Goal: Task Accomplishment & Management: Complete application form

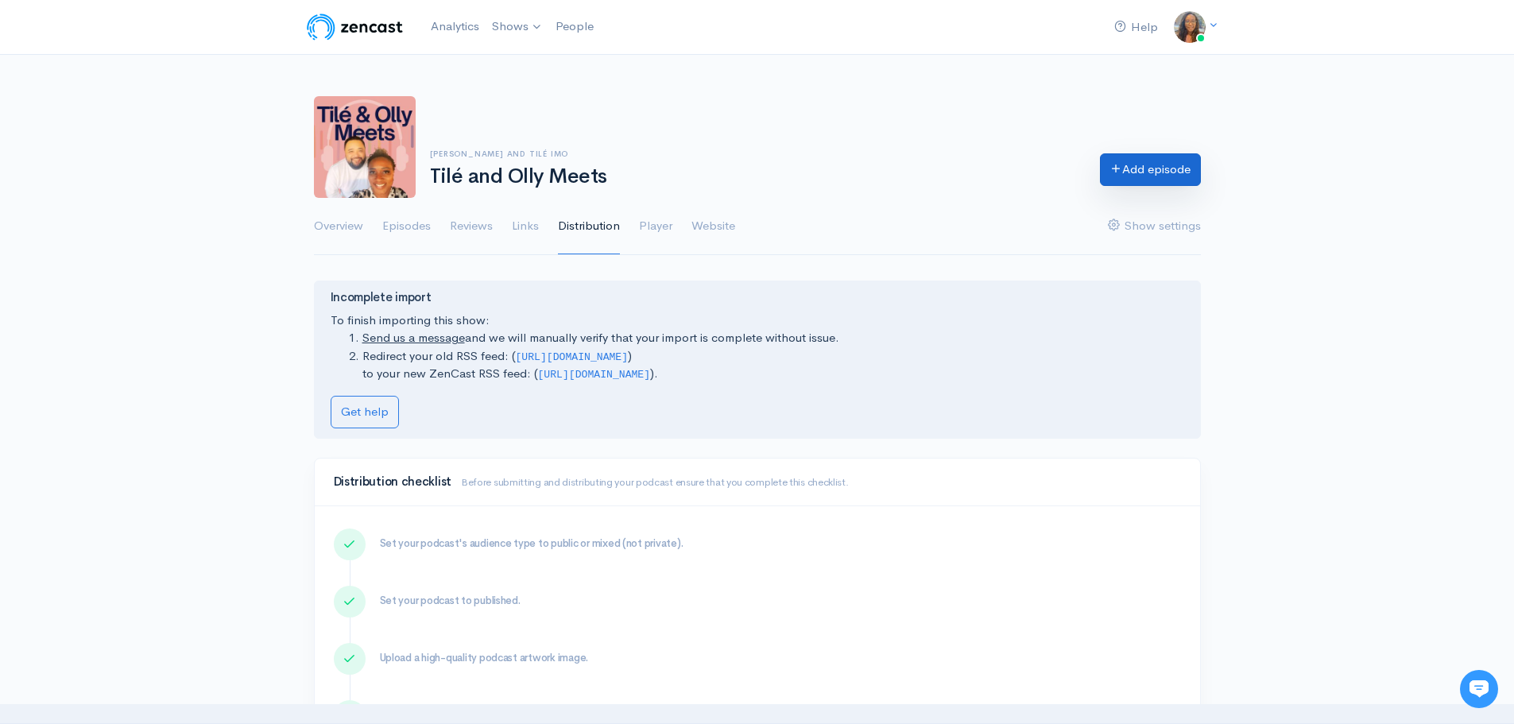
click at [1114, 164] on icon at bounding box center [1116, 168] width 12 height 12
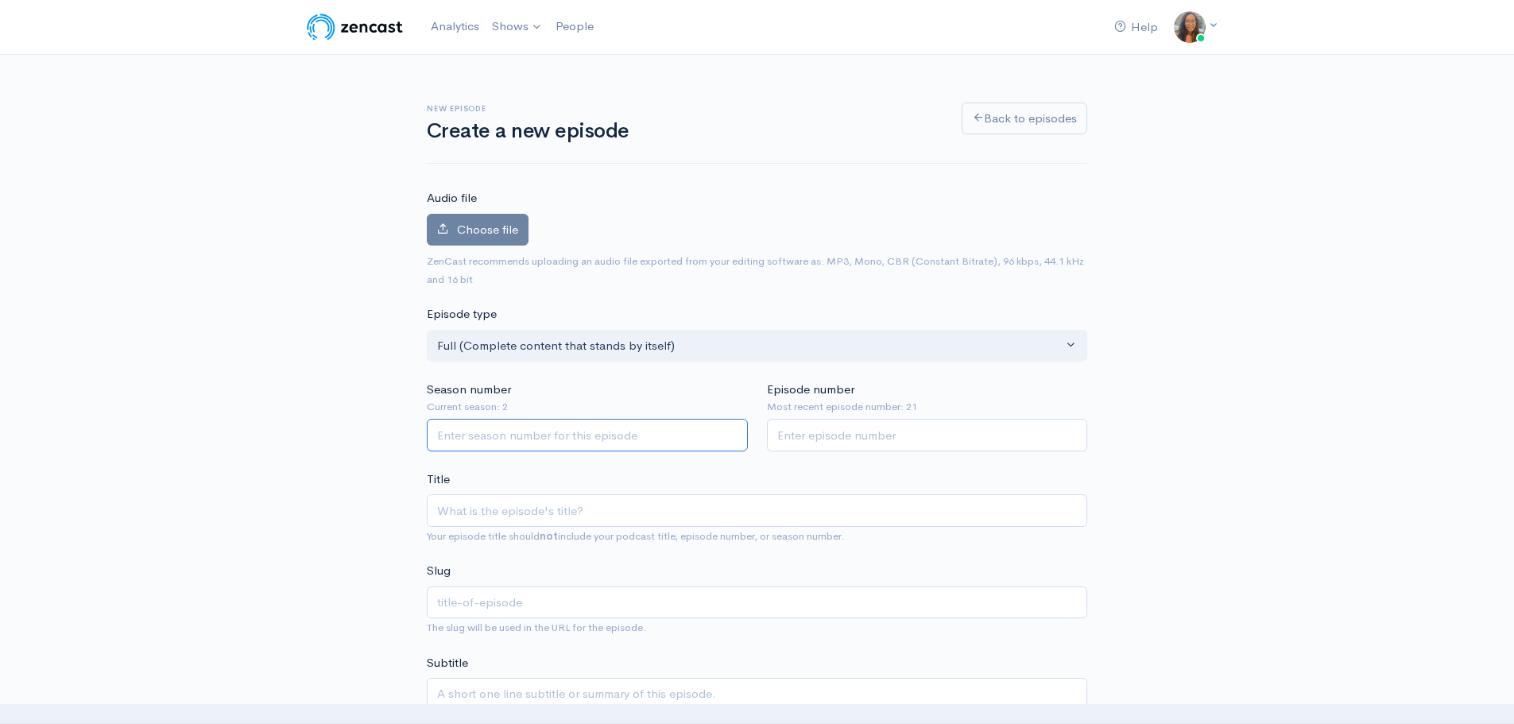
click at [678, 435] on input "Season number" at bounding box center [587, 435] width 321 height 33
type input "3"
click at [851, 435] on input "Episode number" at bounding box center [927, 435] width 321 height 33
type input "00"
click at [609, 505] on input "Title" at bounding box center [757, 510] width 660 height 33
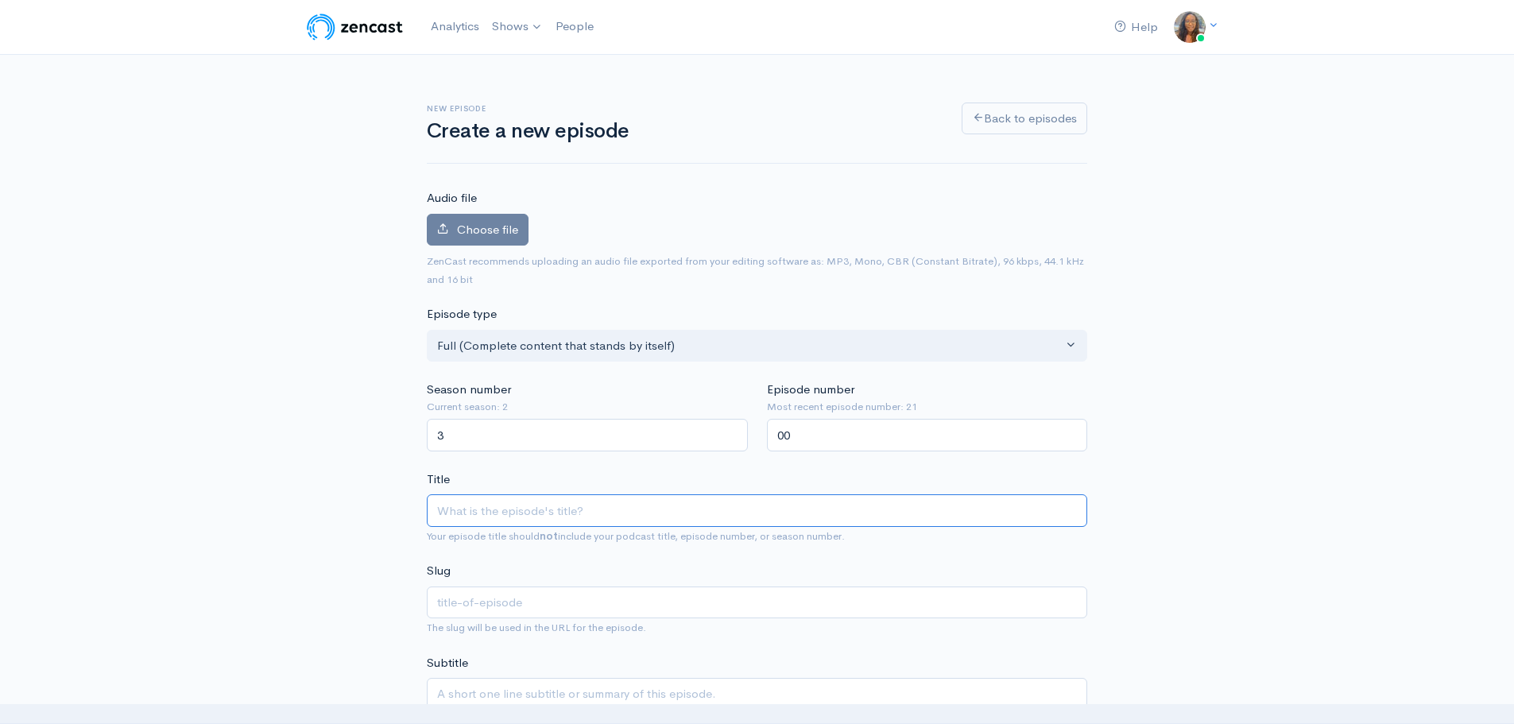
type input "S"
type input "s"
type input "Se"
type input "se"
type input "Sea"
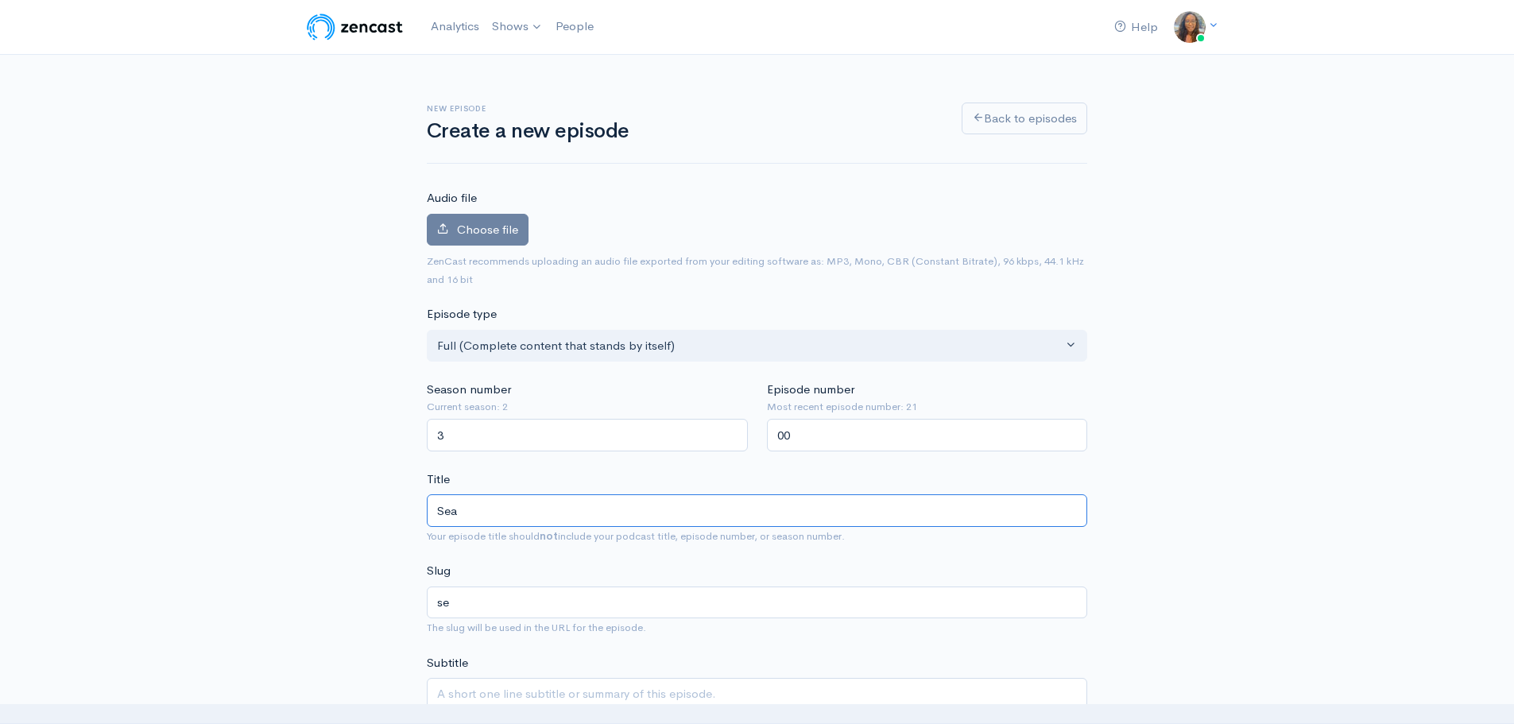
type input "sea"
type input "Seas"
type input "seas"
type input "Seaso"
type input "seaso"
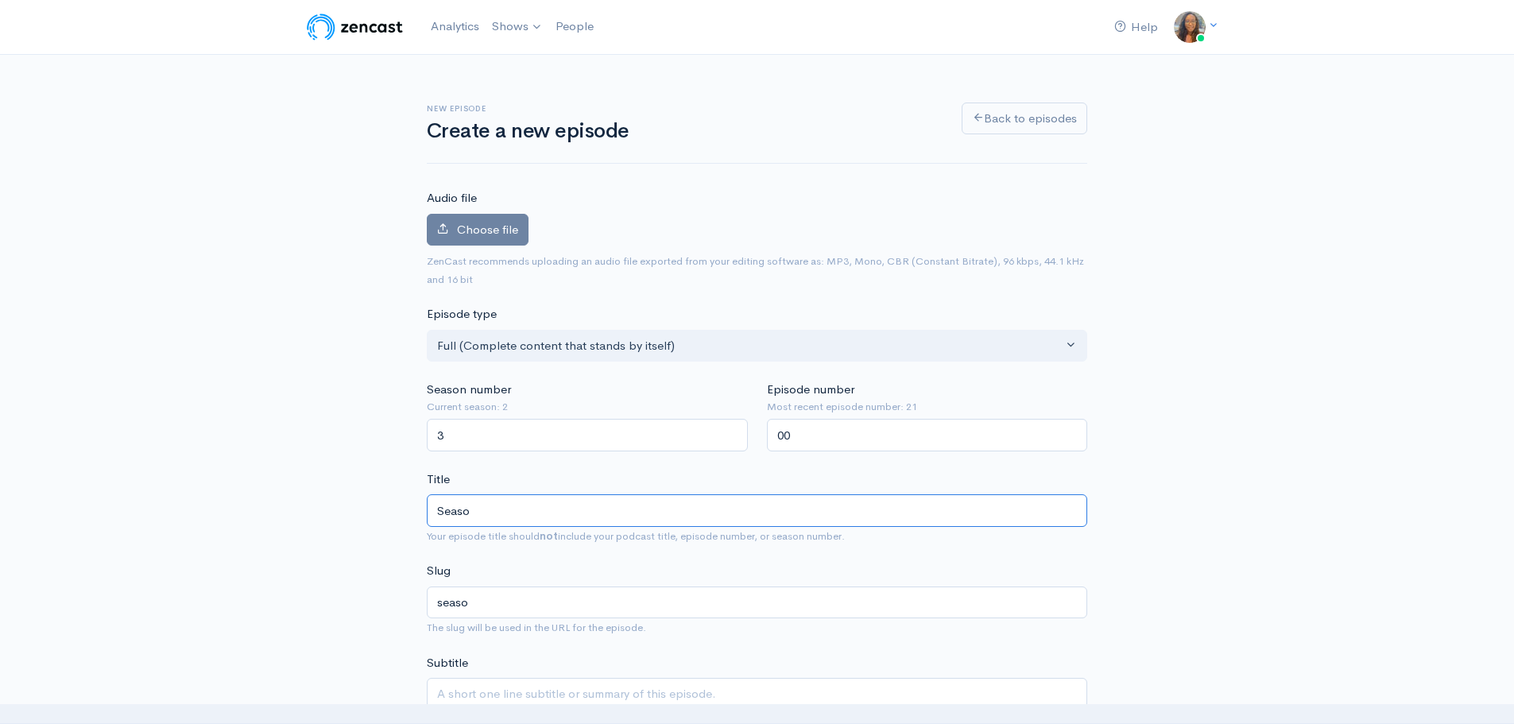
type input "Season"
type input "season"
type input "Season 3"
type input "season-3"
type input "Season 30"
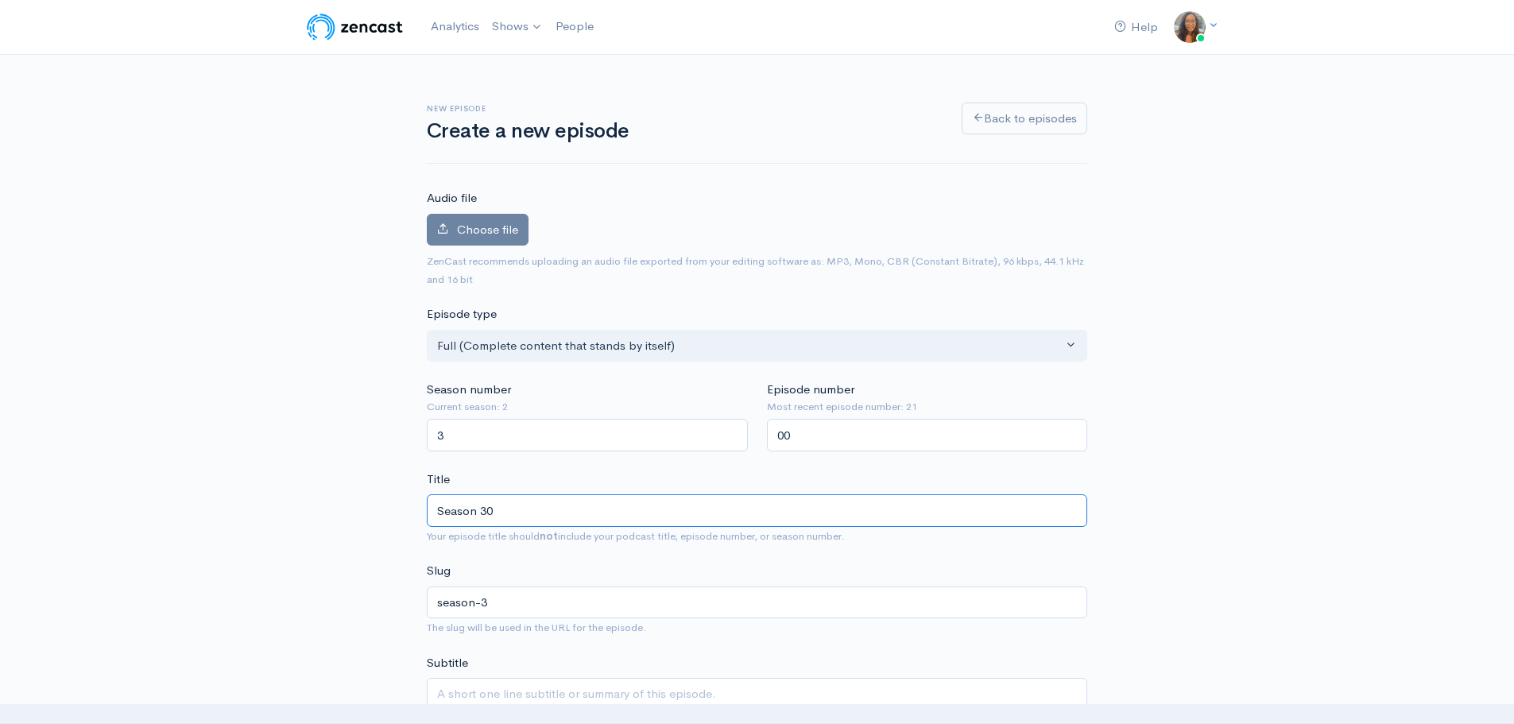
type input "season-30"
type input "Season 300"
type input "season-300"
type input "S"
type input "T"
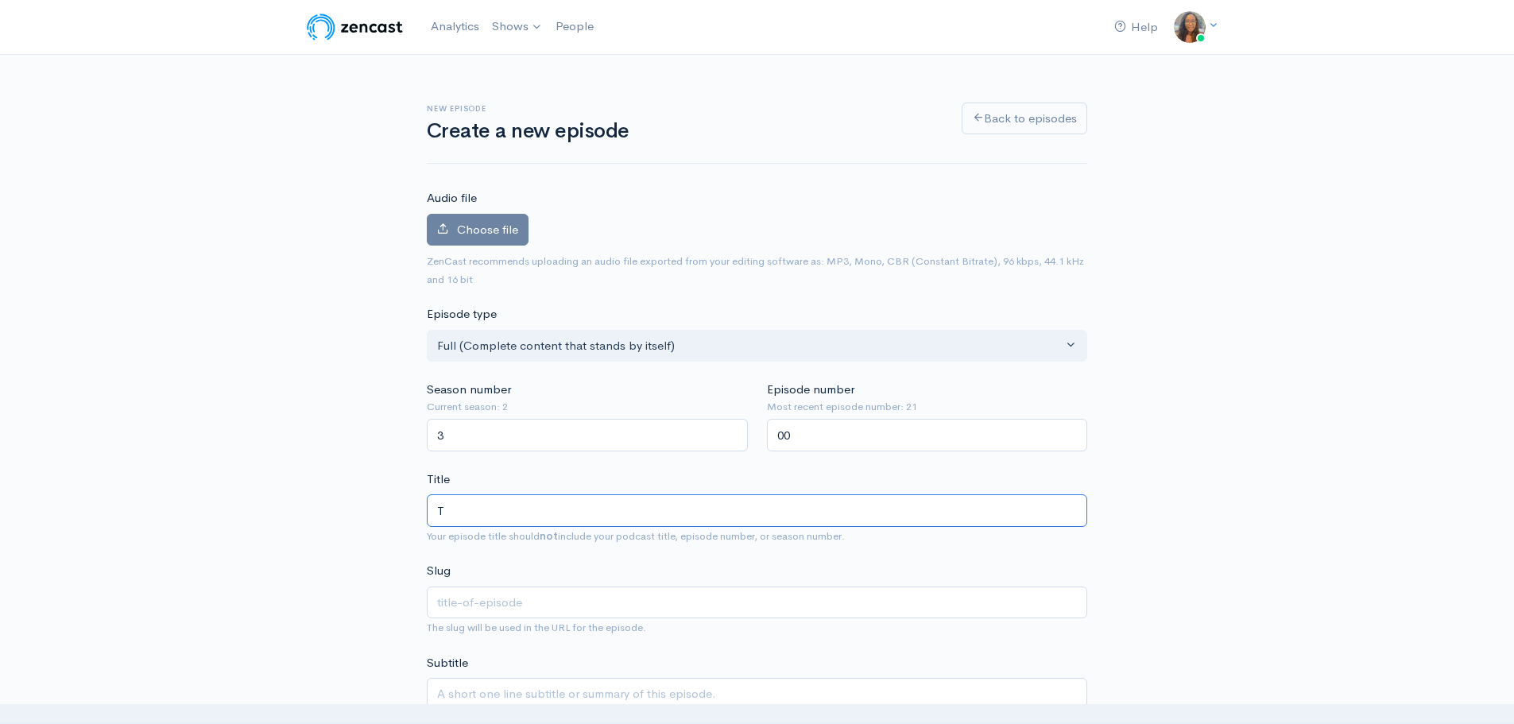
type input "t"
type input "Ti"
type input "ti"
type input "T"
type input "t"
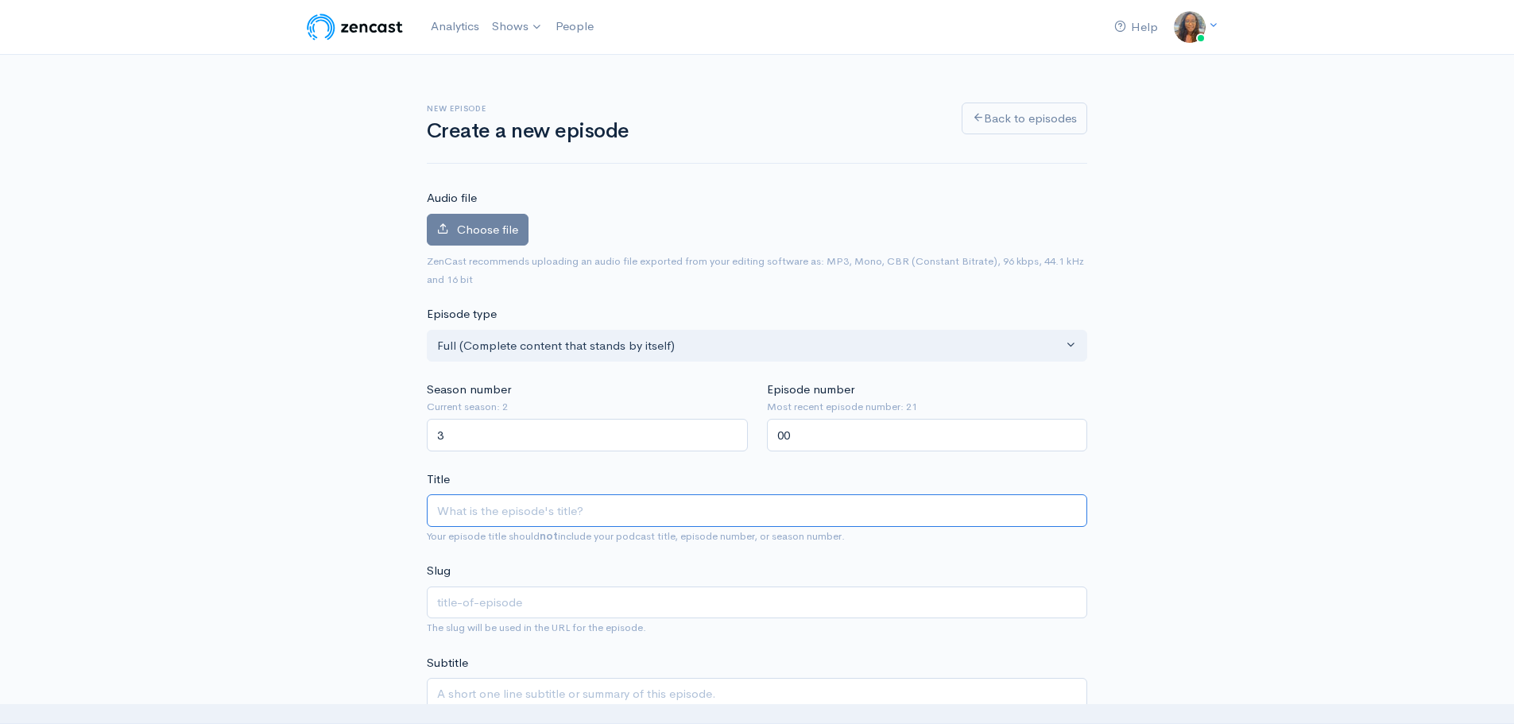
type input "E"
type input "e"
type input "S"
type input "s"
type input "E"
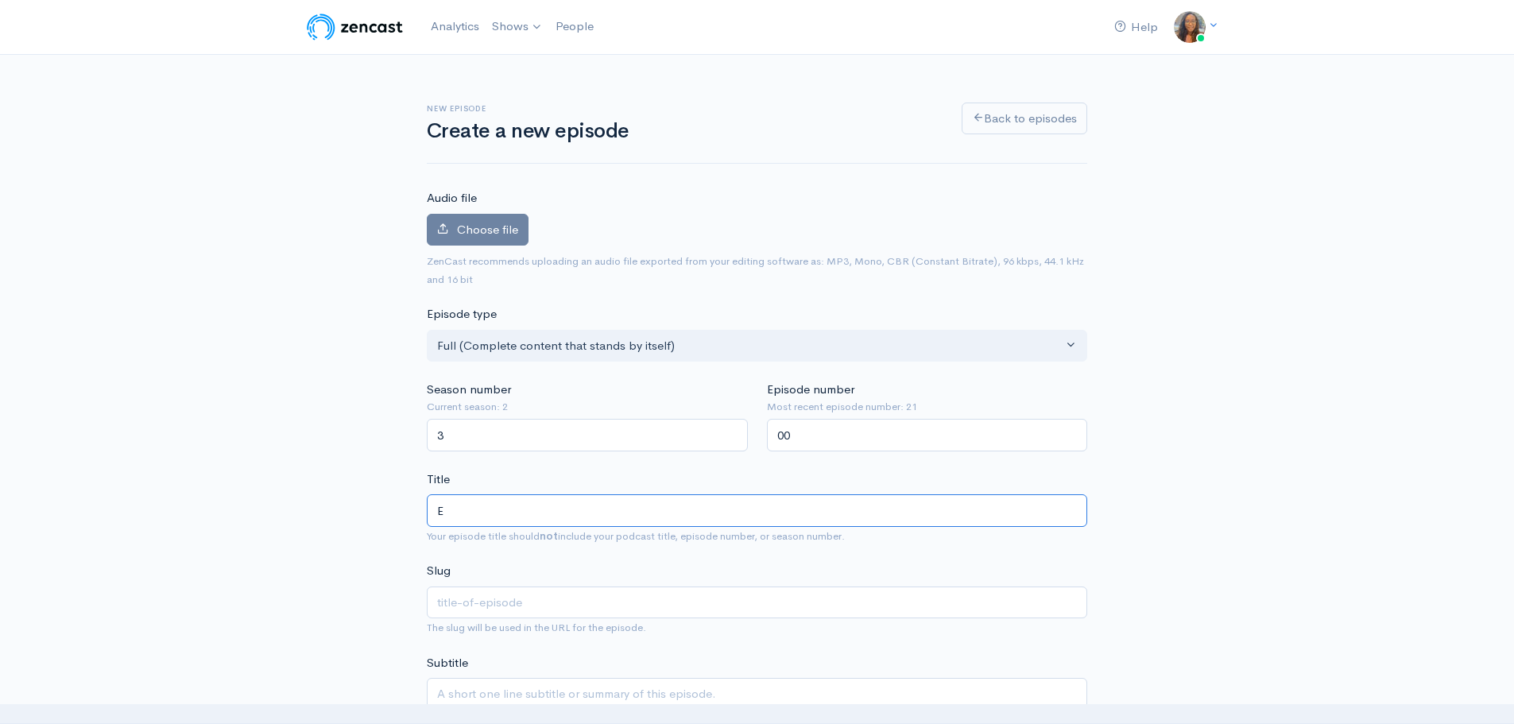
type input "e"
type input "E3"
type input "e3"
type input "E30"
type input "e30"
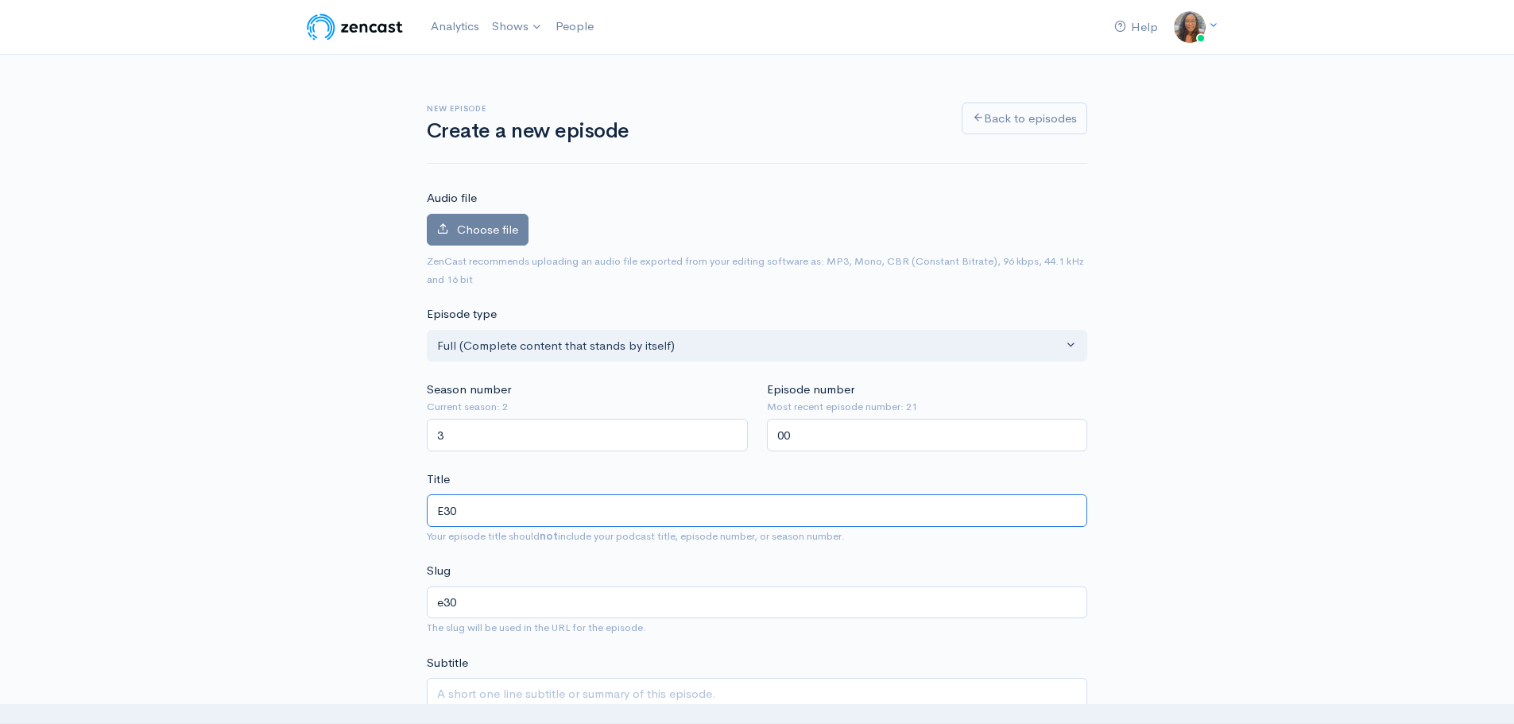
type input "E300"
type input "e300"
type input "E300 - A"
type input "e300-a"
type input "E300 - A R"
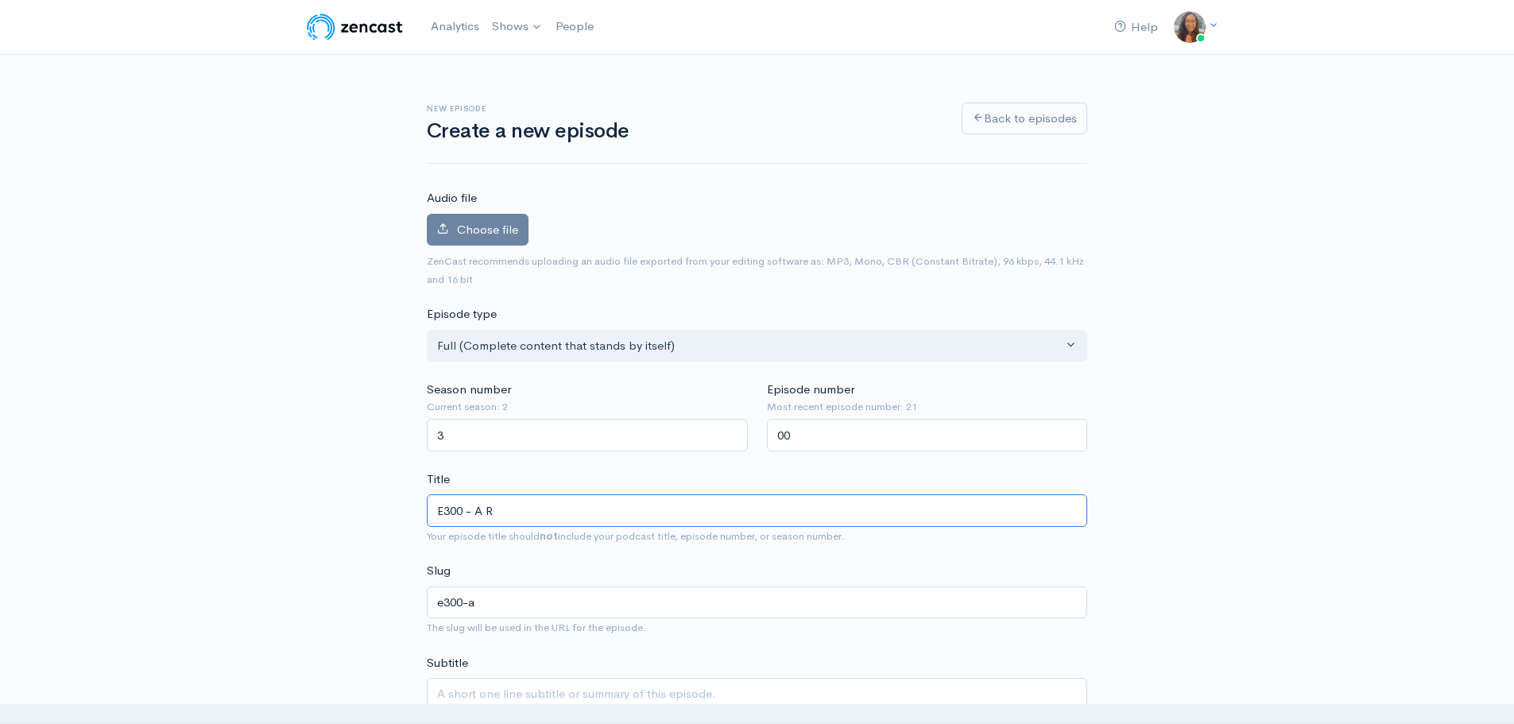
type input "e300-a-r"
type input "E300 - A Re"
type input "e300-a-re"
type input "E300 - A Re-I"
type input "e300-a-re-i"
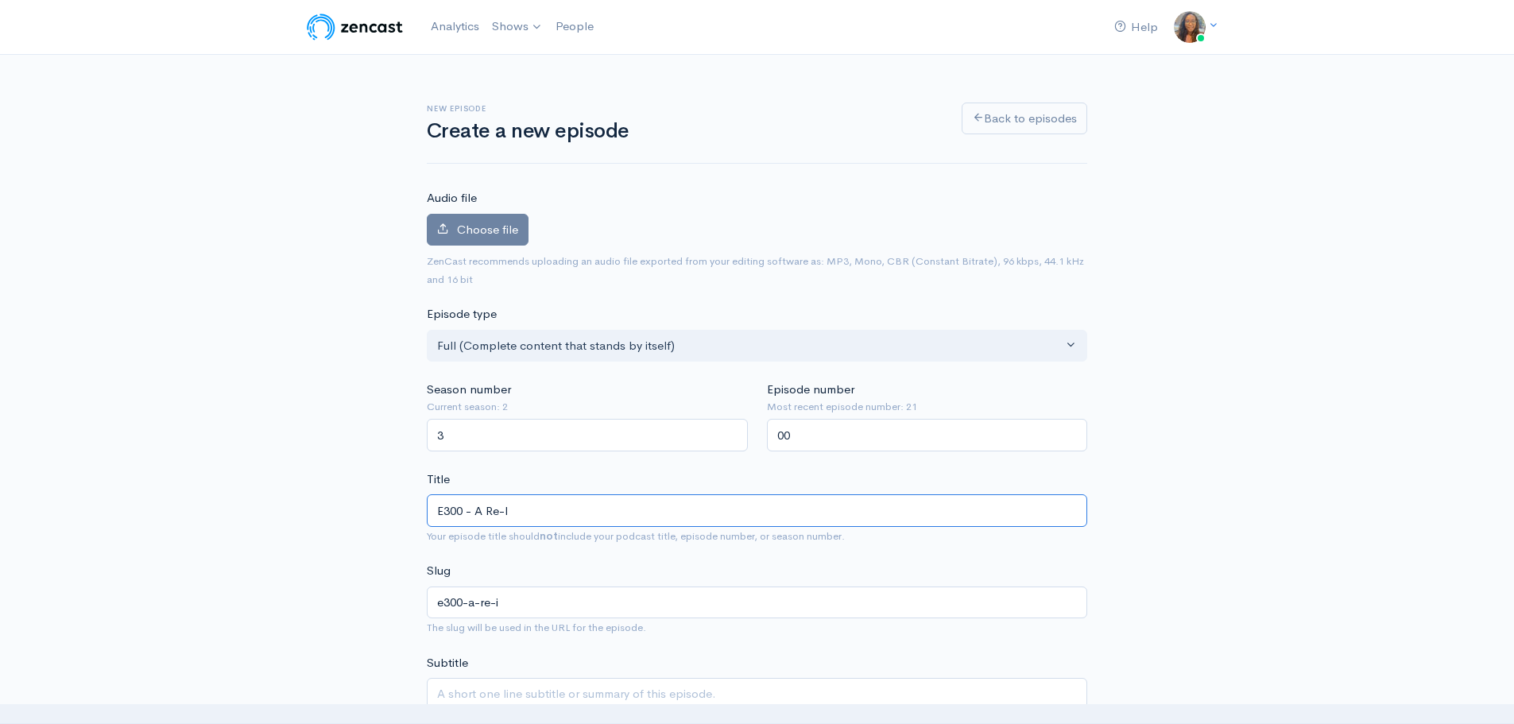
type input "E300 - A Re-In"
type input "e300-a-re-in"
type input "E300 - A Re-Int"
type input "e300-a-re-int"
type input "E300 - A Re-Intro"
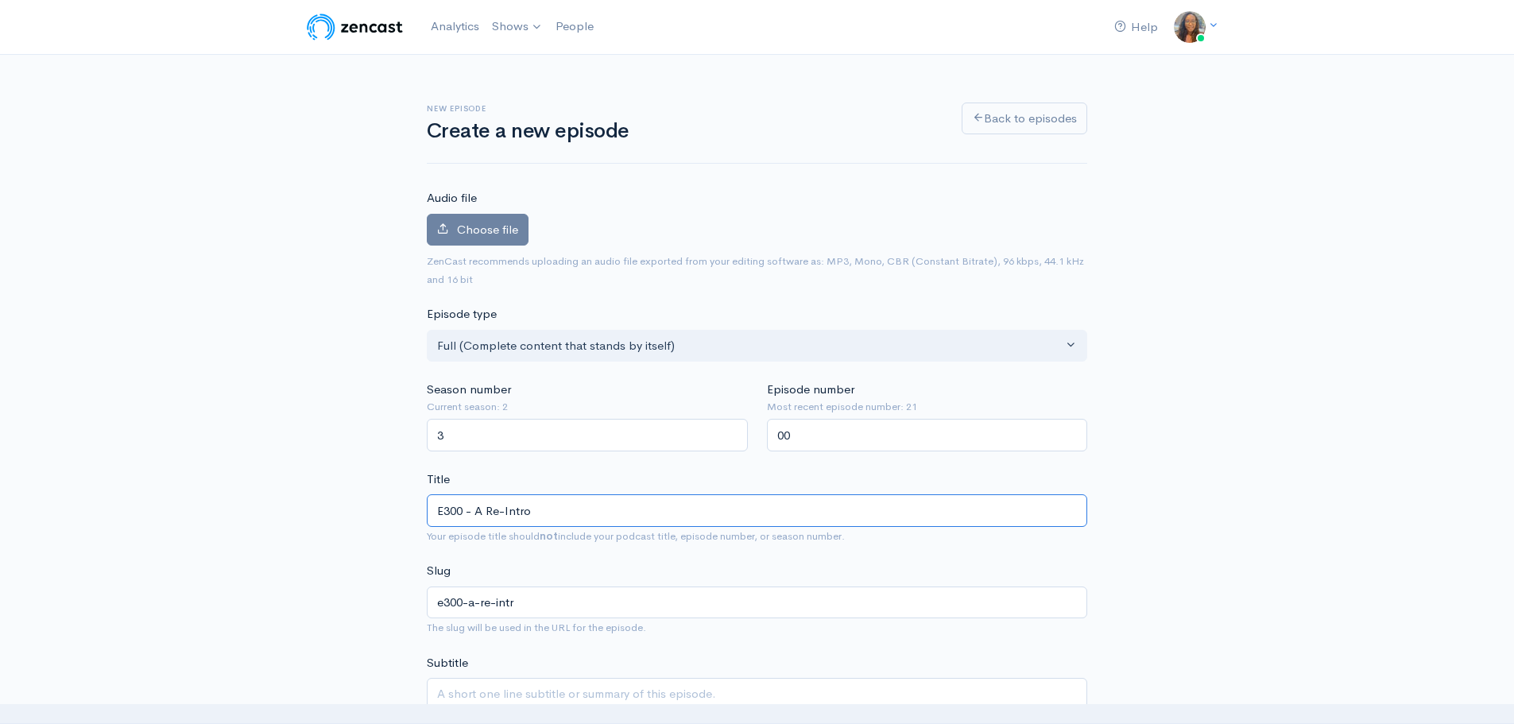
type input "e300-a-re-intro"
type input "E300 - A Re-Introd"
type input "e300-a-re-introd"
type input "E300 - A Re-Introduc"
type input "e300-a-re-introduc"
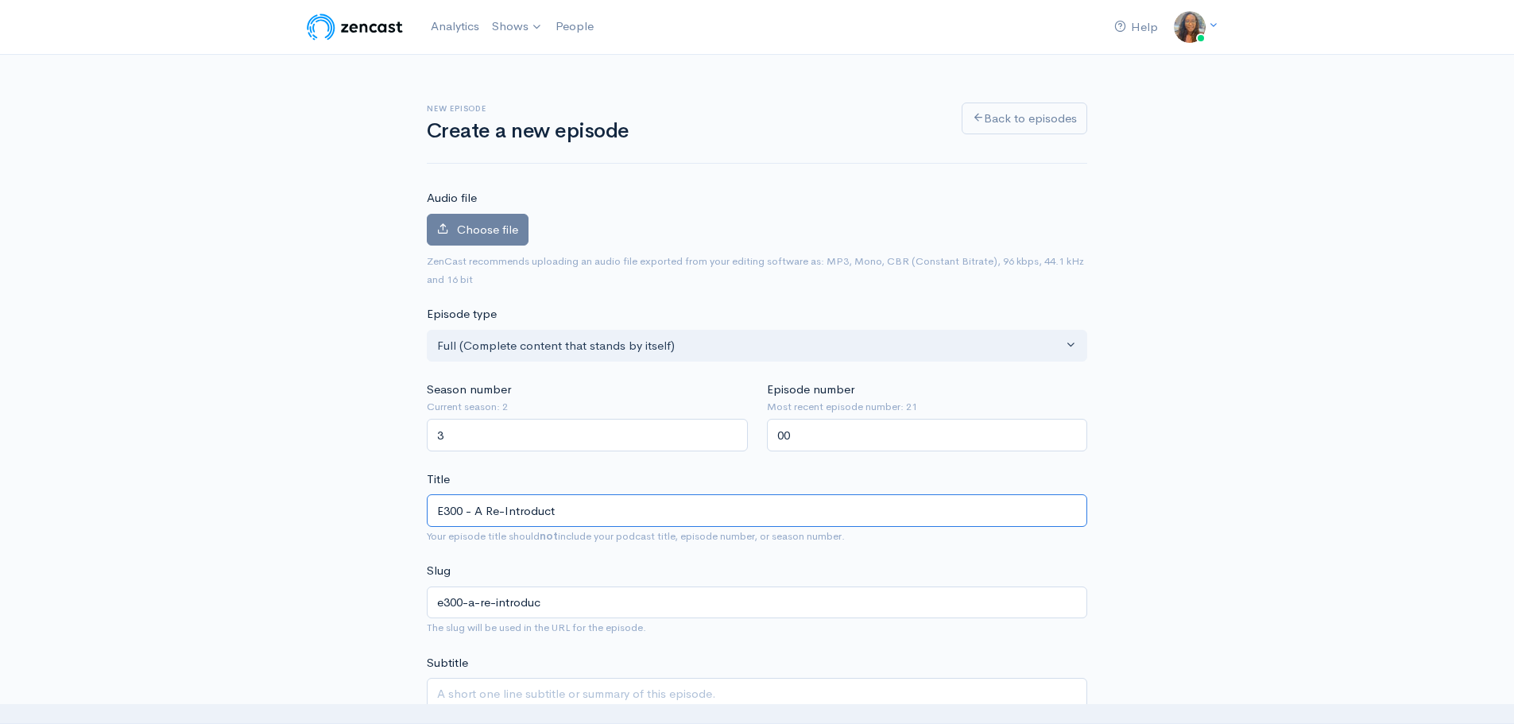
type input "E300 - A Re-Introducti"
type input "e300-a-re-introducti"
type input "E300 - A Re-Introductio"
type input "e300-a-re-introductio"
type input "E300 - A Re-Introduction"
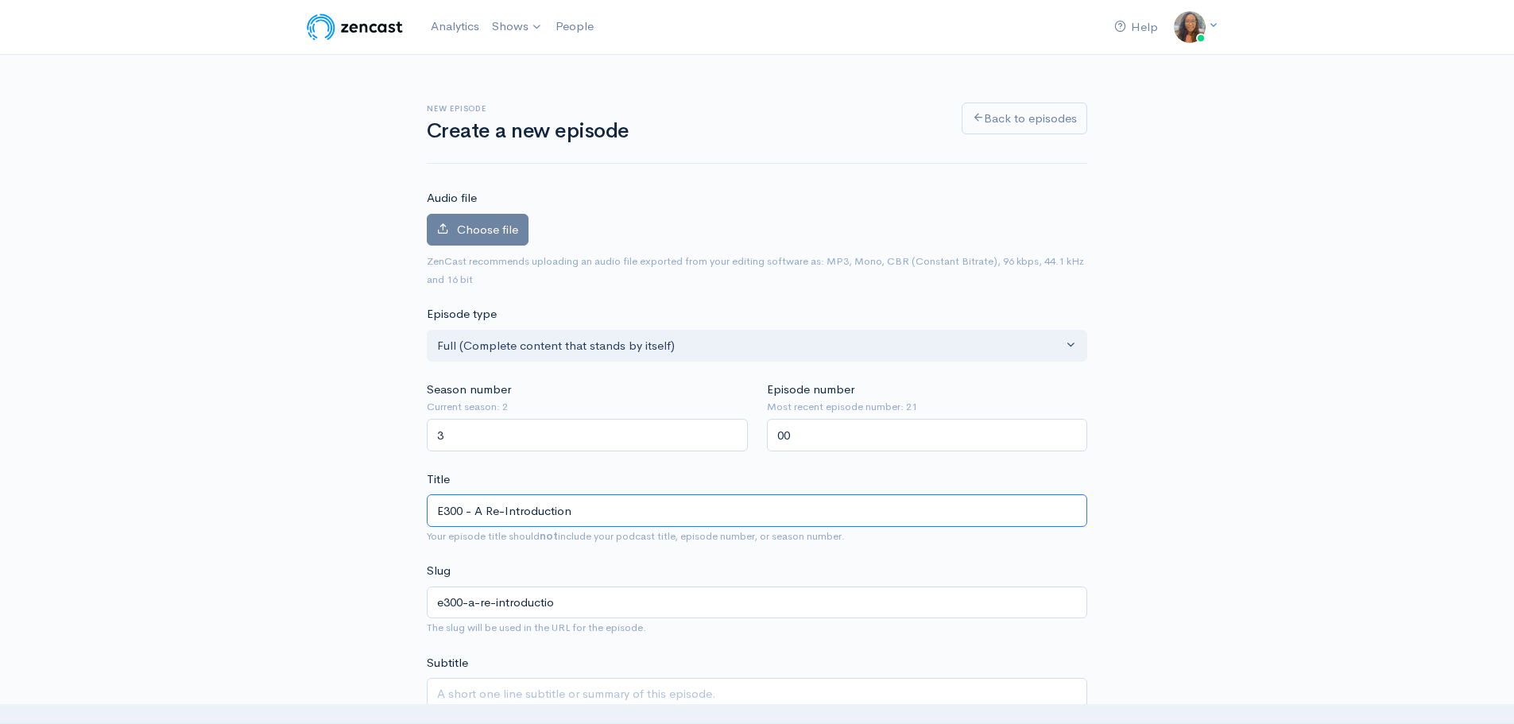
type input "e300-a-re-introduction"
drag, startPoint x: 629, startPoint y: 516, endPoint x: 332, endPoint y: 516, distance: 296.4
paste input "Tilé and Olly Meets:"
type input "Tilé and Olly Meets: A Re-Introduction"
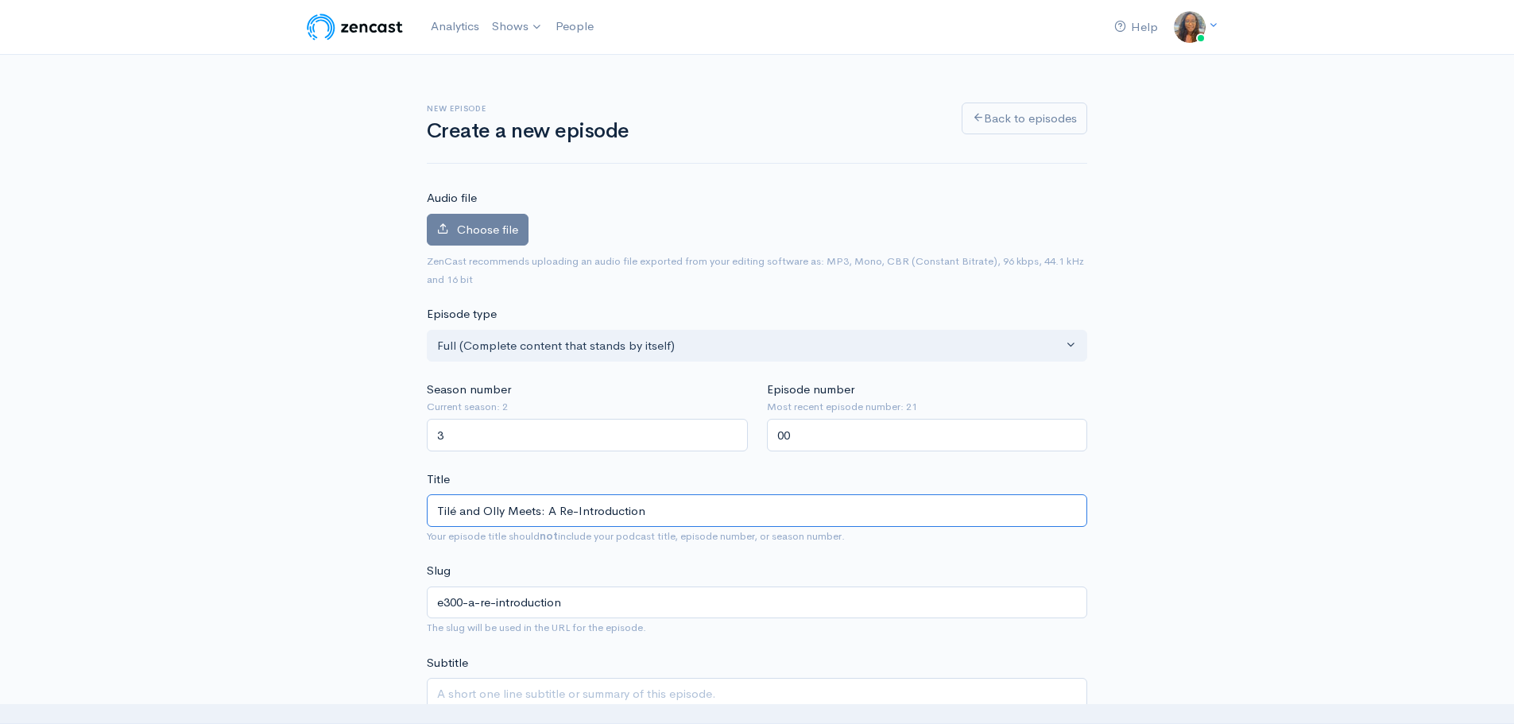
type input "tile-and-olly-meets-a-re-introduction"
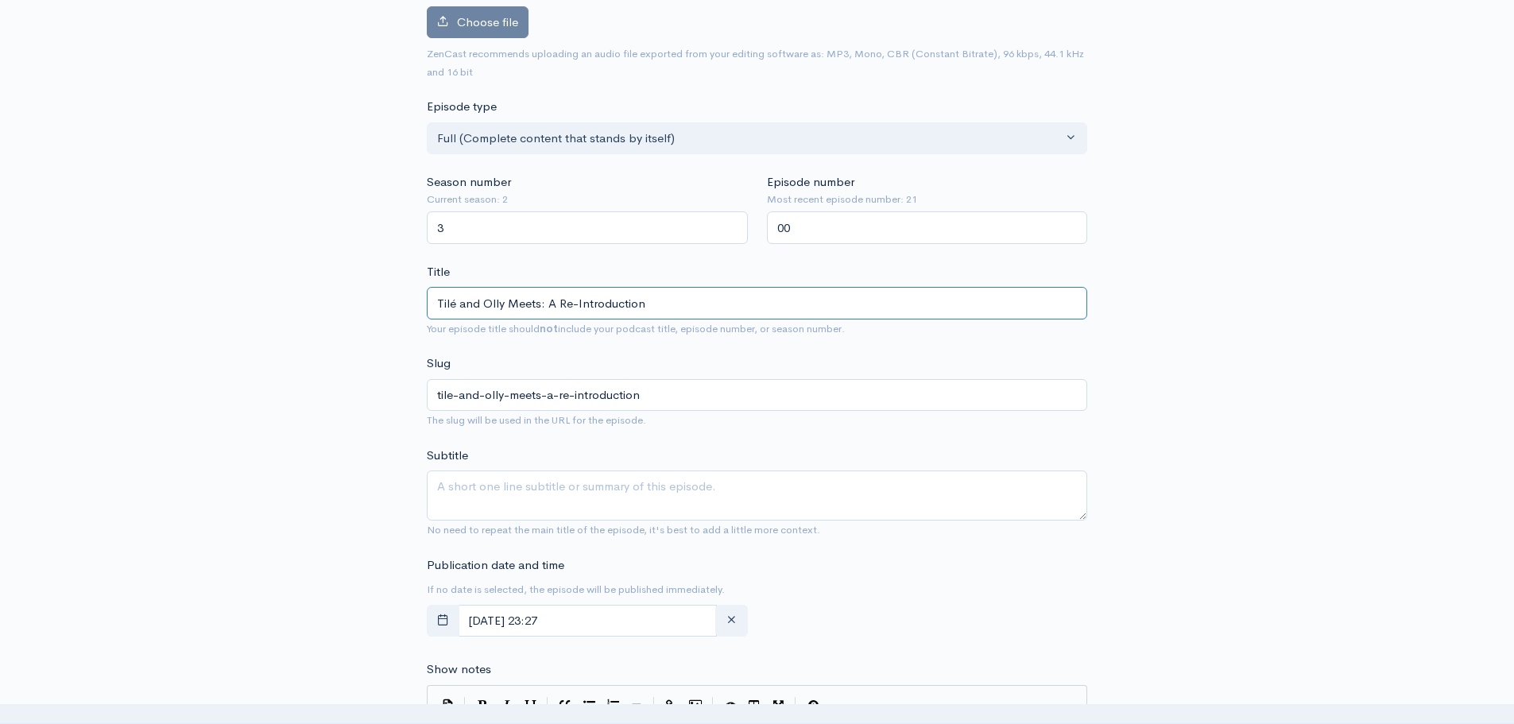
scroll to position [238, 0]
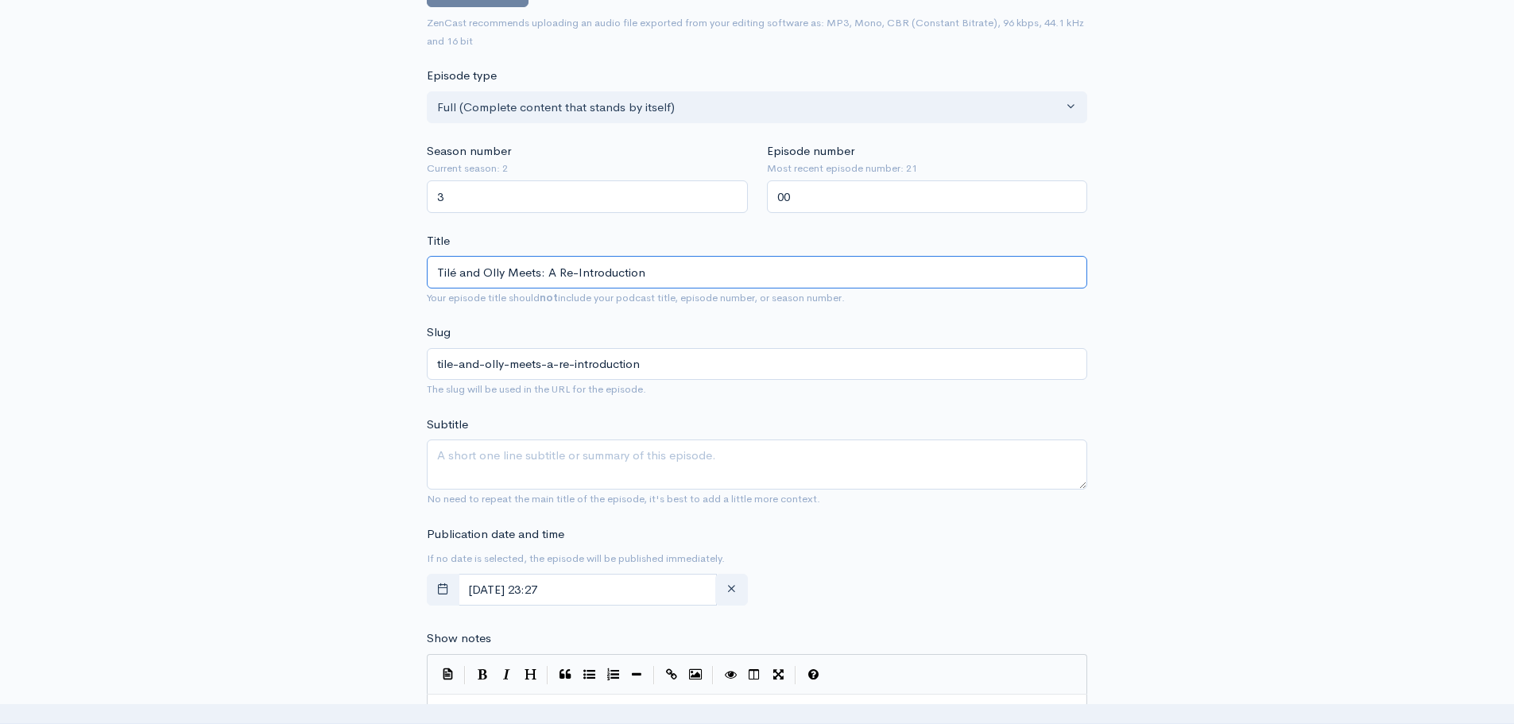
type input "Tilé and Olly Meets: A Re-Introduction"
click at [480, 445] on textarea "Subtitle" at bounding box center [757, 464] width 660 height 50
click at [735, 590] on icon "button" at bounding box center [732, 588] width 12 height 12
type input "12"
type input "00"
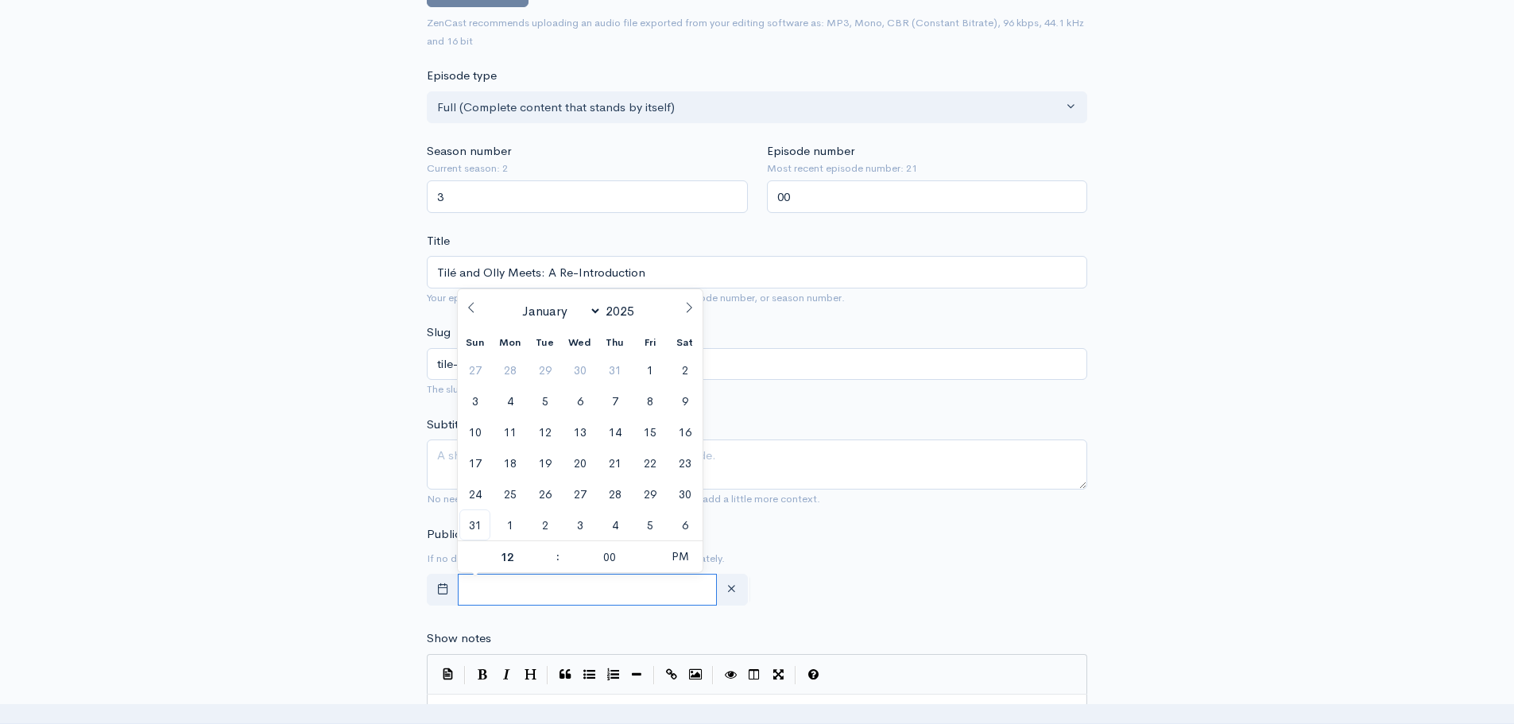
click at [634, 590] on input "text" at bounding box center [587, 590] width 259 height 33
click at [514, 532] on span "1" at bounding box center [509, 524] width 31 height 31
type input "September, 01 2025 12:00"
select select "8"
click at [650, 566] on span at bounding box center [652, 565] width 11 height 16
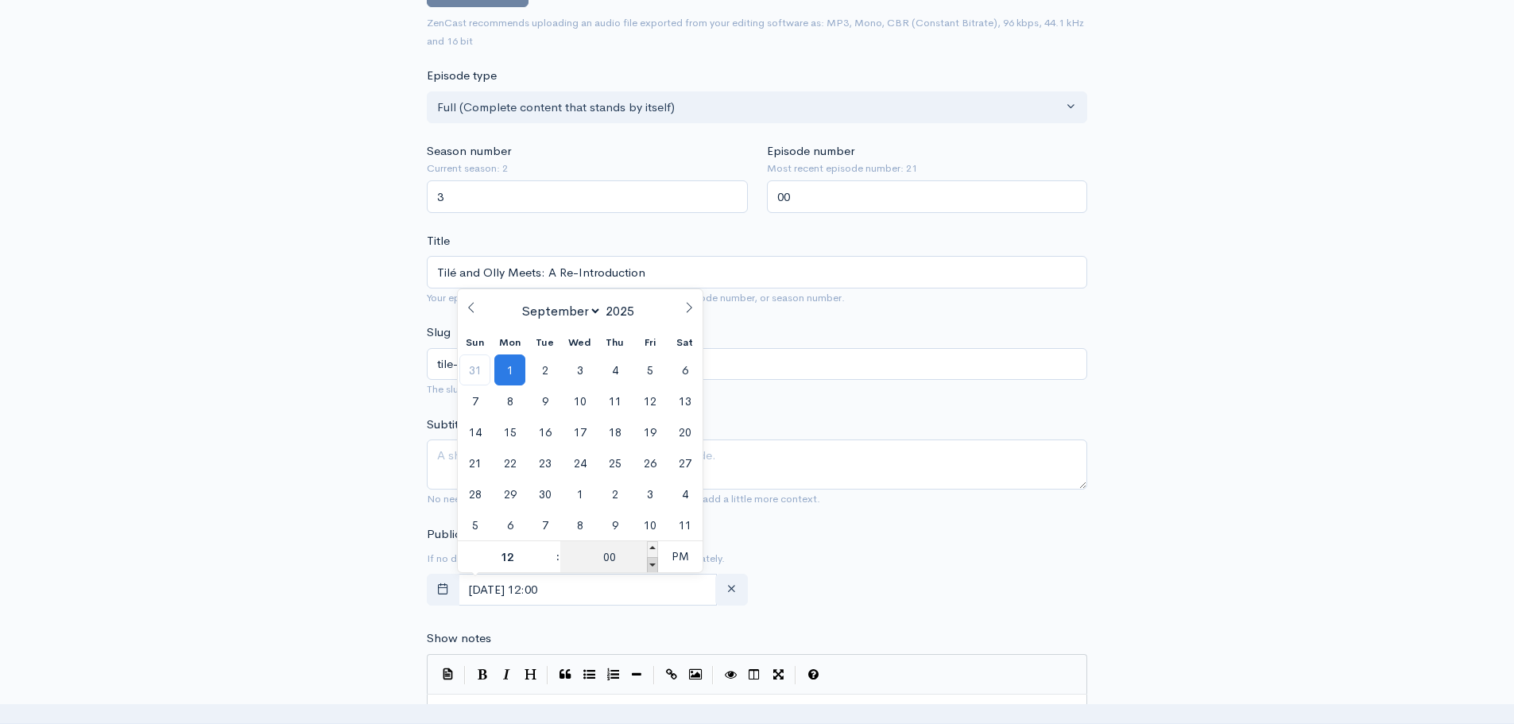
type input "September, 01 2025 11:55"
type input "11"
type input "55"
click at [650, 566] on span at bounding box center [652, 565] width 11 height 16
type input "September, 01 2025 11:50"
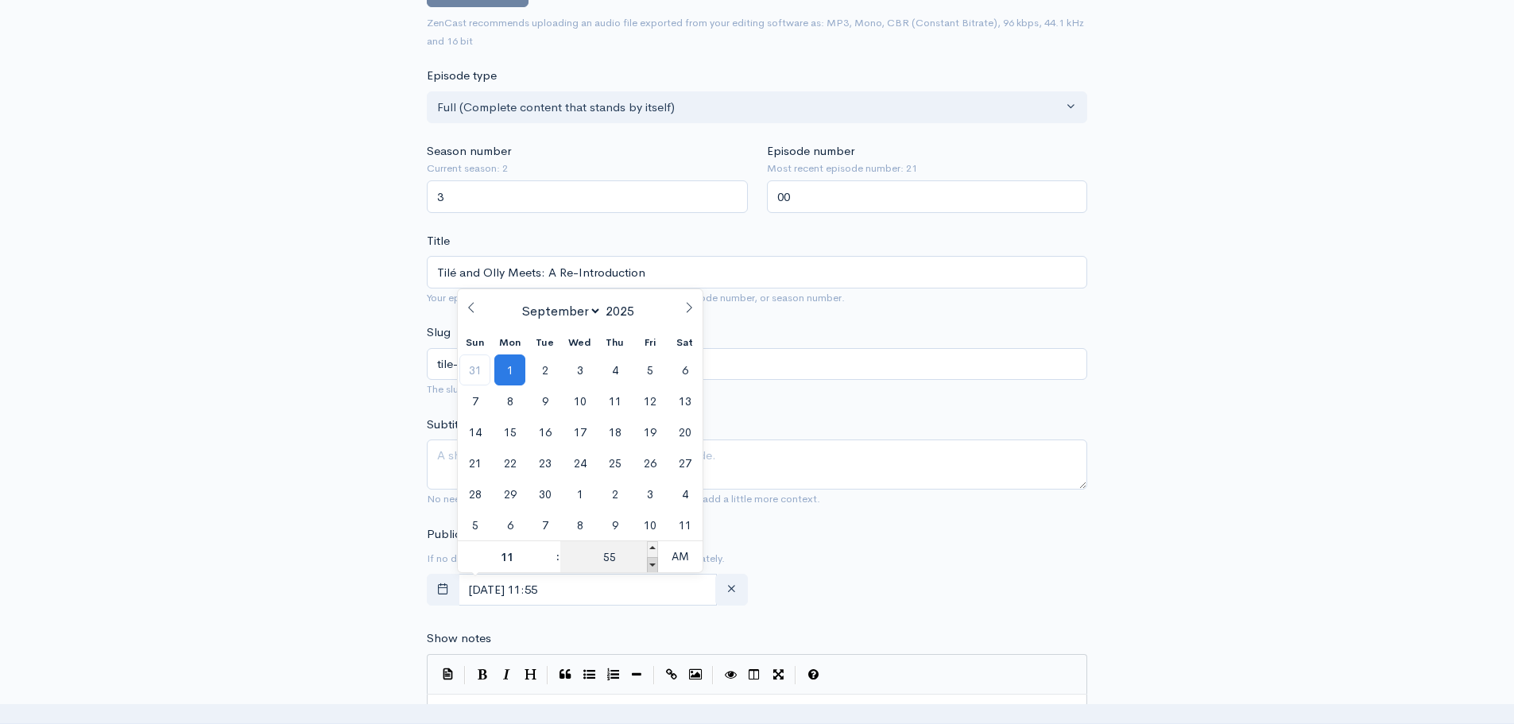
type input "50"
click at [650, 566] on span at bounding box center [652, 565] width 11 height 16
type input "September, 01 2025 11:45"
type input "45"
click at [650, 566] on span at bounding box center [652, 565] width 11 height 16
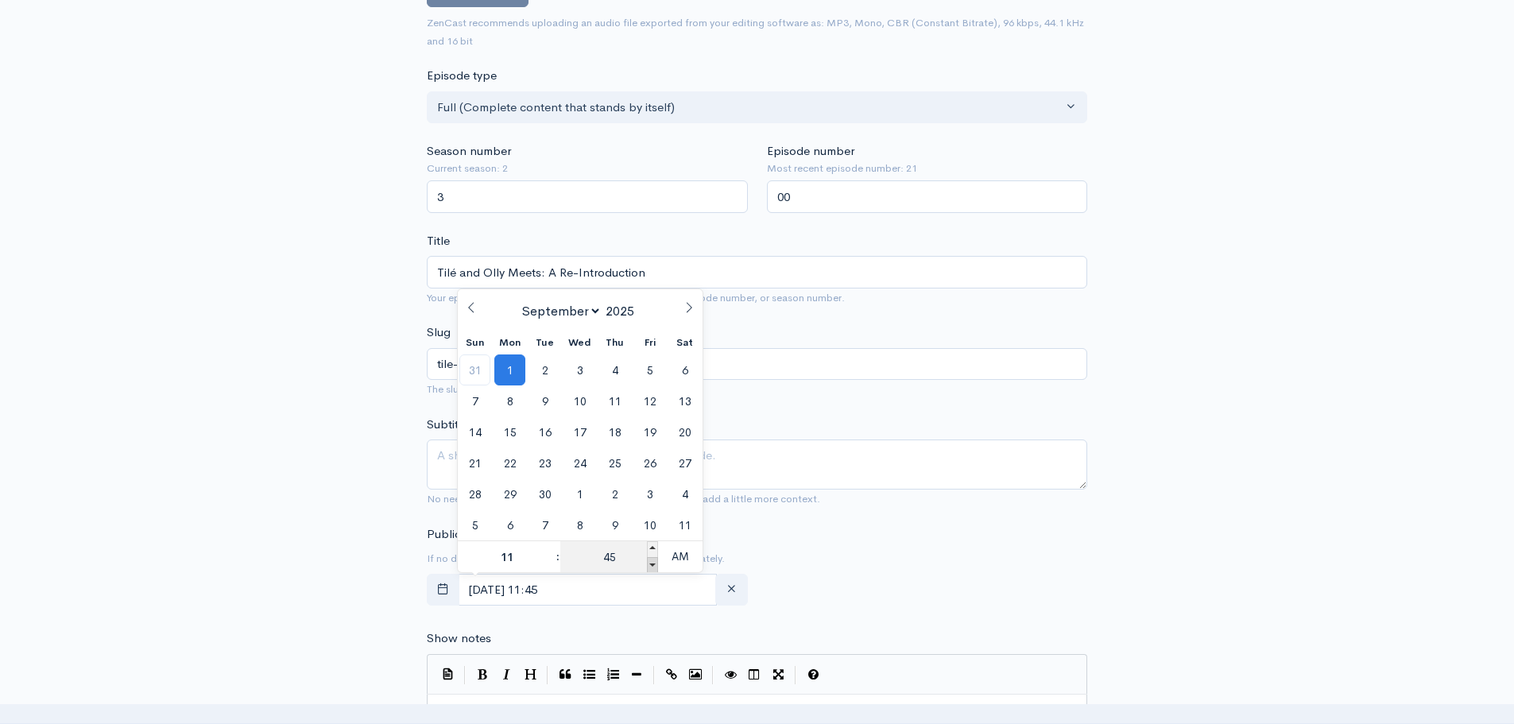
type input "September, 01 2025 11:40"
type input "40"
click at [650, 566] on span at bounding box center [652, 565] width 11 height 16
type input "September, 01 2025 11:35"
type input "35"
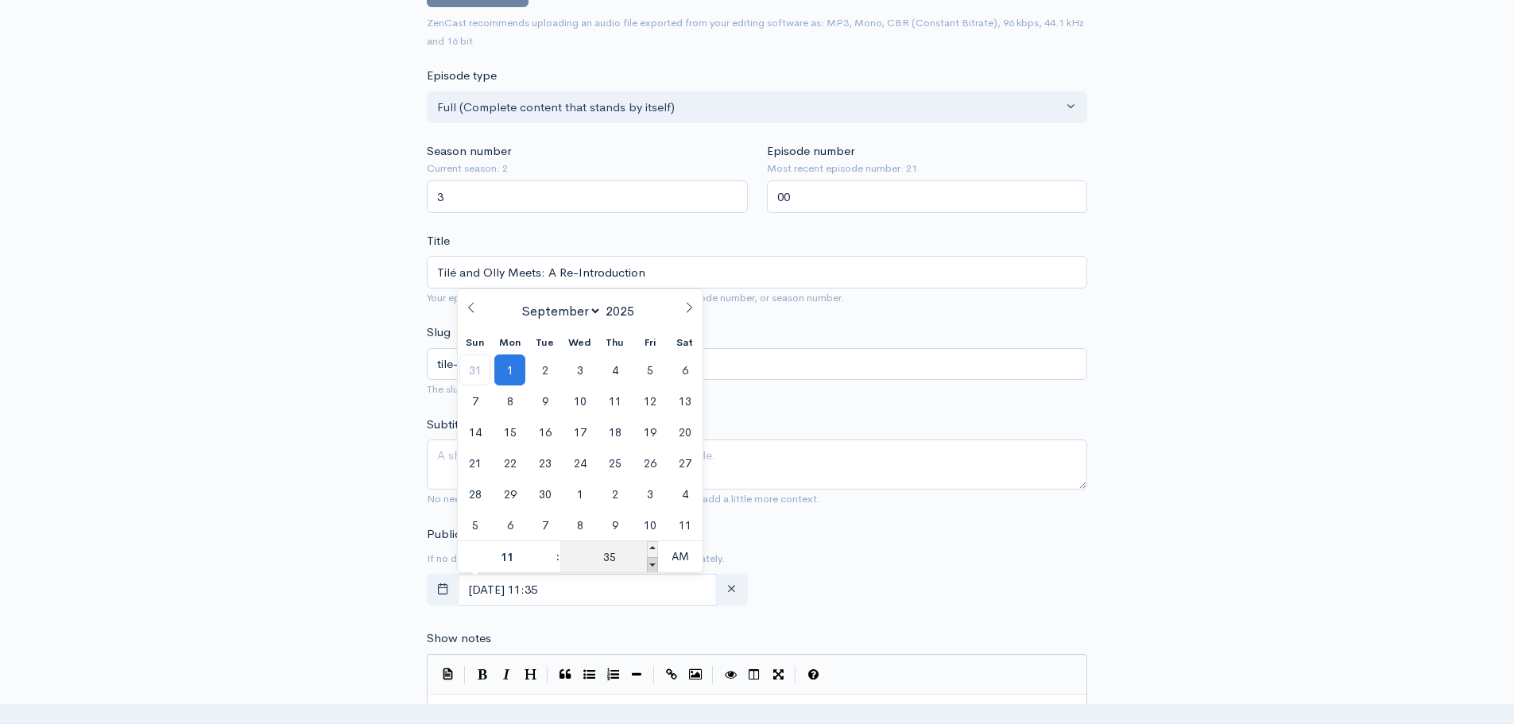
click at [650, 566] on span at bounding box center [652, 565] width 11 height 16
type input "September, 01 2025 11:30"
type input "30"
click at [551, 566] on span at bounding box center [549, 565] width 11 height 16
type input "September, 01 2025 10:30"
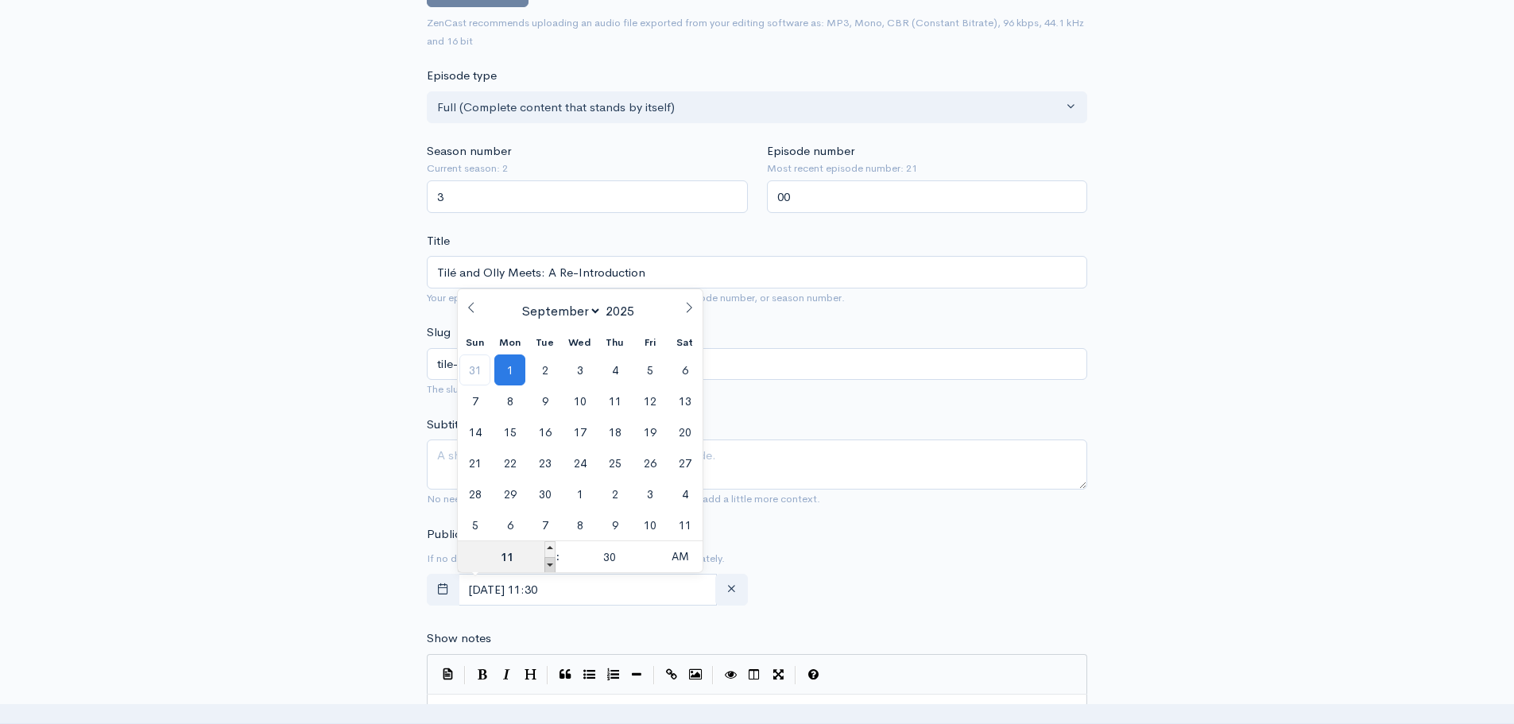
type input "10"
click at [551, 566] on span at bounding box center [549, 565] width 11 height 16
type input "September, 01 2025 09:30"
type input "09"
click at [551, 566] on span at bounding box center [549, 565] width 11 height 16
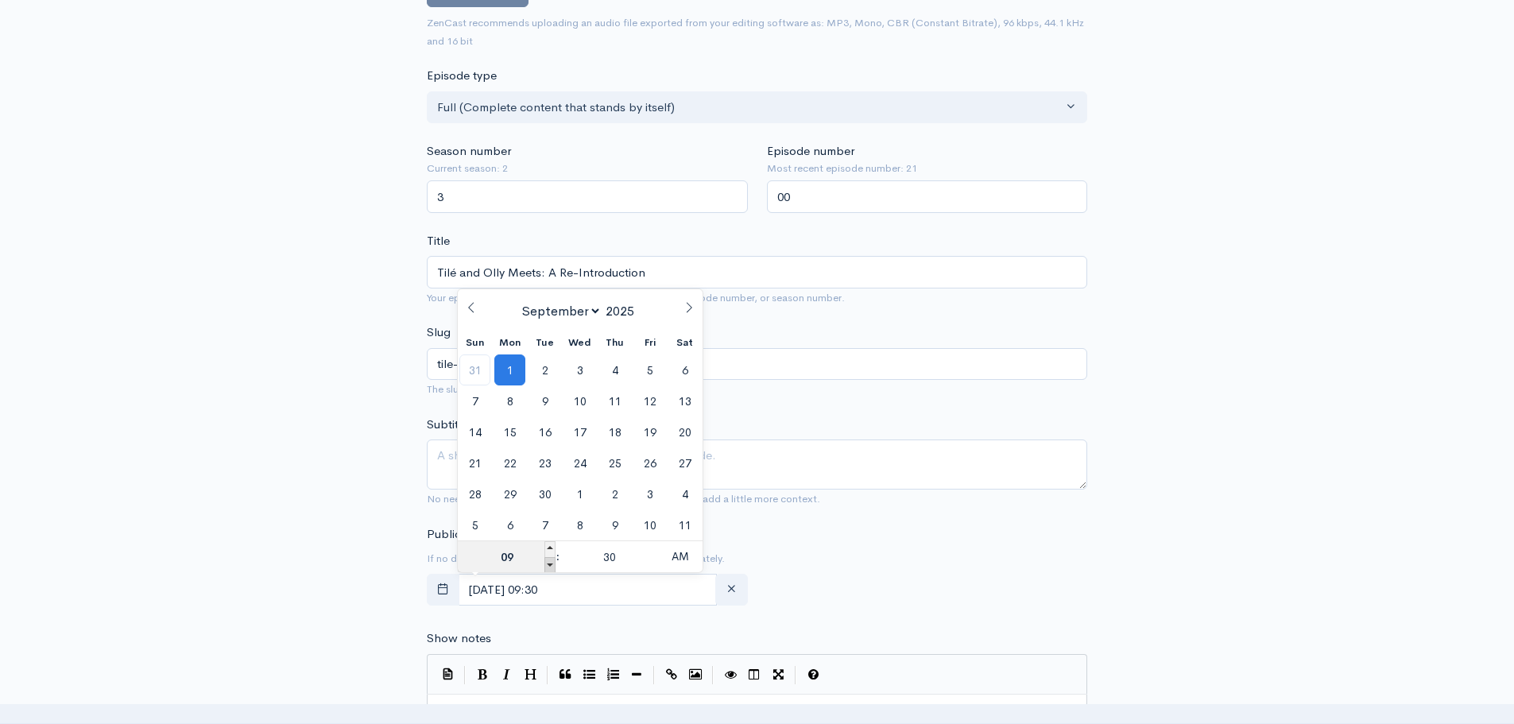
type input "September, 01 2025 08:30"
type input "08"
click at [551, 566] on span at bounding box center [549, 565] width 11 height 16
type input "September, 01 2025 07:30"
type input "07"
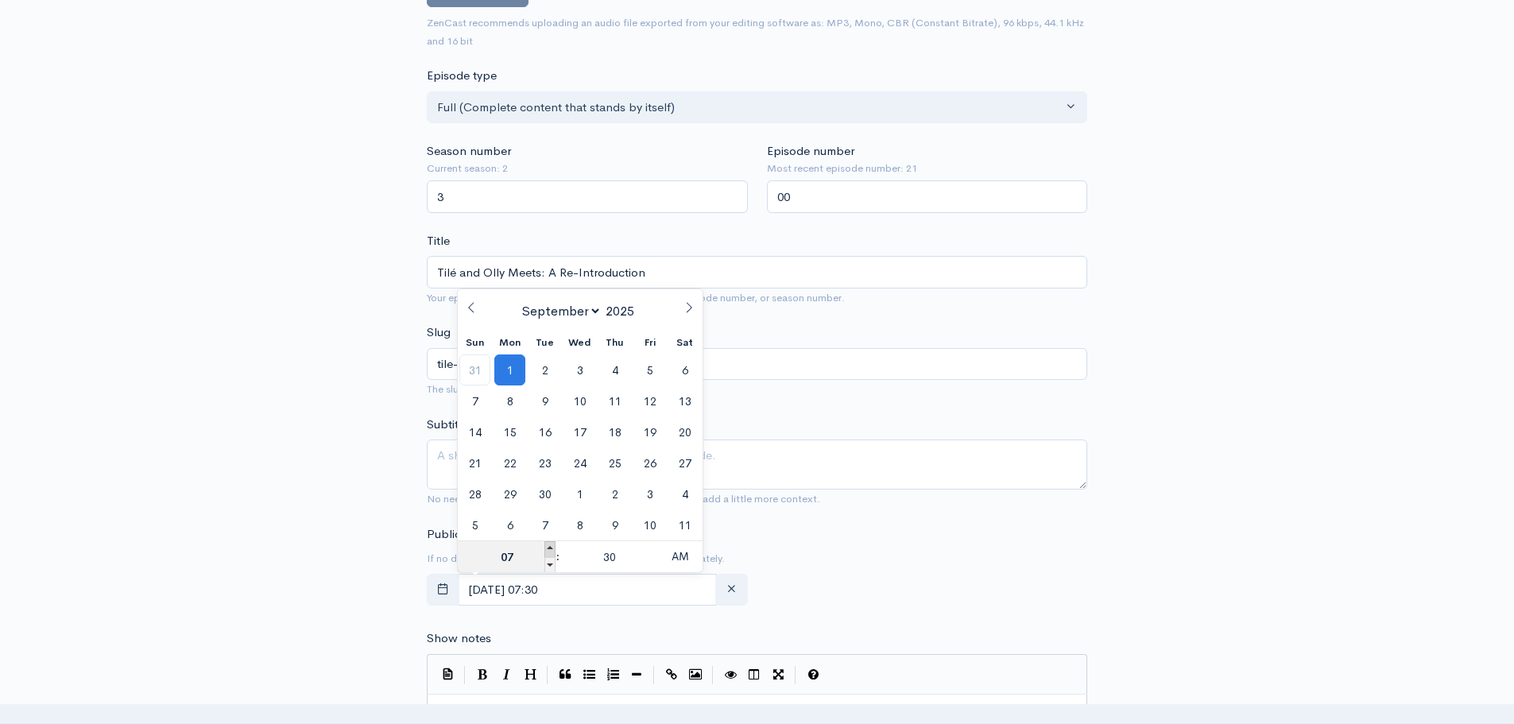
click at [550, 546] on span at bounding box center [549, 549] width 11 height 16
type input "September, 01 2025 08:30"
type input "08"
click at [653, 566] on span at bounding box center [652, 565] width 11 height 16
type input "September, 01 2025 08:25"
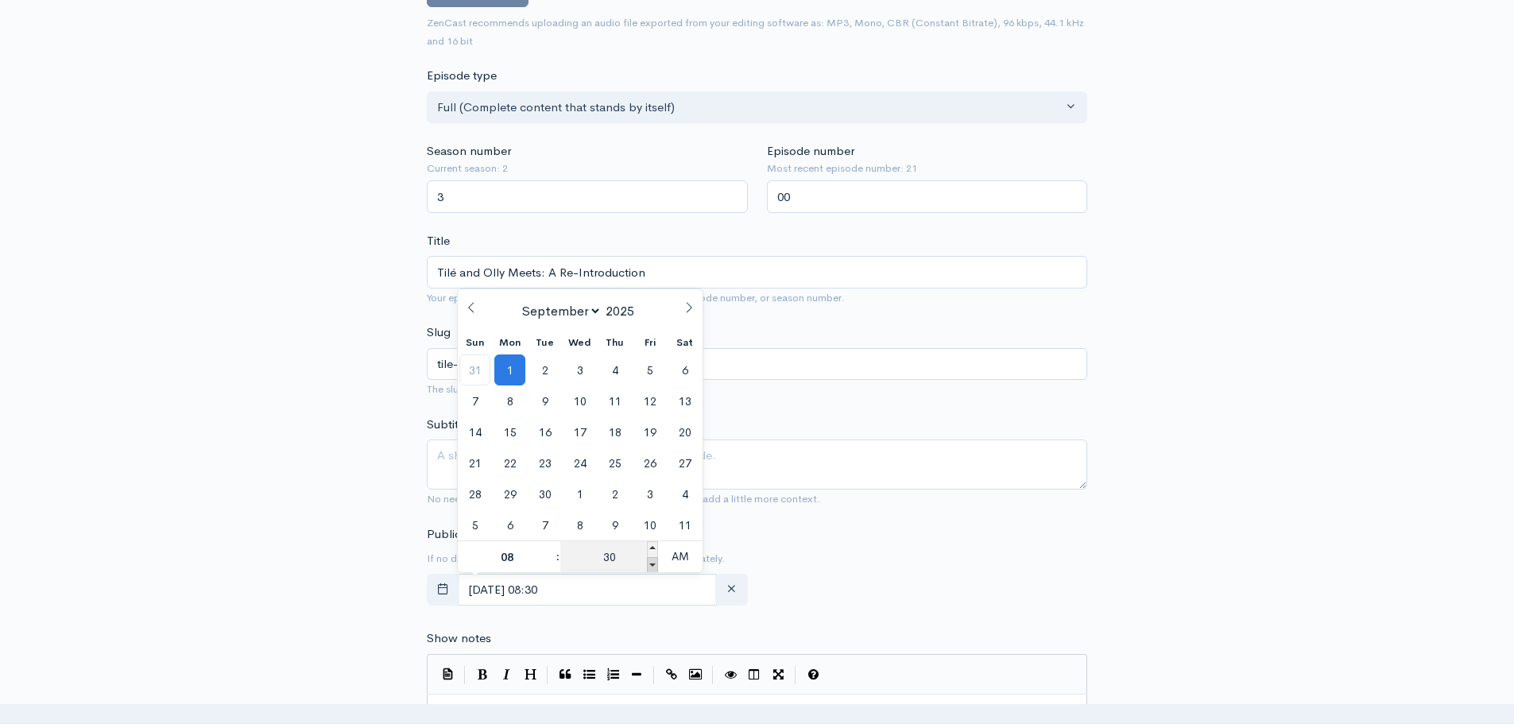
type input "25"
click at [653, 566] on span at bounding box center [652, 565] width 11 height 16
type input "September, 01 2025 08:20"
type input "20"
click at [653, 566] on span at bounding box center [652, 565] width 11 height 16
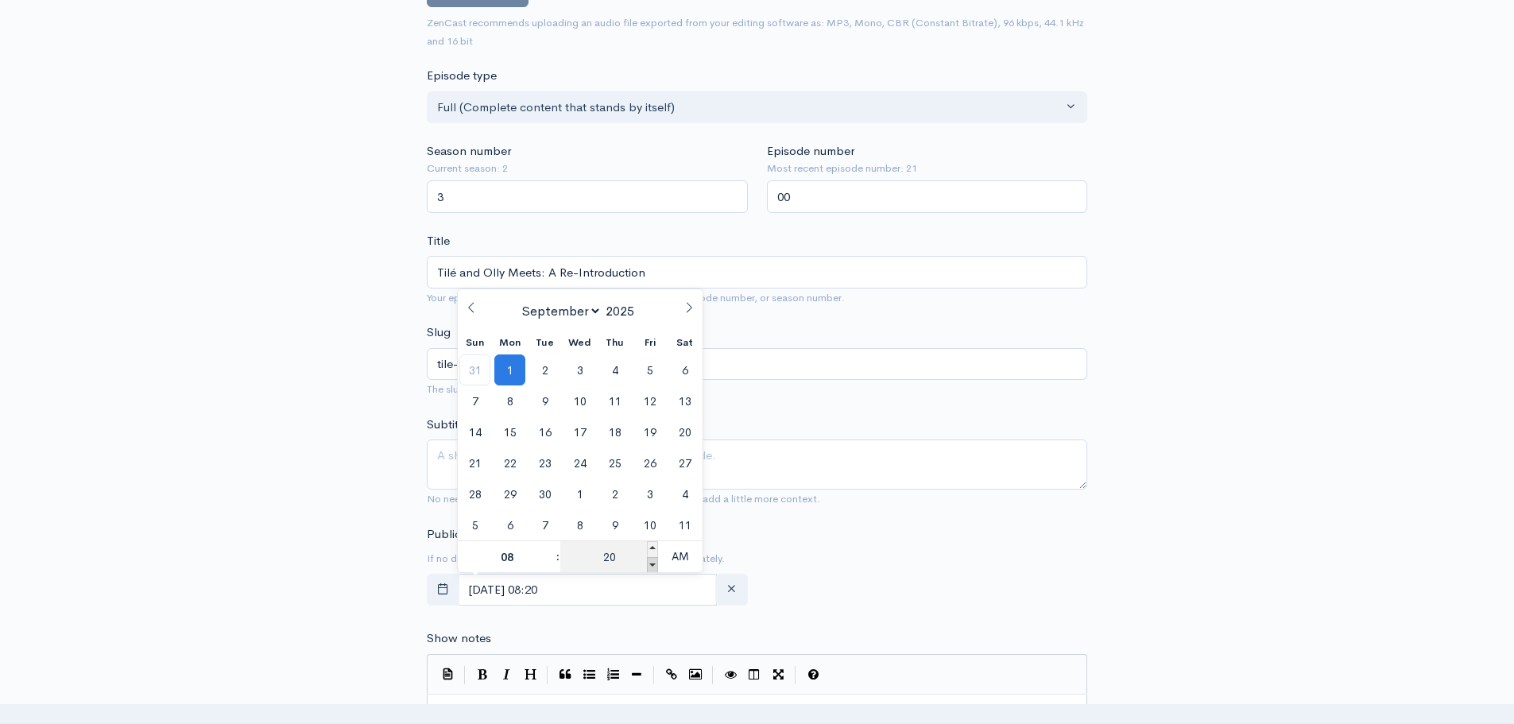
type input "September, 01 2025 08:15"
type input "15"
click at [653, 566] on span at bounding box center [652, 565] width 11 height 16
type input "September, 01 2025 08:10"
type input "10"
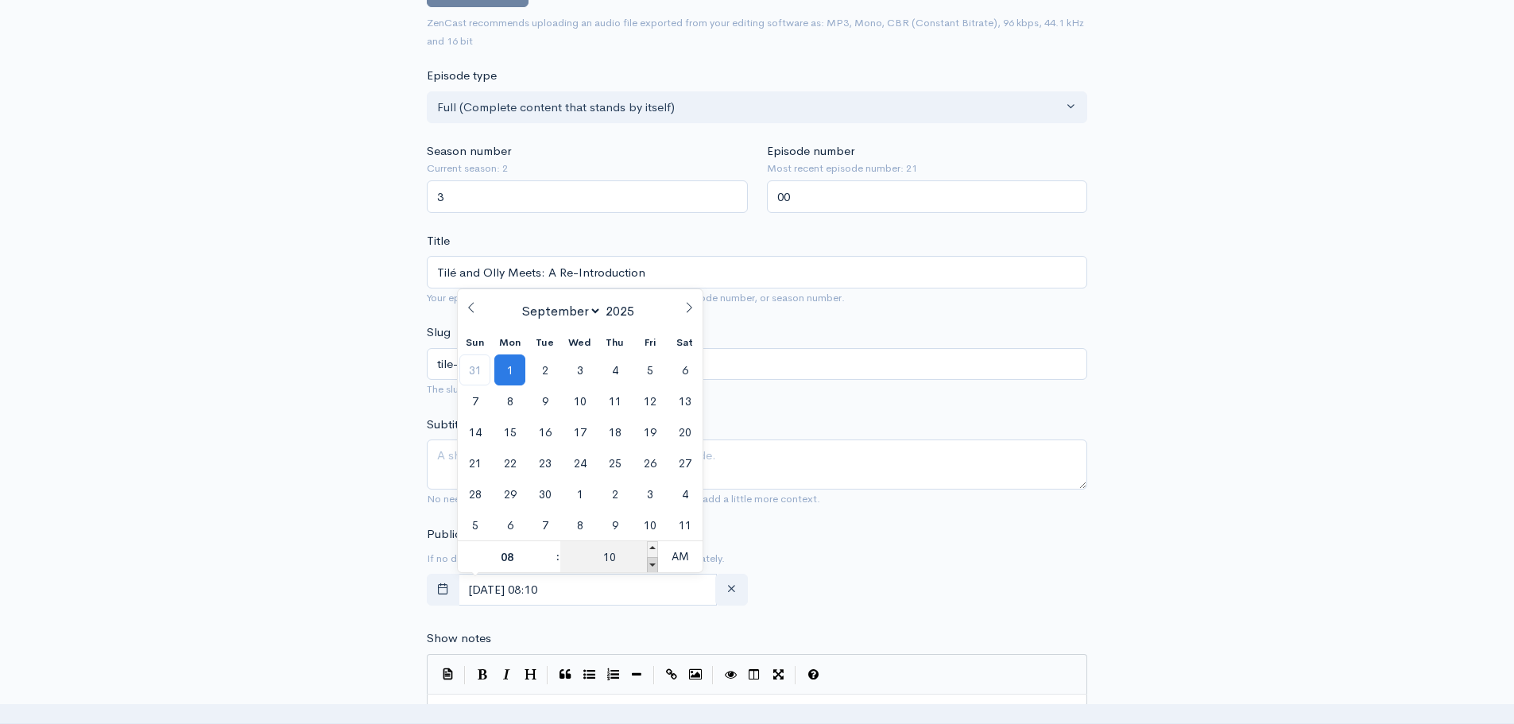
click at [653, 566] on span at bounding box center [652, 565] width 11 height 16
type input "September, 01 2025 08:05"
type input "05"
click at [653, 566] on span at bounding box center [652, 565] width 11 height 16
type input "September, 01 2025 08:00"
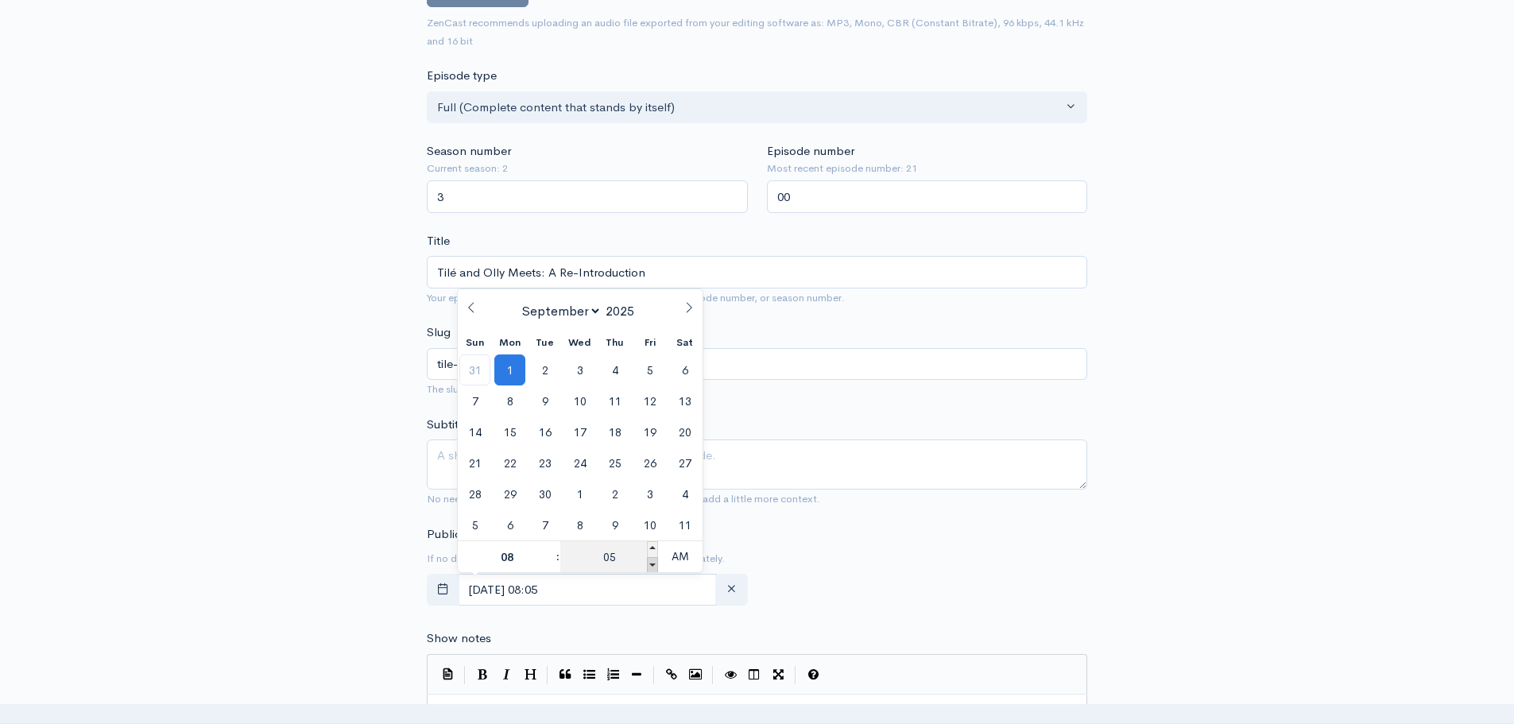
type input "00"
click at [925, 598] on div "Publication date and time If no date is selected, the episode will be published…" at bounding box center [756, 568] width 679 height 87
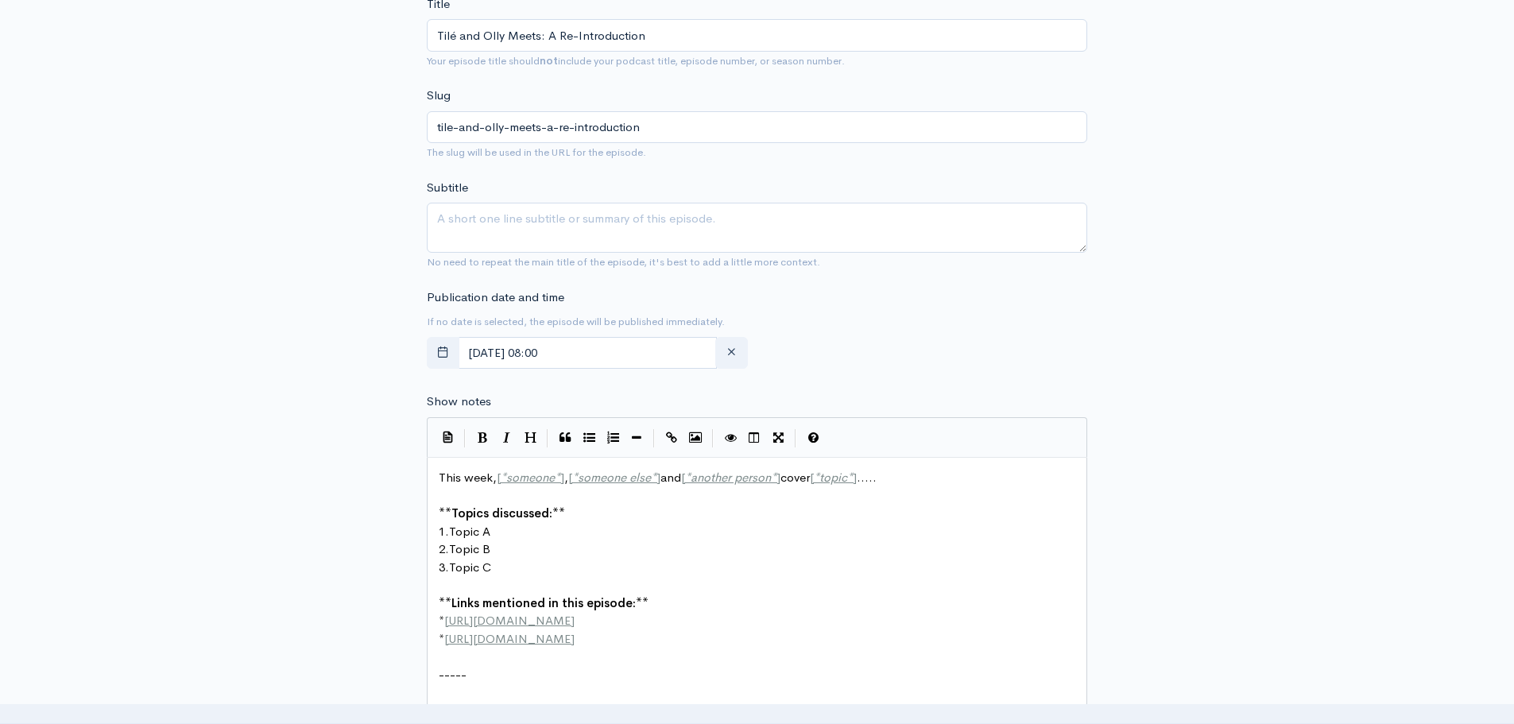
scroll to position [477, 0]
click at [727, 602] on pre "** Links mentioned in this episode: **" at bounding box center [762, 602] width 655 height 18
type textarea "This week, [*someone*], [*someone else*] and [*another person*] cover [*topic*]…"
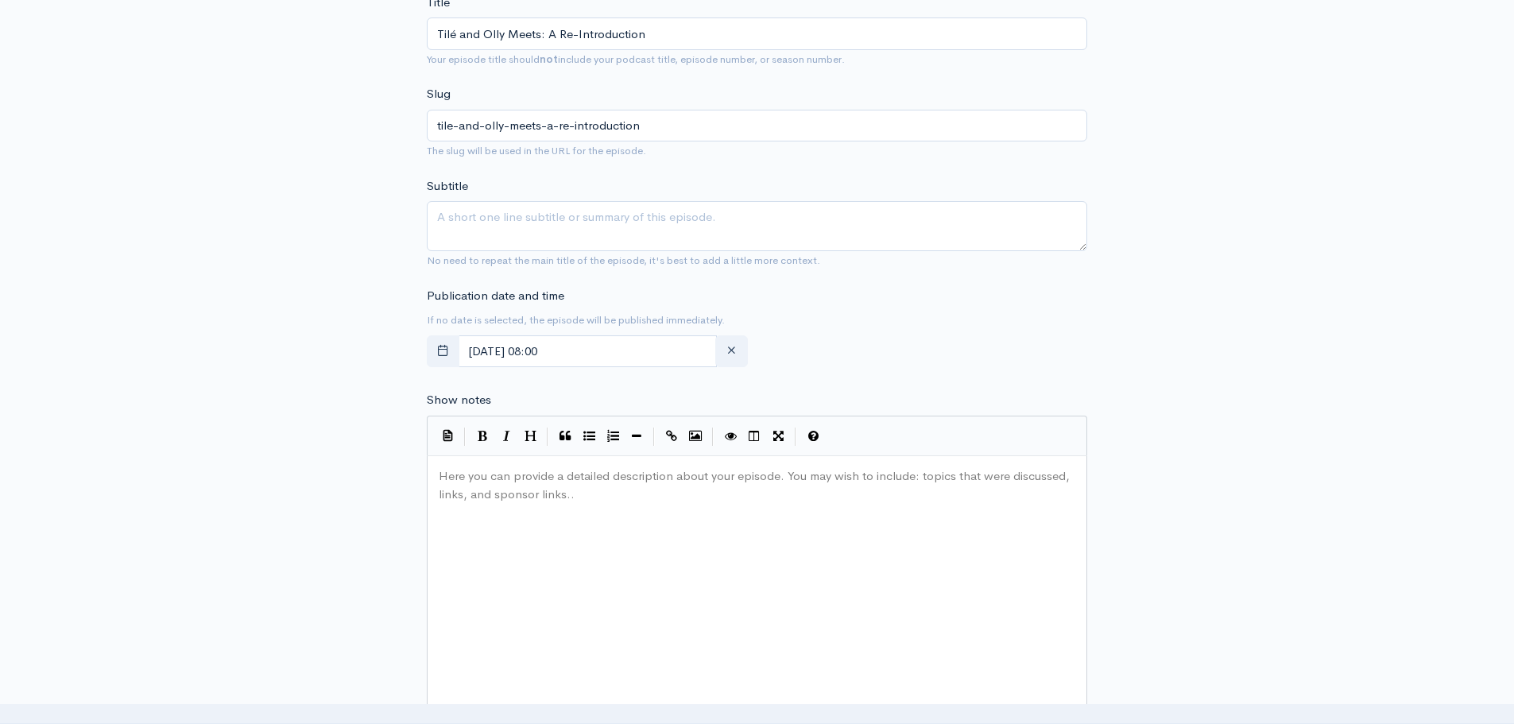
click at [849, 508] on div "Here you can provide a detailed description about your episode. You may wish to…" at bounding box center [776, 603] width 683 height 278
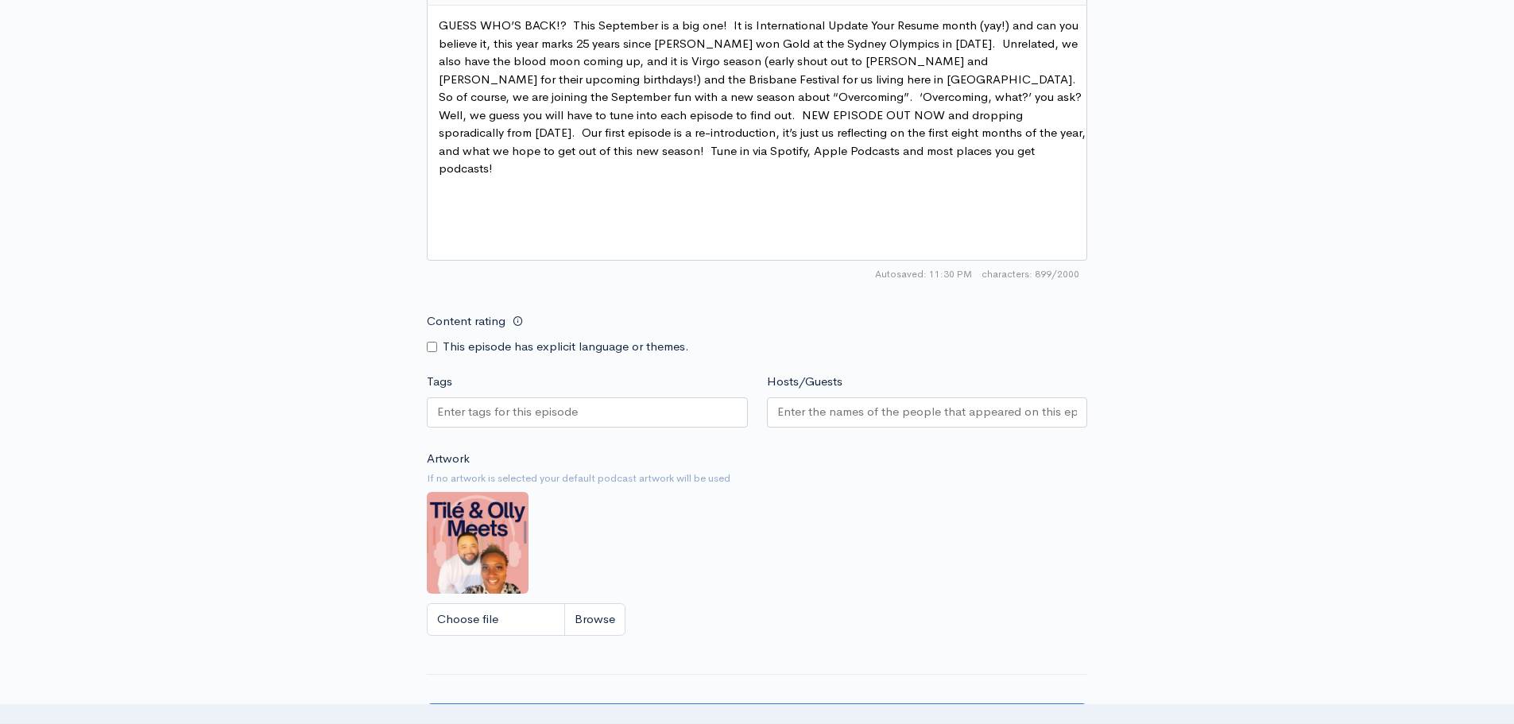
scroll to position [1112, 0]
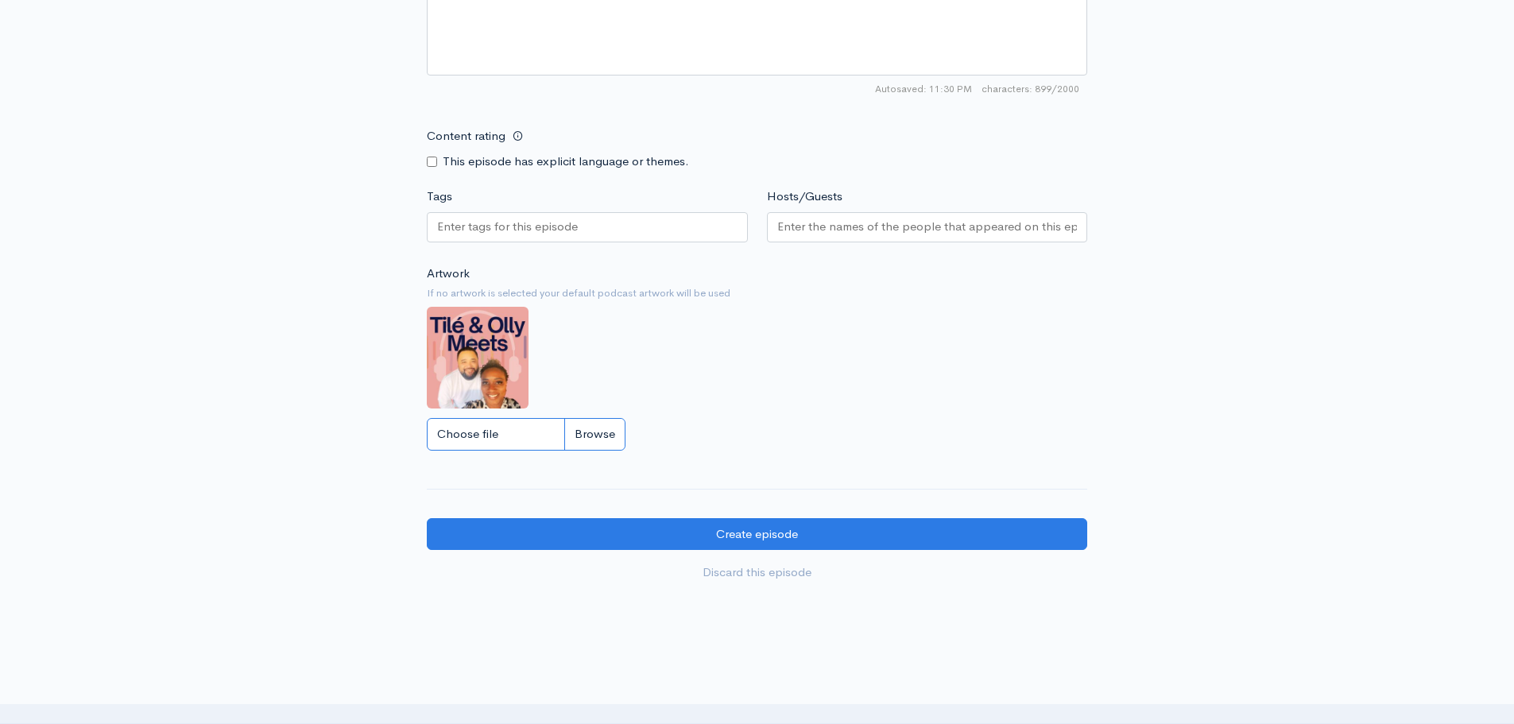
click at [591, 435] on input "Choose file" at bounding box center [526, 434] width 199 height 33
type input "C:\fakepath\TOM Cover.jpg"
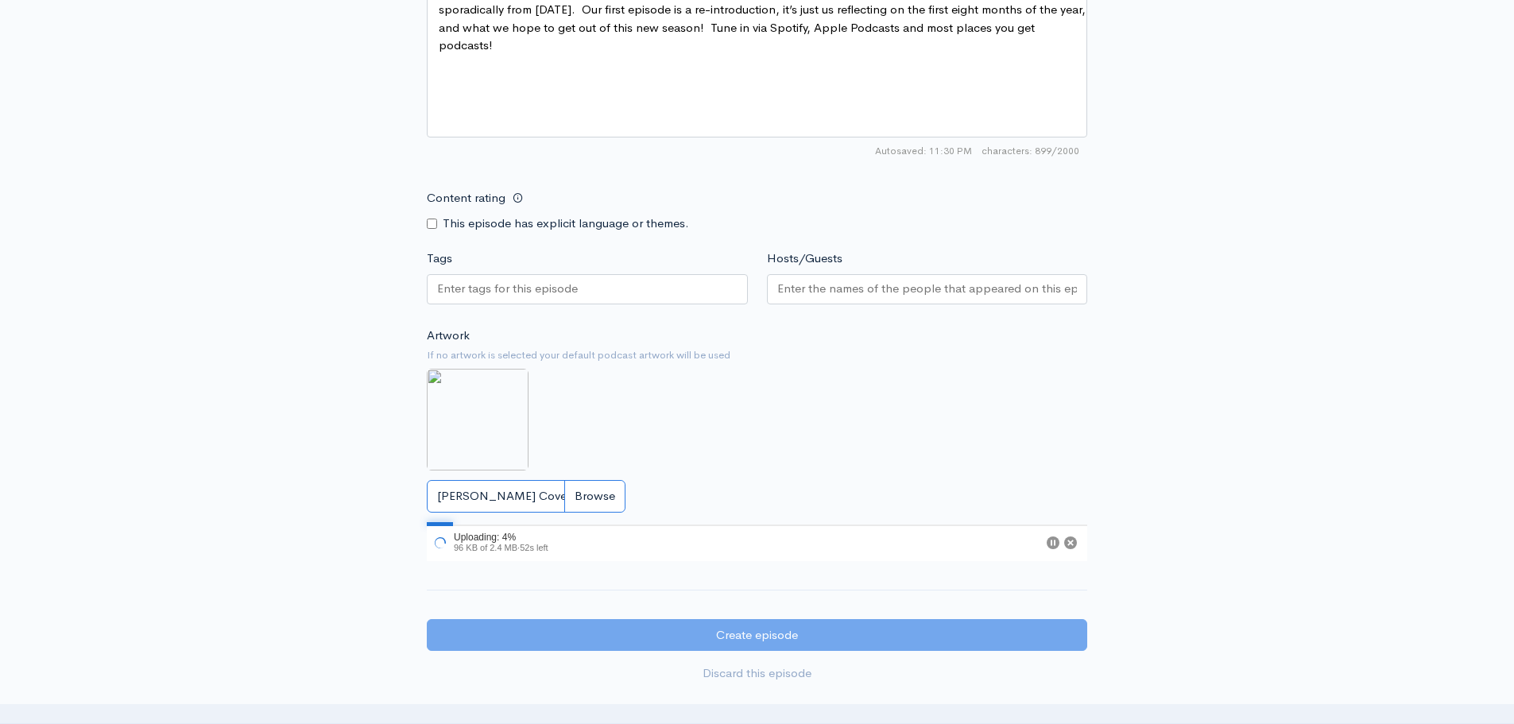
scroll to position [954, 0]
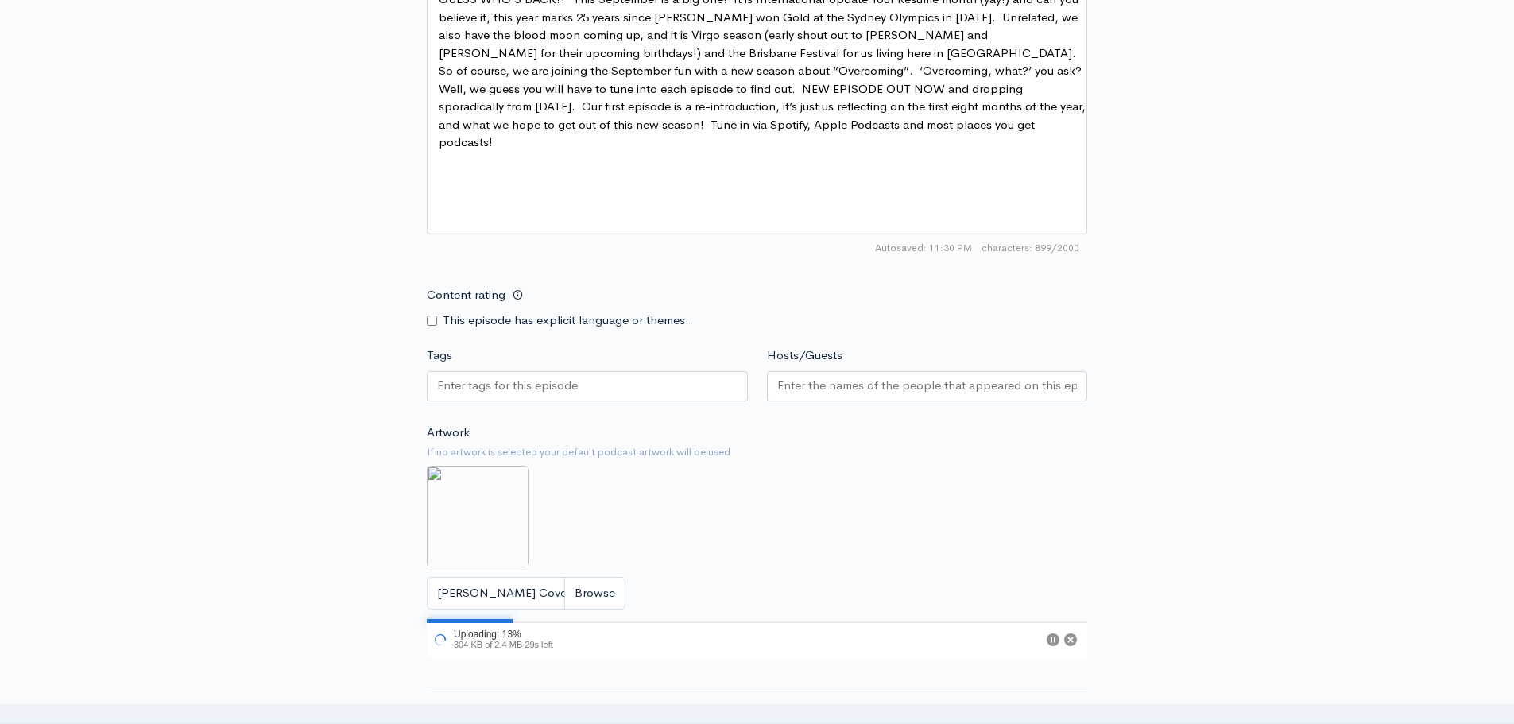
click at [491, 384] on input "Tags" at bounding box center [508, 386] width 143 height 18
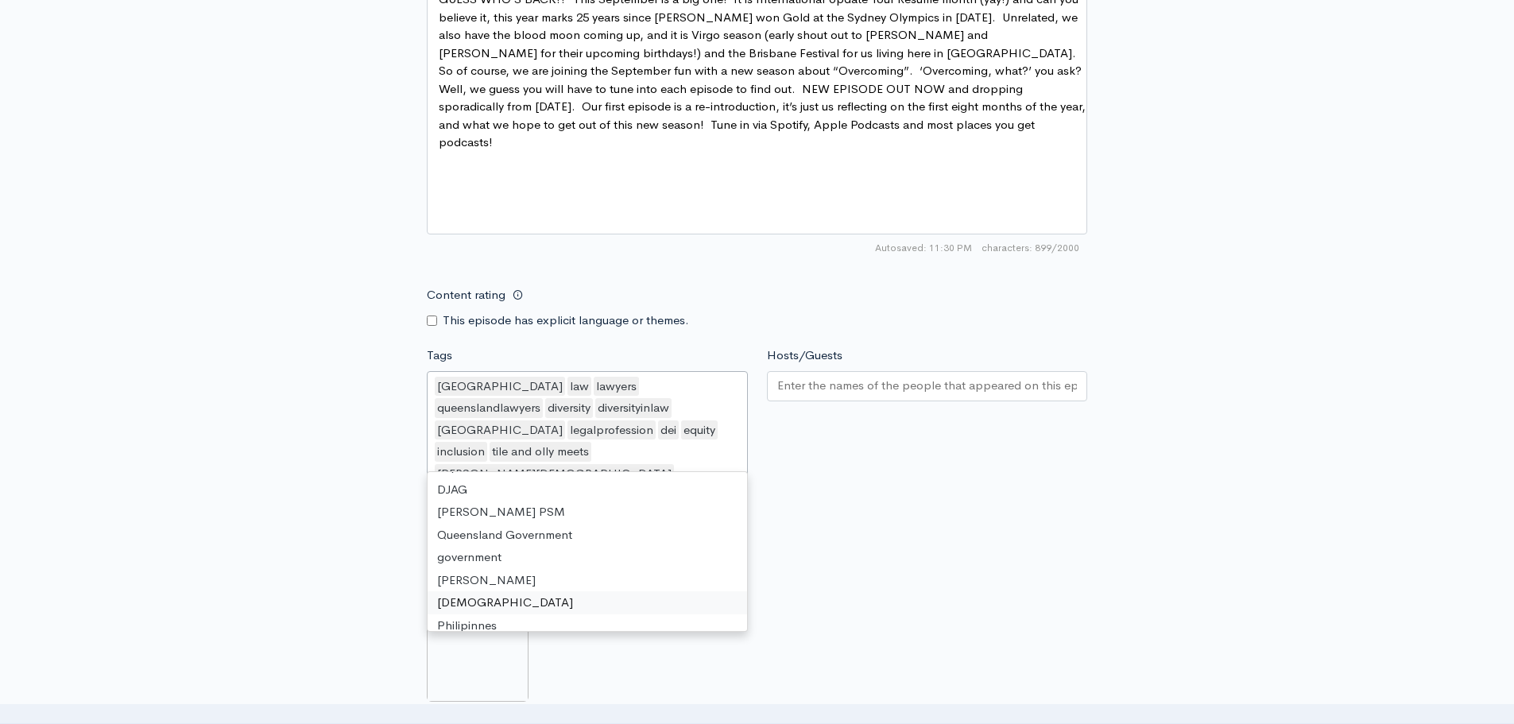
scroll to position [1728, 0]
click at [824, 387] on input "Hosts/Guests" at bounding box center [927, 386] width 300 height 18
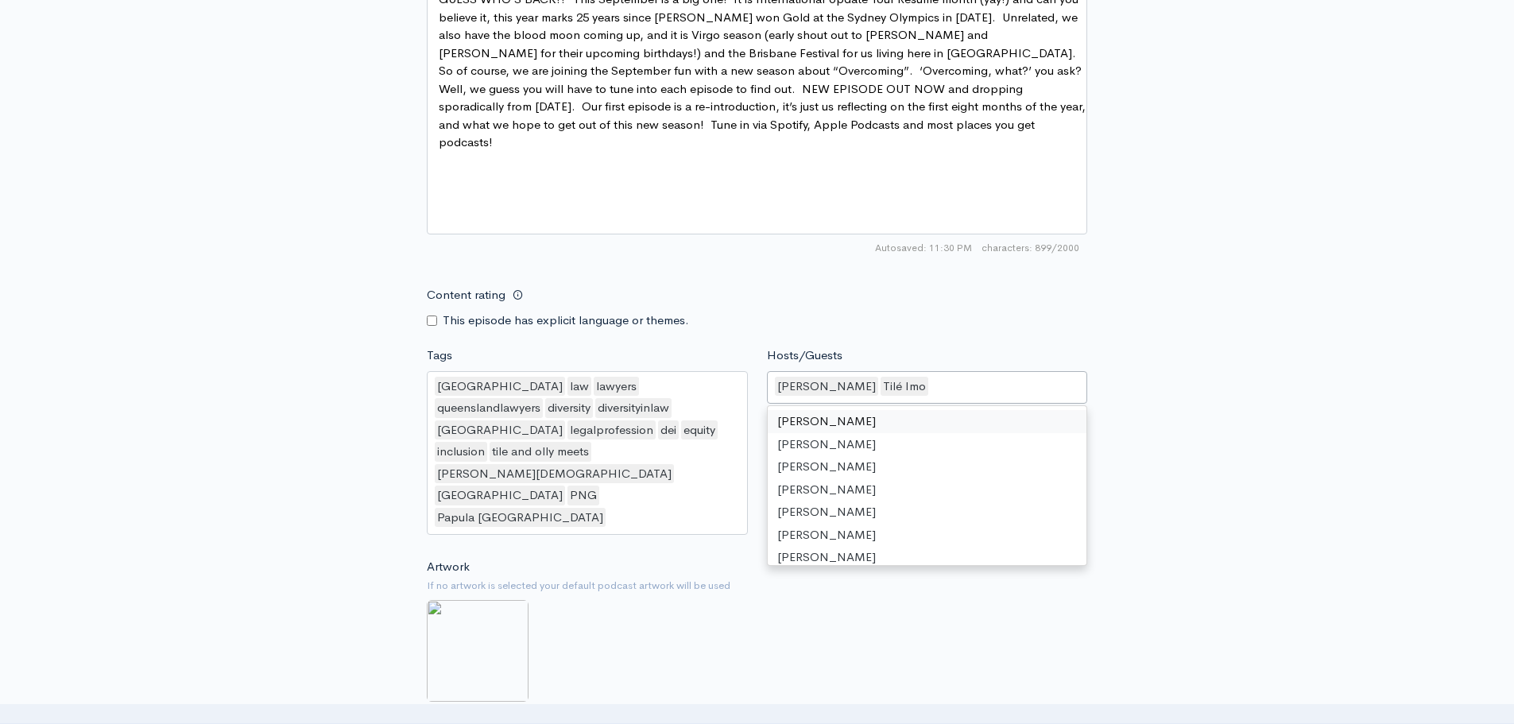
click at [1391, 470] on div "New episode Create a new episode Back to episodes Audio file Choose file 0 ZenC…" at bounding box center [757, 20] width 1514 height 1839
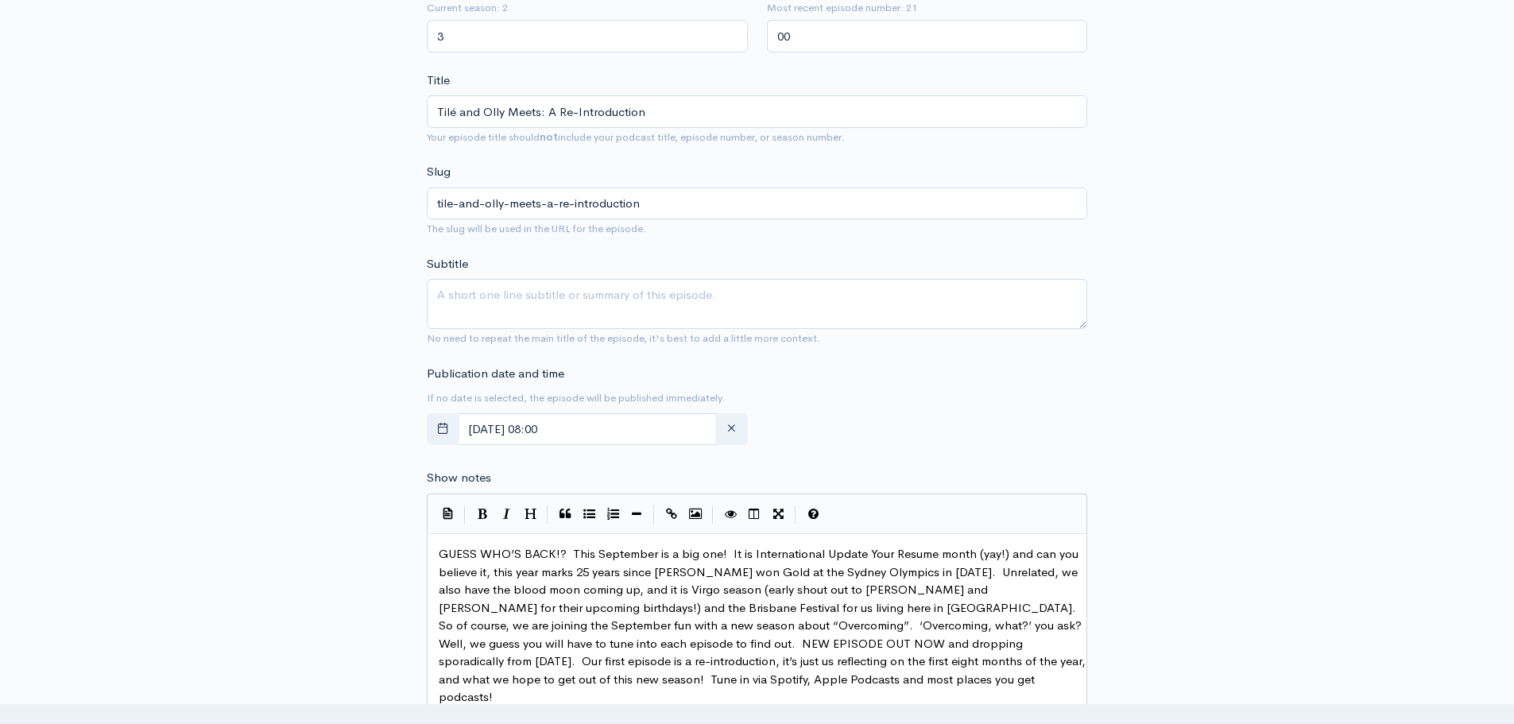
scroll to position [397, 0]
click at [537, 288] on textarea "Subtitle" at bounding box center [757, 306] width 660 height 50
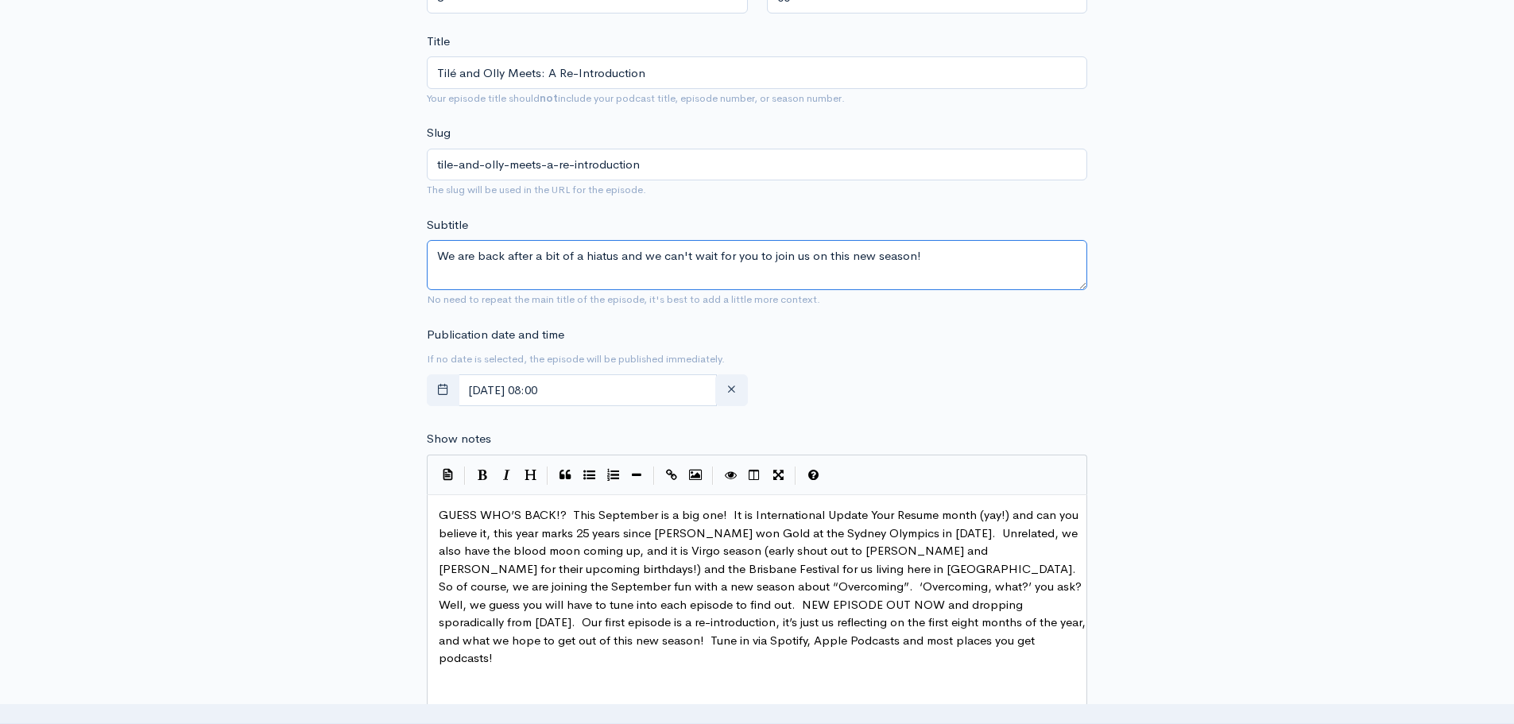
scroll to position [159, 0]
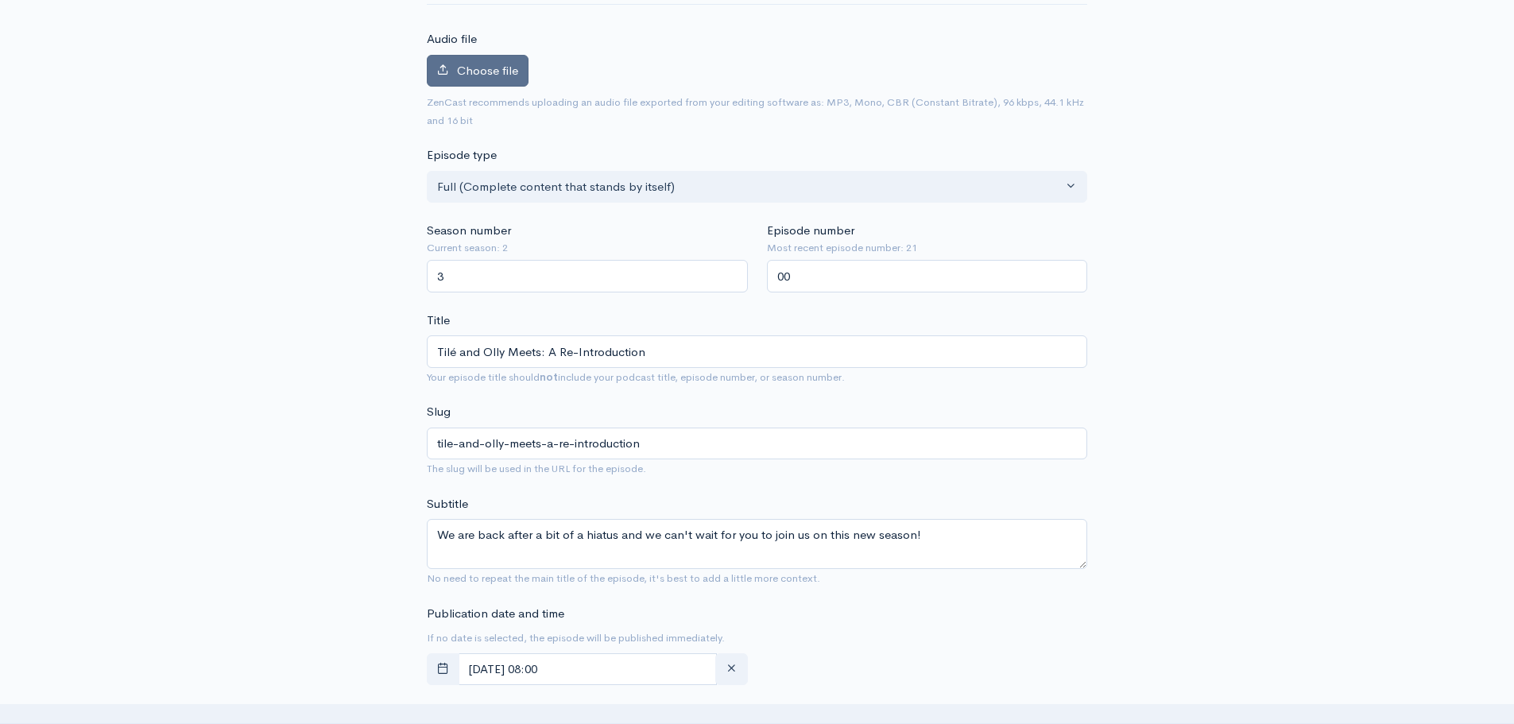
click at [487, 72] on span "Choose file" at bounding box center [487, 70] width 61 height 15
click at [0, 0] on input "Choose file" at bounding box center [0, 0] width 0 height 0
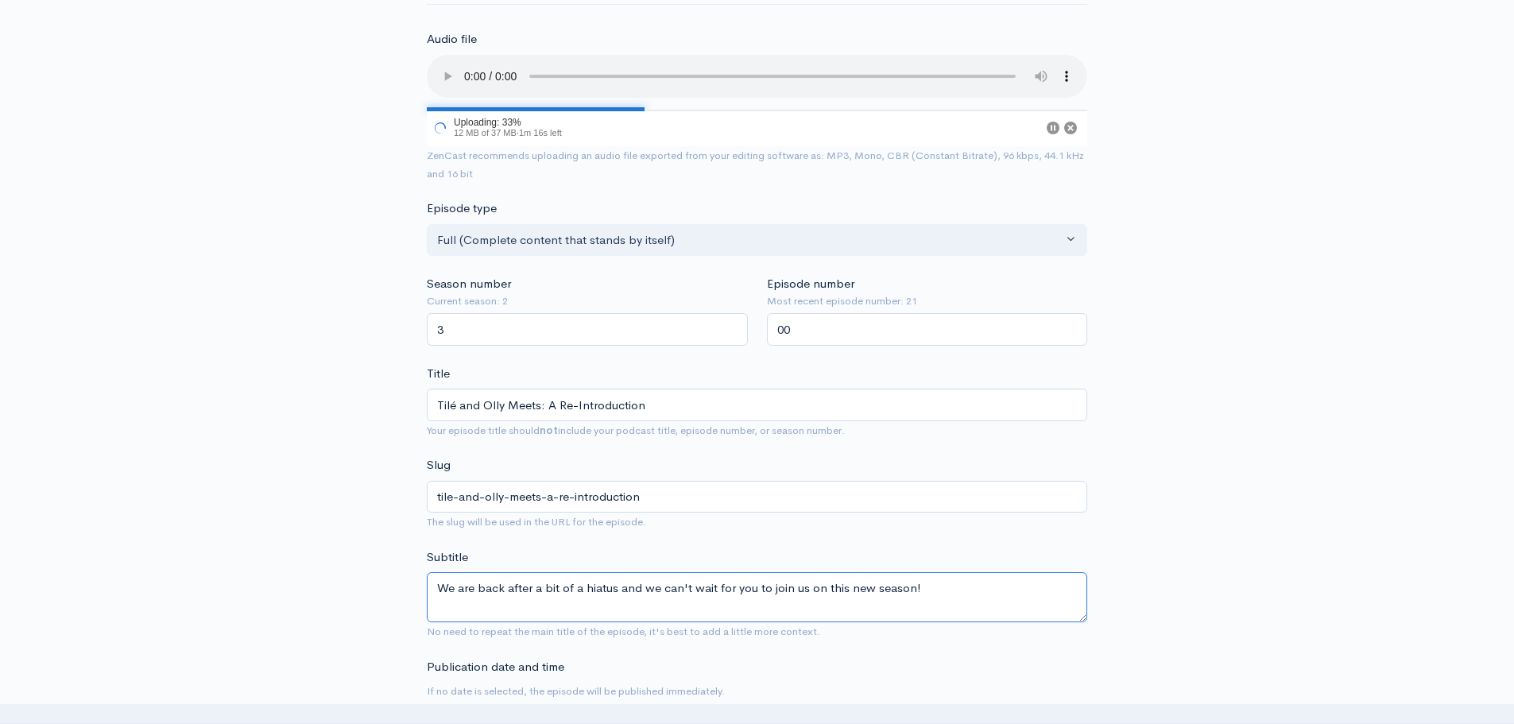
click at [573, 590] on textarea "We are back after a bit of a hiatus and we can't wait for you to join us on thi…" at bounding box center [757, 597] width 660 height 50
drag, startPoint x: 629, startPoint y: 590, endPoint x: 509, endPoint y: 591, distance: 120.0
click at [509, 591] on textarea "We are back after a bit of a hiatus and we can't wait for you to join us on thi…" at bounding box center [757, 597] width 660 height 50
type textarea "We are back and we can't wait for you to join us on this new season!"
drag, startPoint x: 673, startPoint y: 405, endPoint x: 363, endPoint y: 399, distance: 310.0
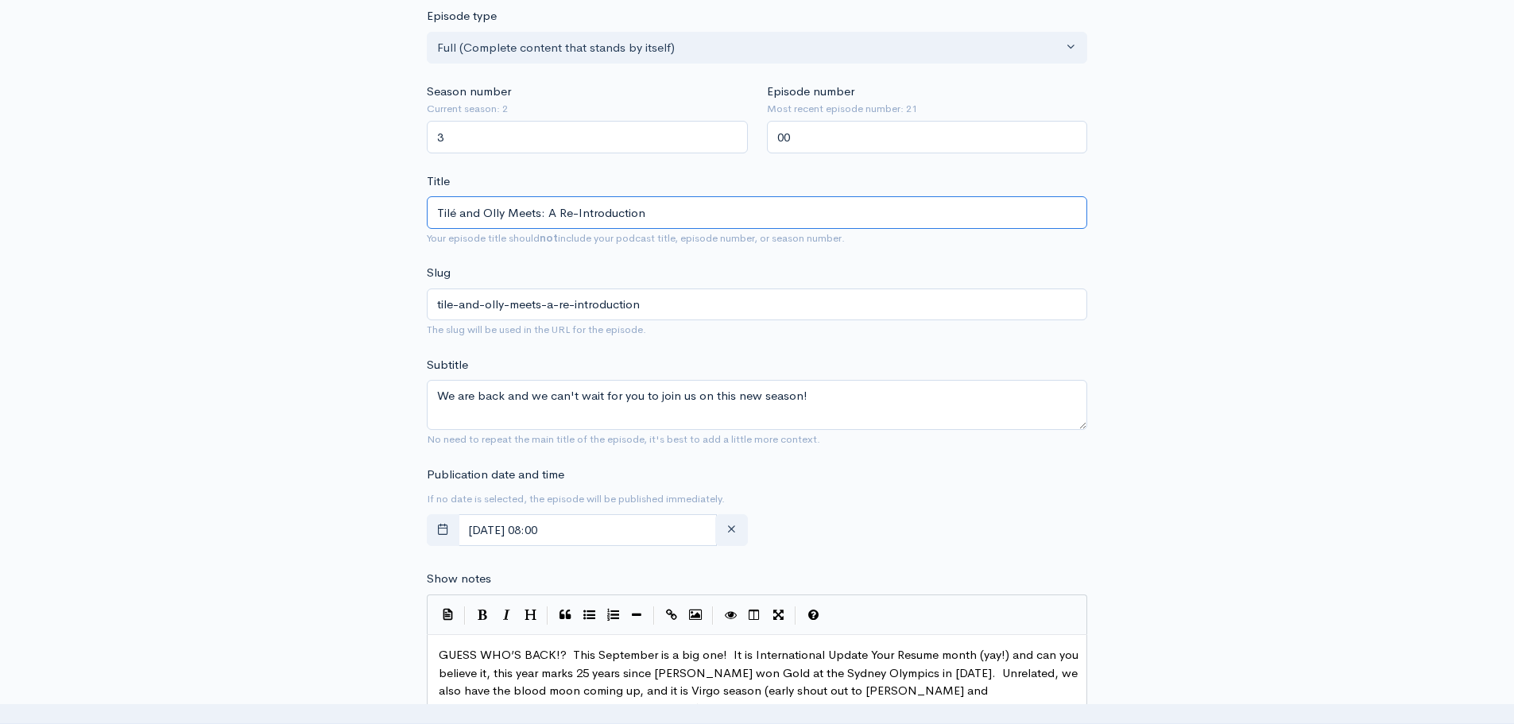
scroll to position [556, 0]
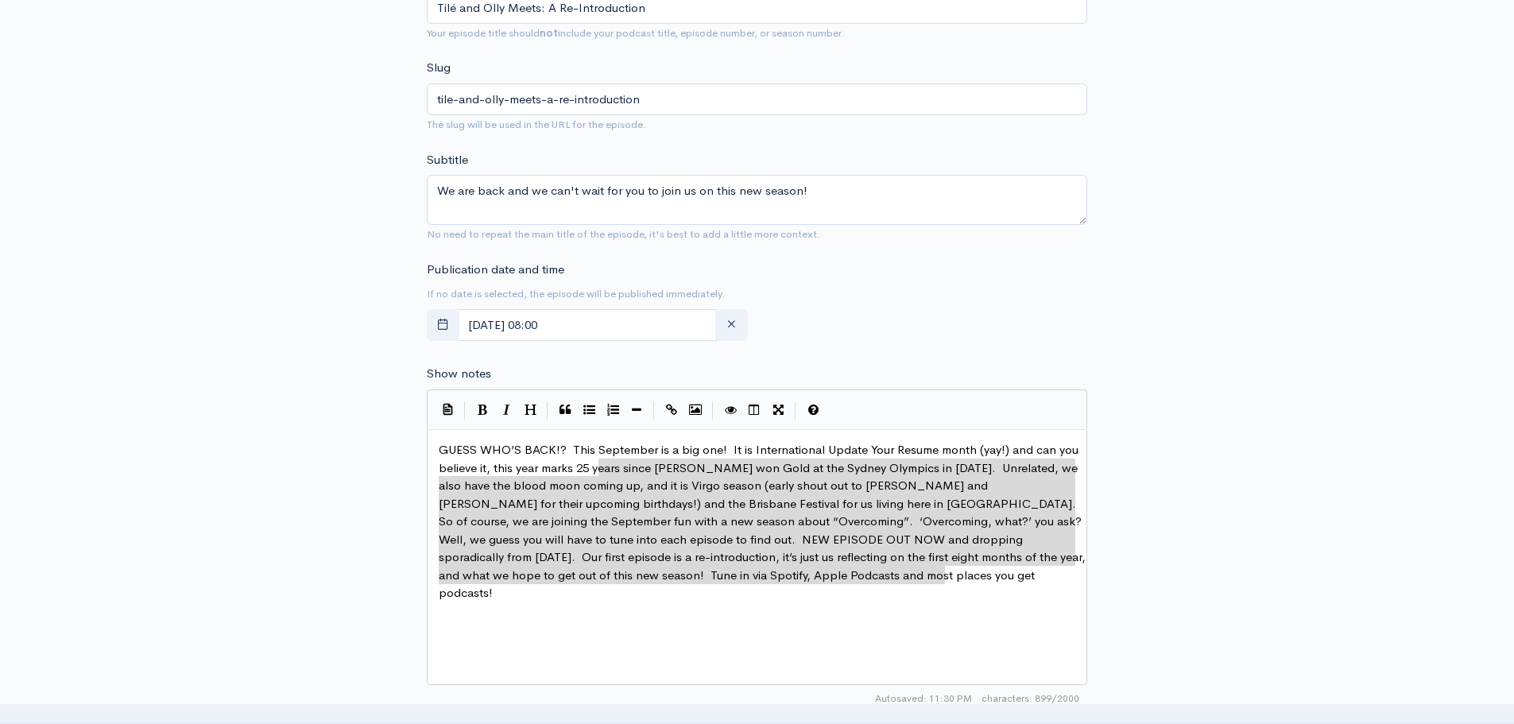
type textarea "GUESS WHO’S BACK!? This September is a big one! It is International Update Your…"
drag, startPoint x: 991, startPoint y: 582, endPoint x: 425, endPoint y: 425, distance: 587.2
click at [1190, 519] on div "New episode Create a new episode Back to episodes Audio file 89 Uploading: 89% …" at bounding box center [757, 444] width 906 height 1890
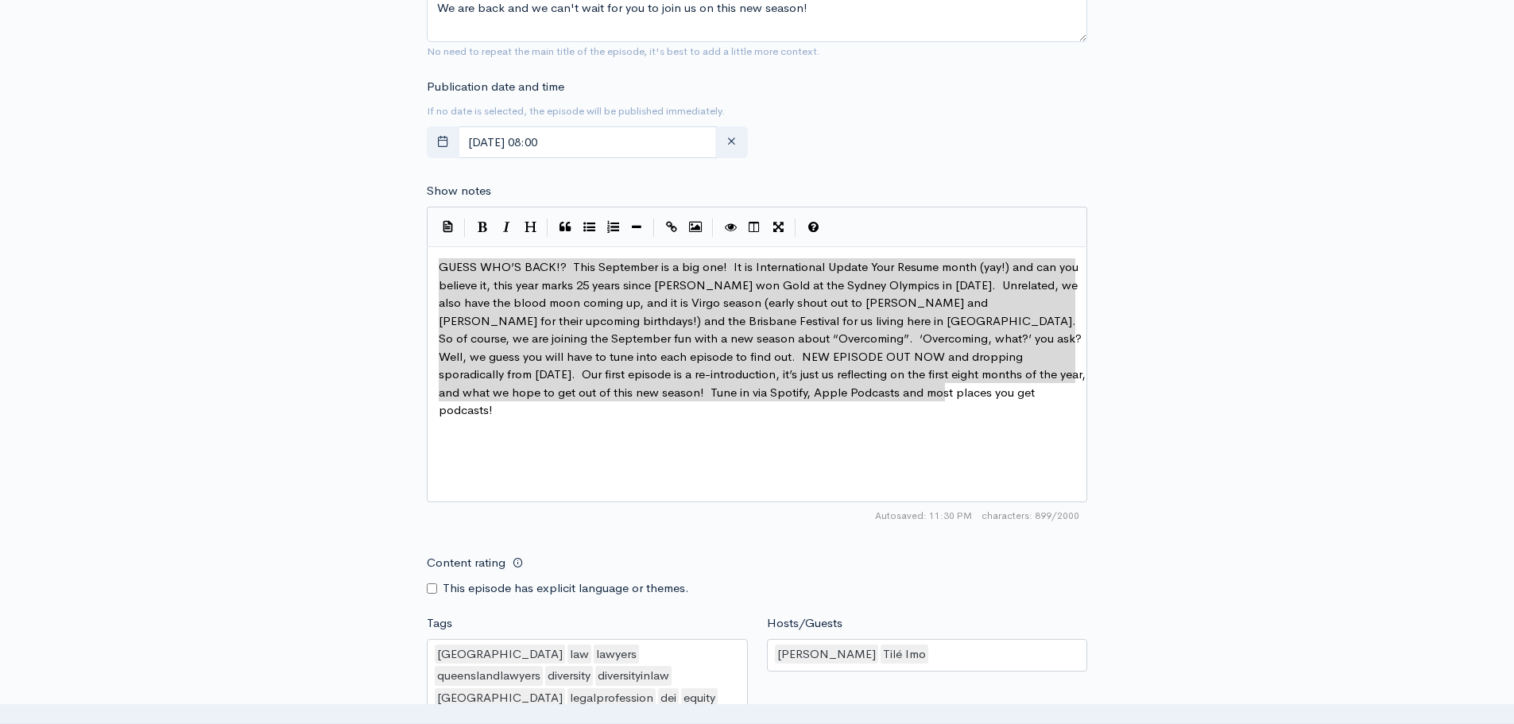
scroll to position [954, 0]
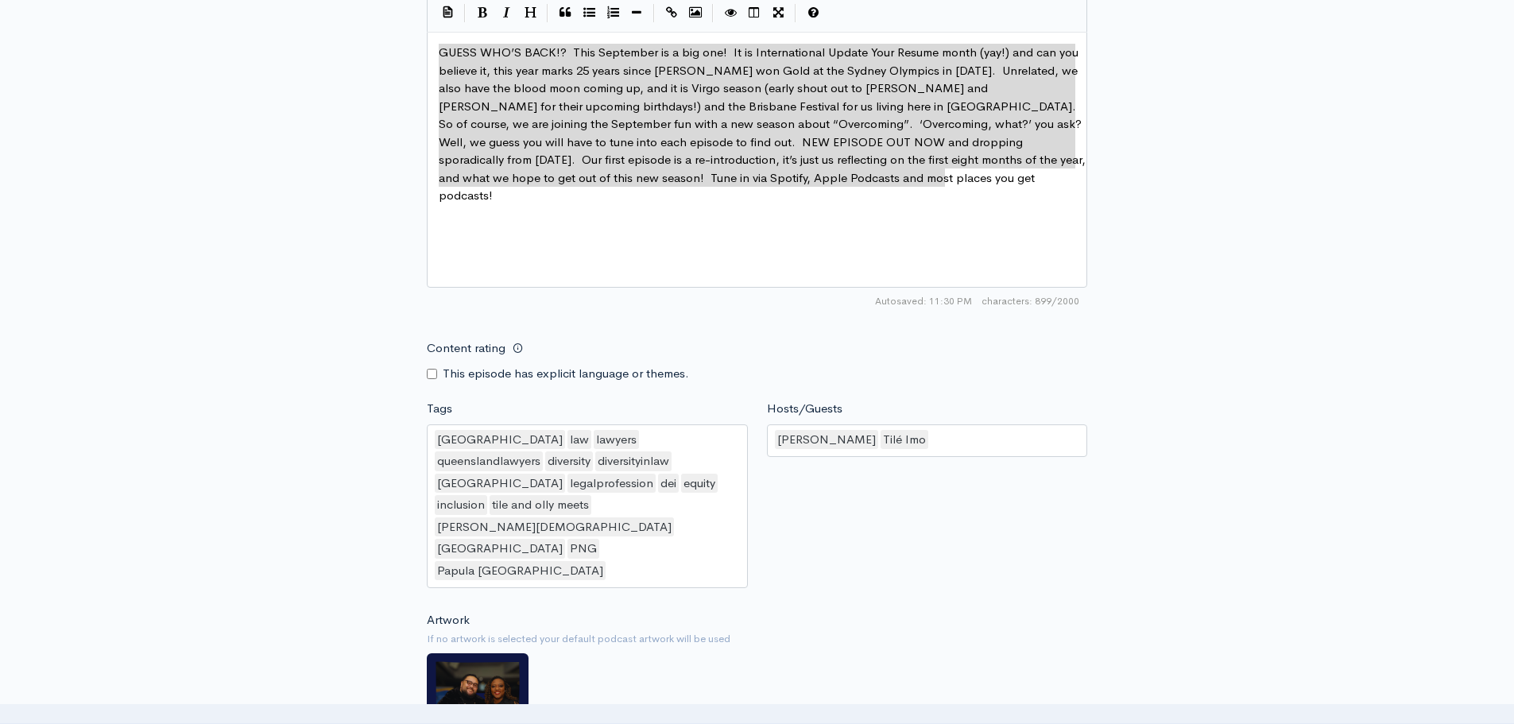
click at [900, 189] on div "x GUESS WHO’S BACK!? This September is a big one! It is International Update Yo…" at bounding box center [762, 125] width 655 height 168
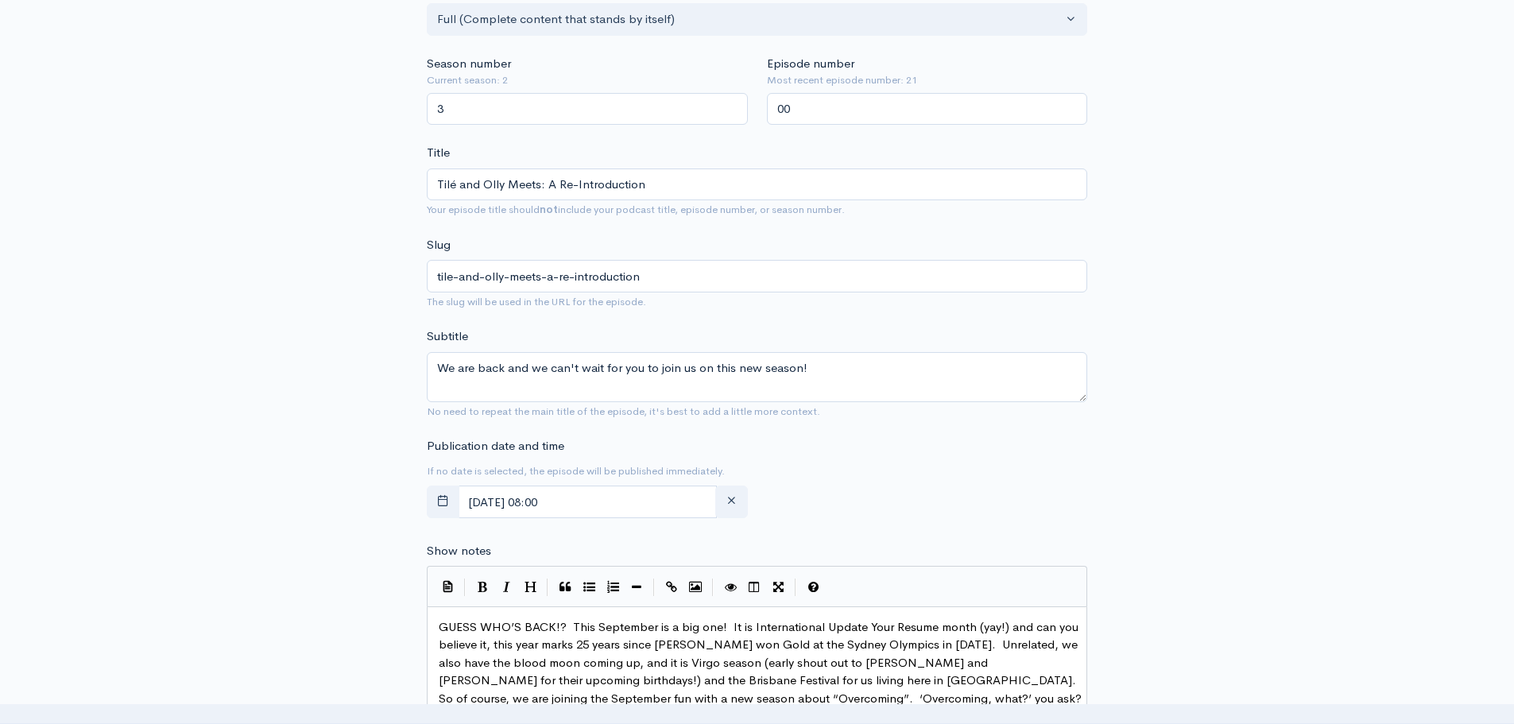
scroll to position [354, 0]
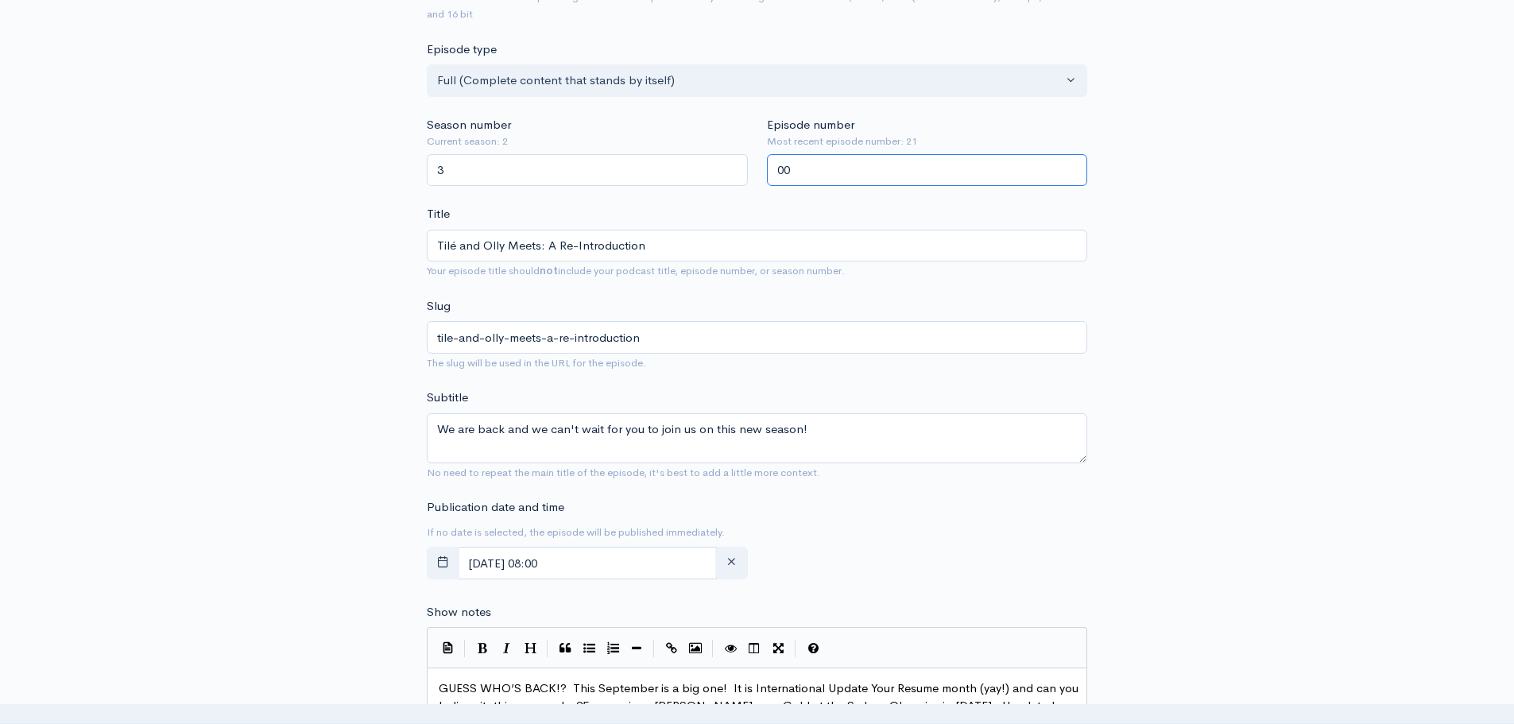
click at [822, 166] on input "00" at bounding box center [927, 170] width 321 height 33
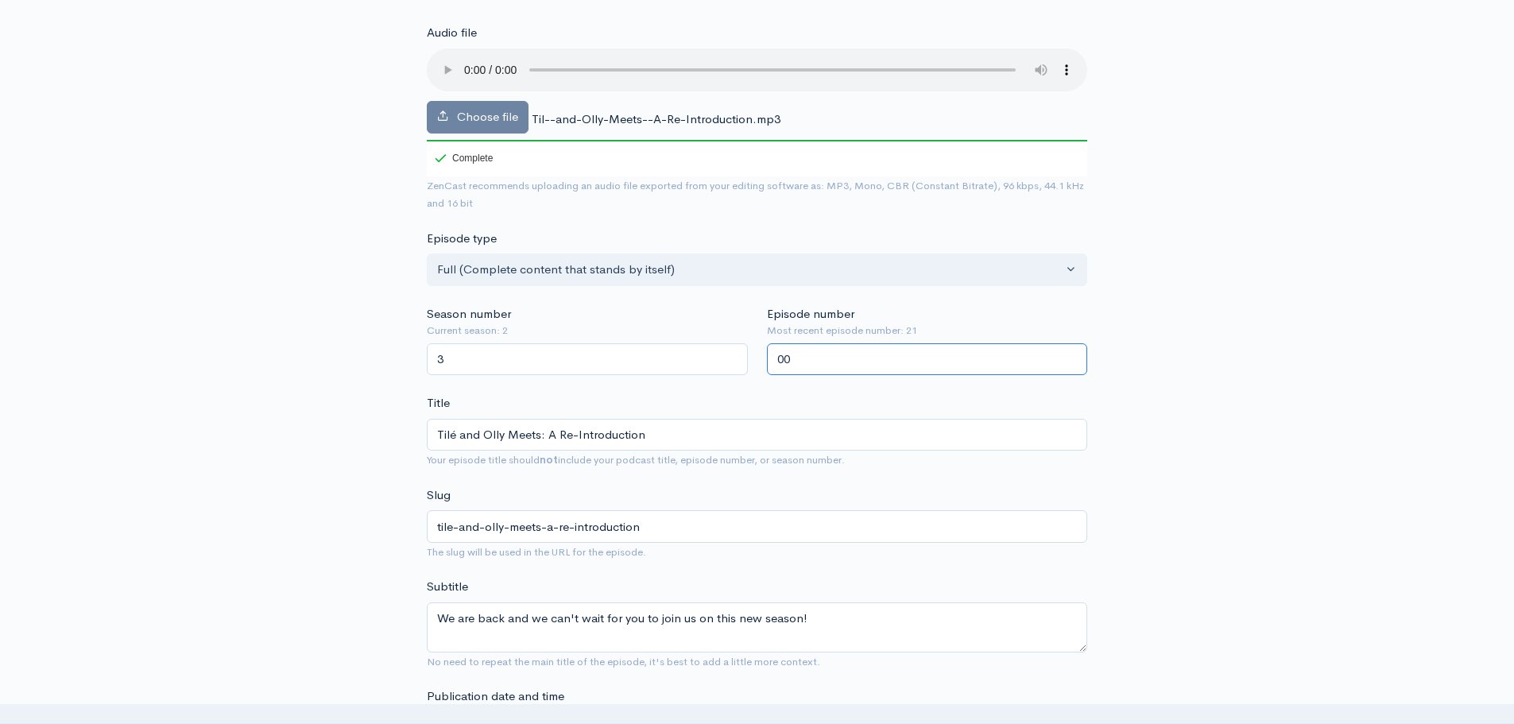
scroll to position [116, 0]
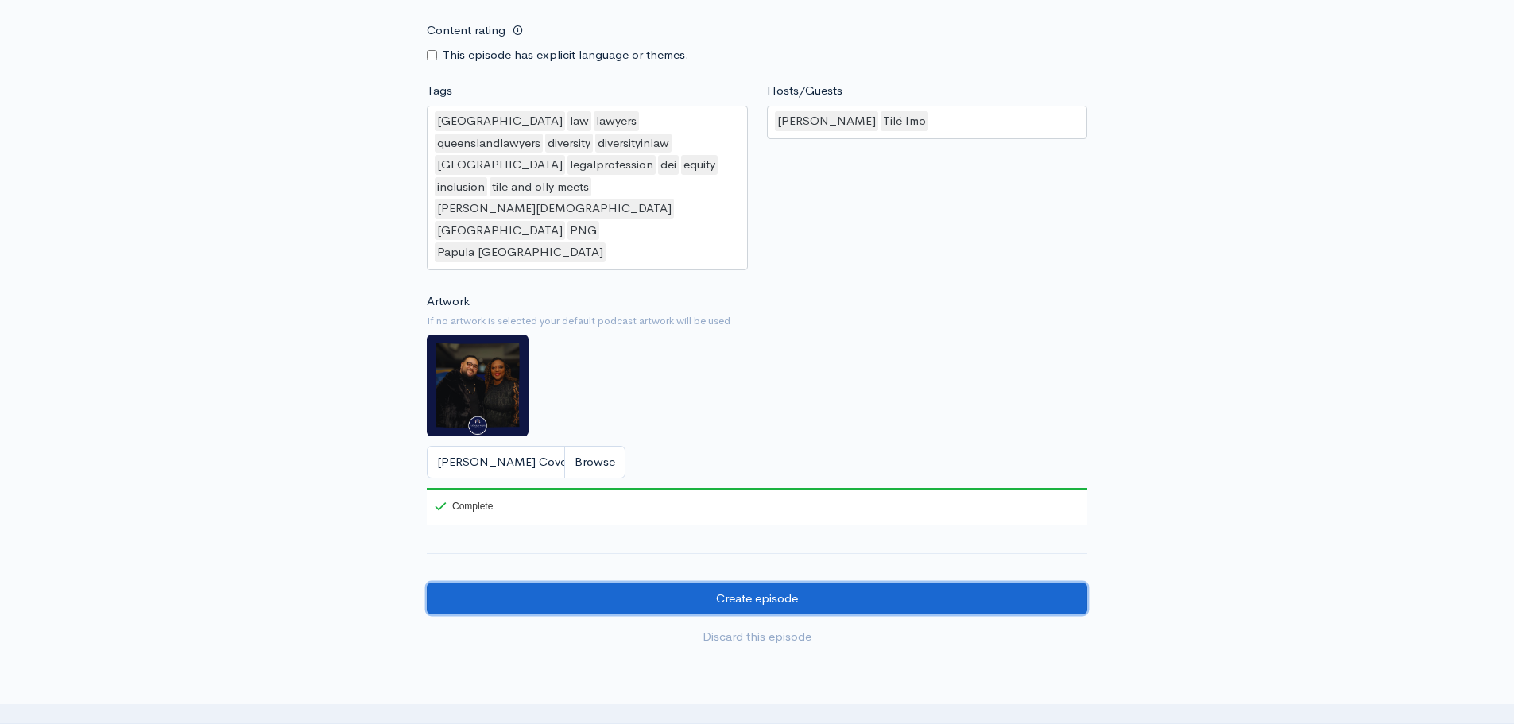
click at [895, 582] on input "Create episode" at bounding box center [757, 598] width 660 height 33
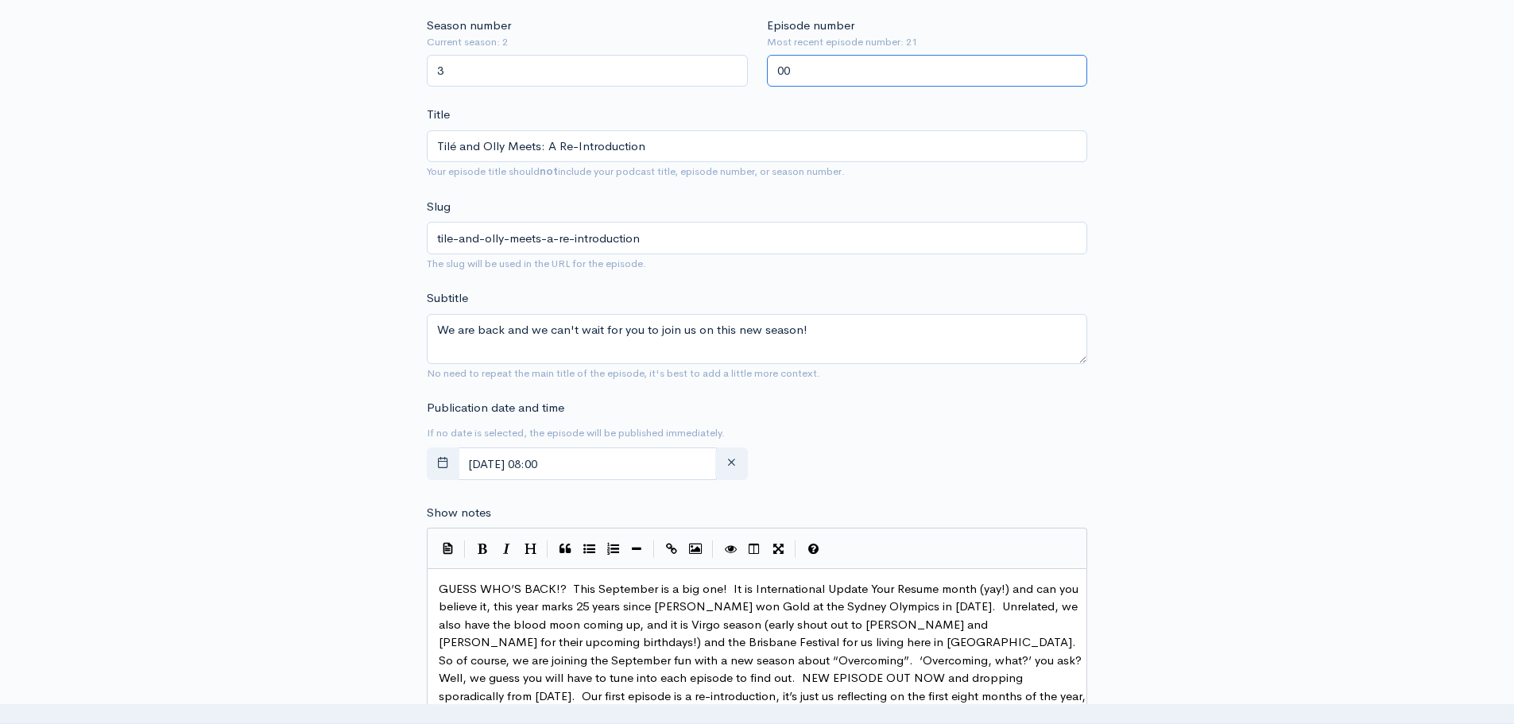
scroll to position [350, 0]
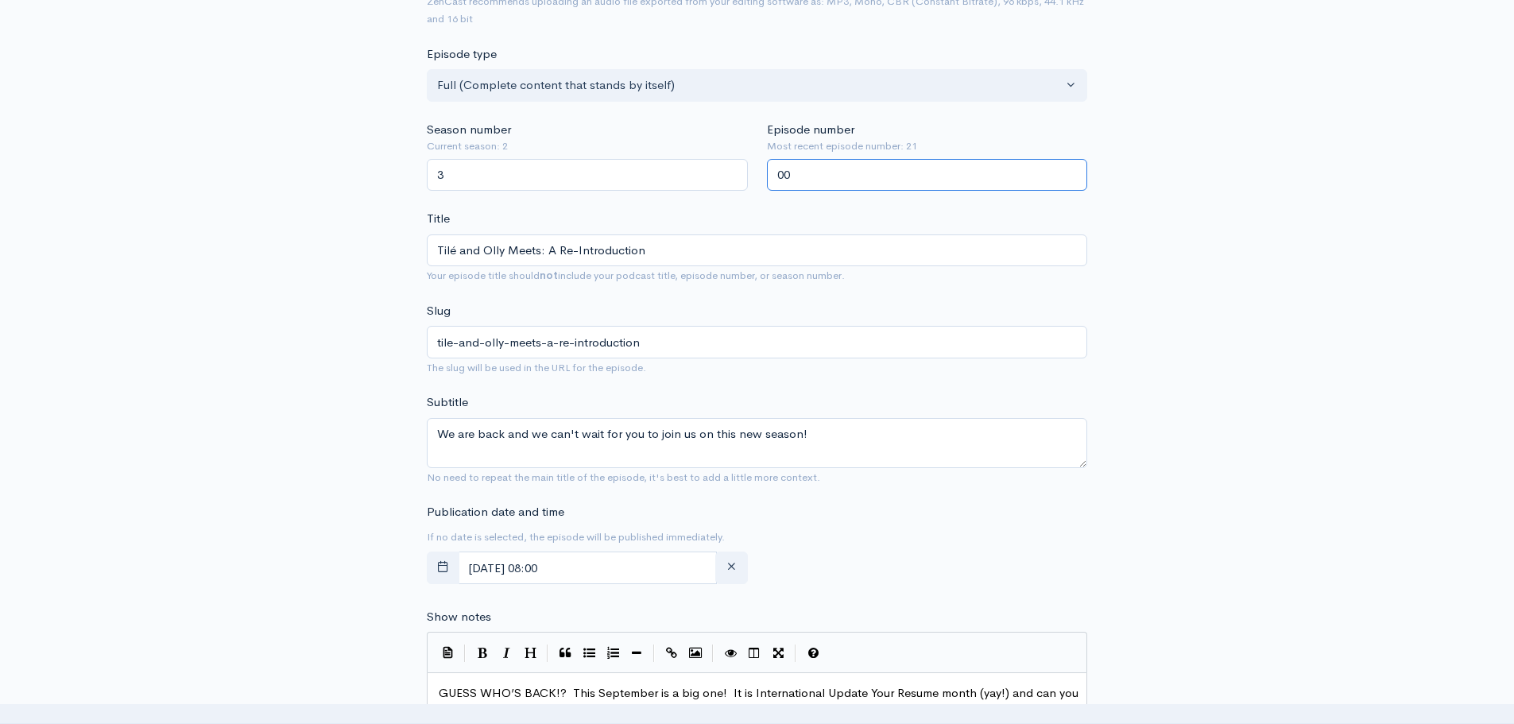
click at [872, 180] on input "00" at bounding box center [927, 175] width 321 height 33
type input "0"
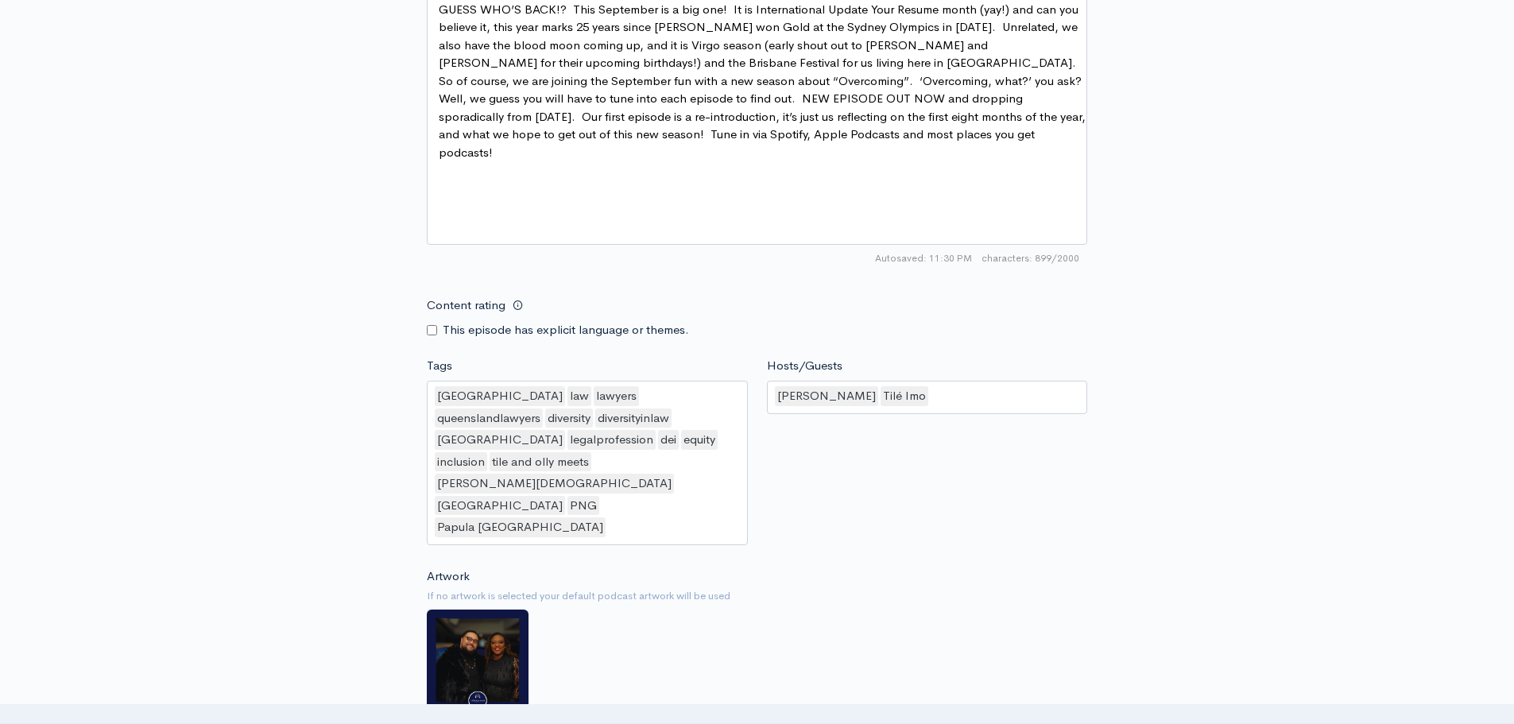
scroll to position [1271, 0]
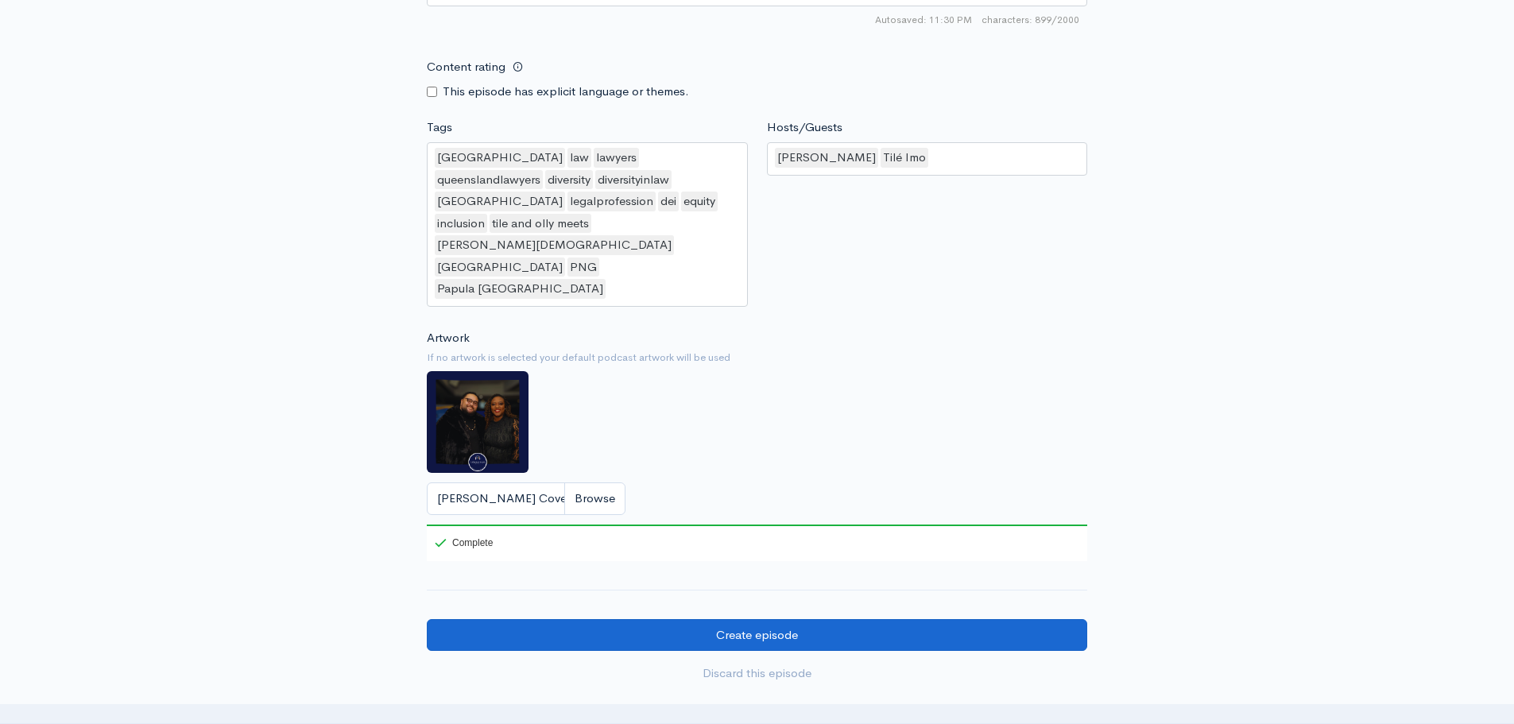
type input "01"
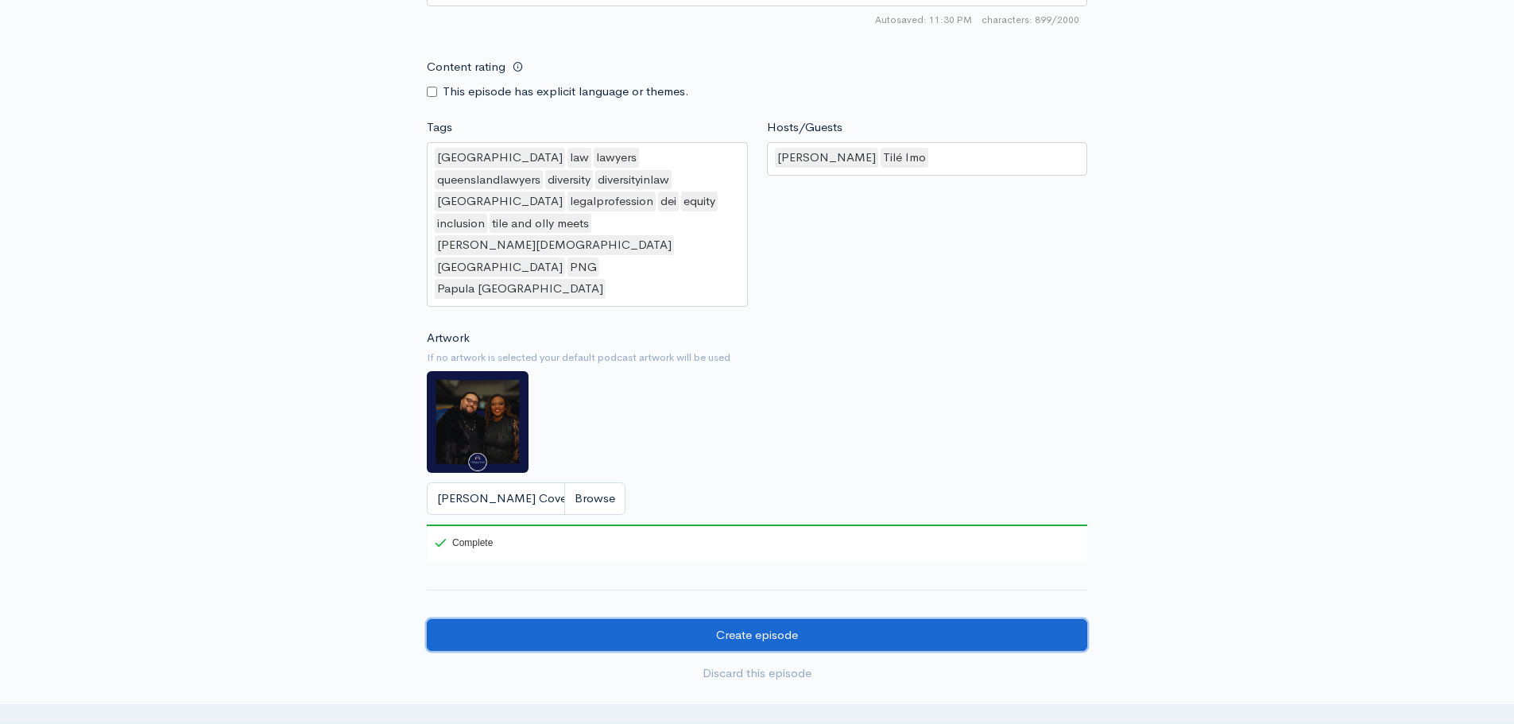
click at [790, 619] on input "Create episode" at bounding box center [757, 635] width 660 height 33
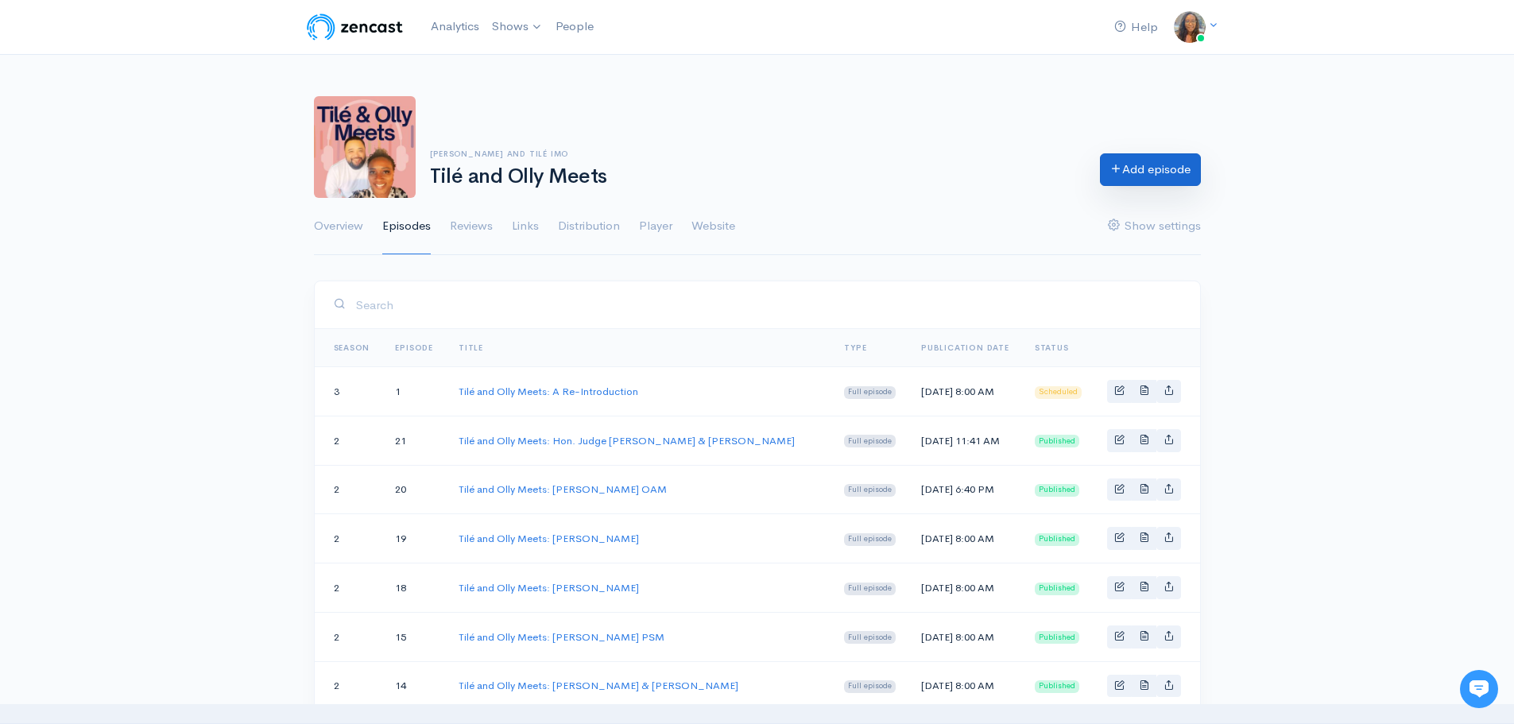
click at [1114, 163] on icon at bounding box center [1116, 168] width 12 height 12
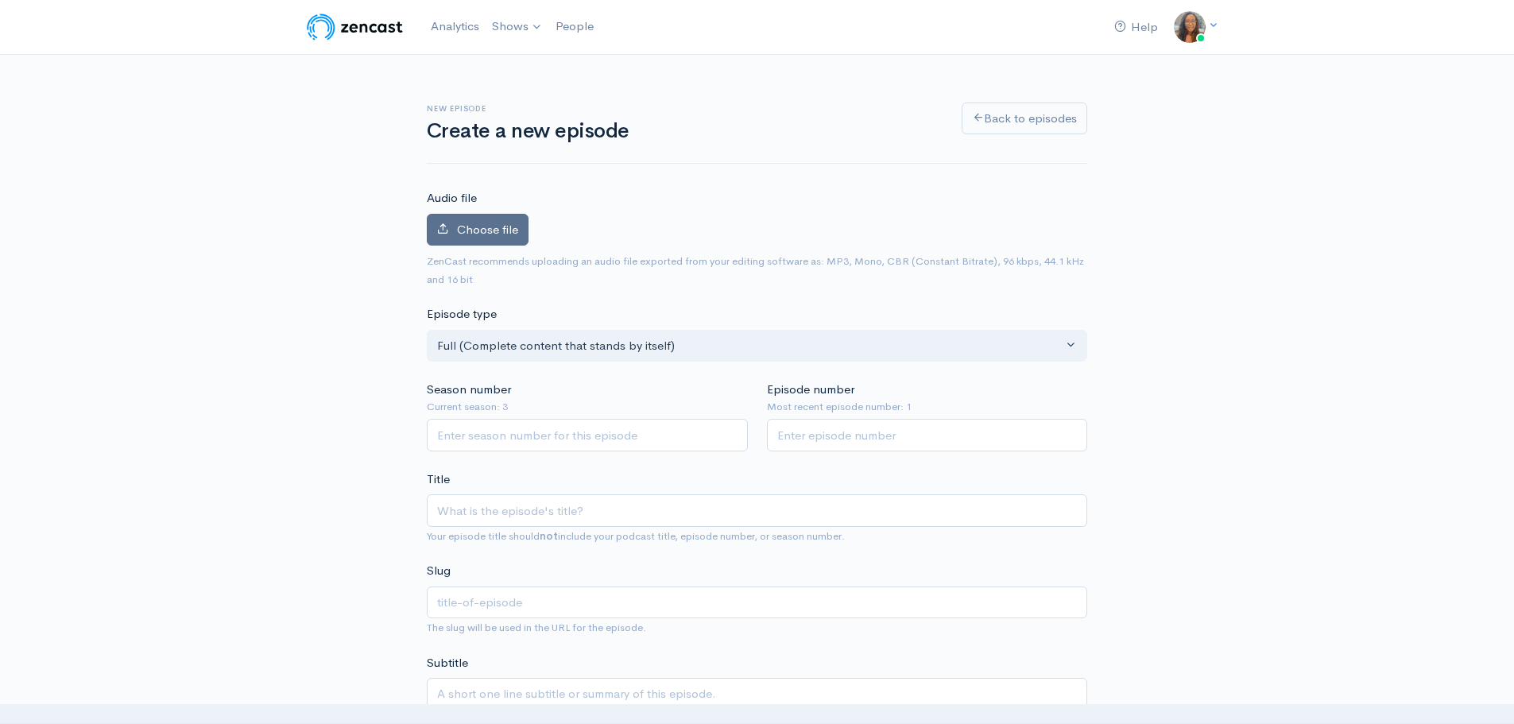
click at [463, 229] on span "Choose file" at bounding box center [487, 229] width 61 height 15
click at [0, 0] on input "Choose file" at bounding box center [0, 0] width 0 height 0
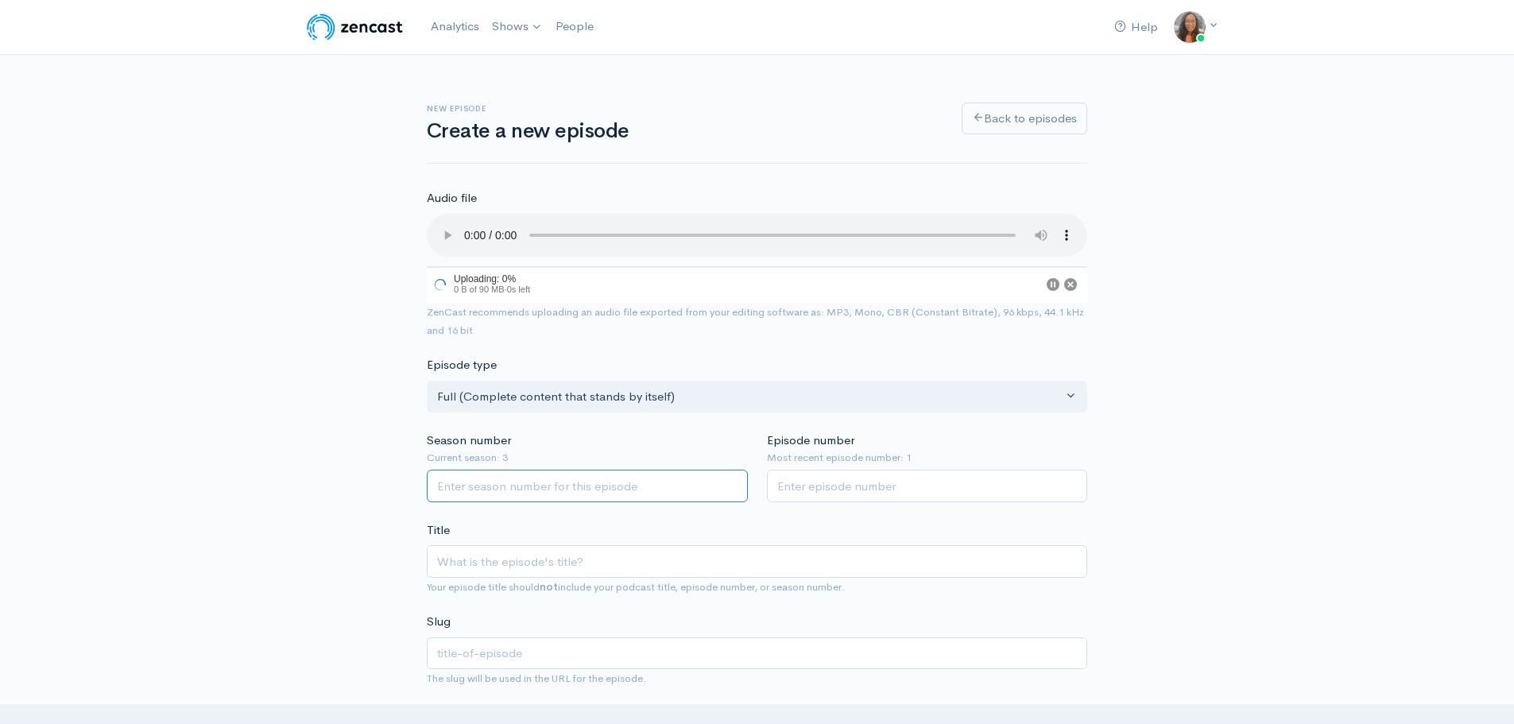
click at [497, 488] on input "Season number" at bounding box center [587, 486] width 321 height 33
type input "3"
click at [834, 484] on input "Episode number" at bounding box center [927, 488] width 321 height 33
type input "2"
drag, startPoint x: 285, startPoint y: 493, endPoint x: 444, endPoint y: 538, distance: 165.0
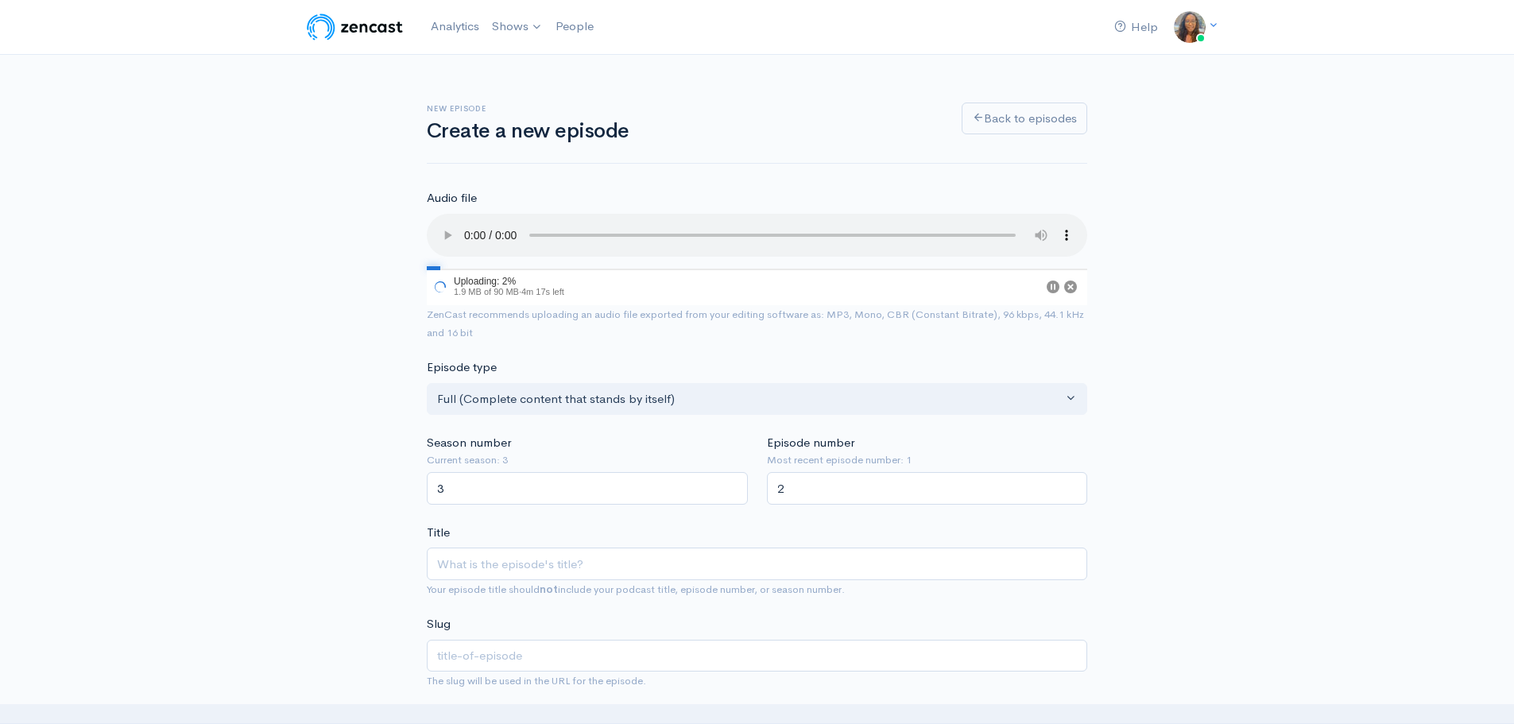
click at [513, 572] on input "Title" at bounding box center [757, 564] width 660 height 33
paste input "Tilé and Olly Meets: Vai Laavaiseeta"
type input "Tilé and Olly Meets: Vai Laavaiseeta"
type input "tile-and-olly-meets-vai-laavaiseeta"
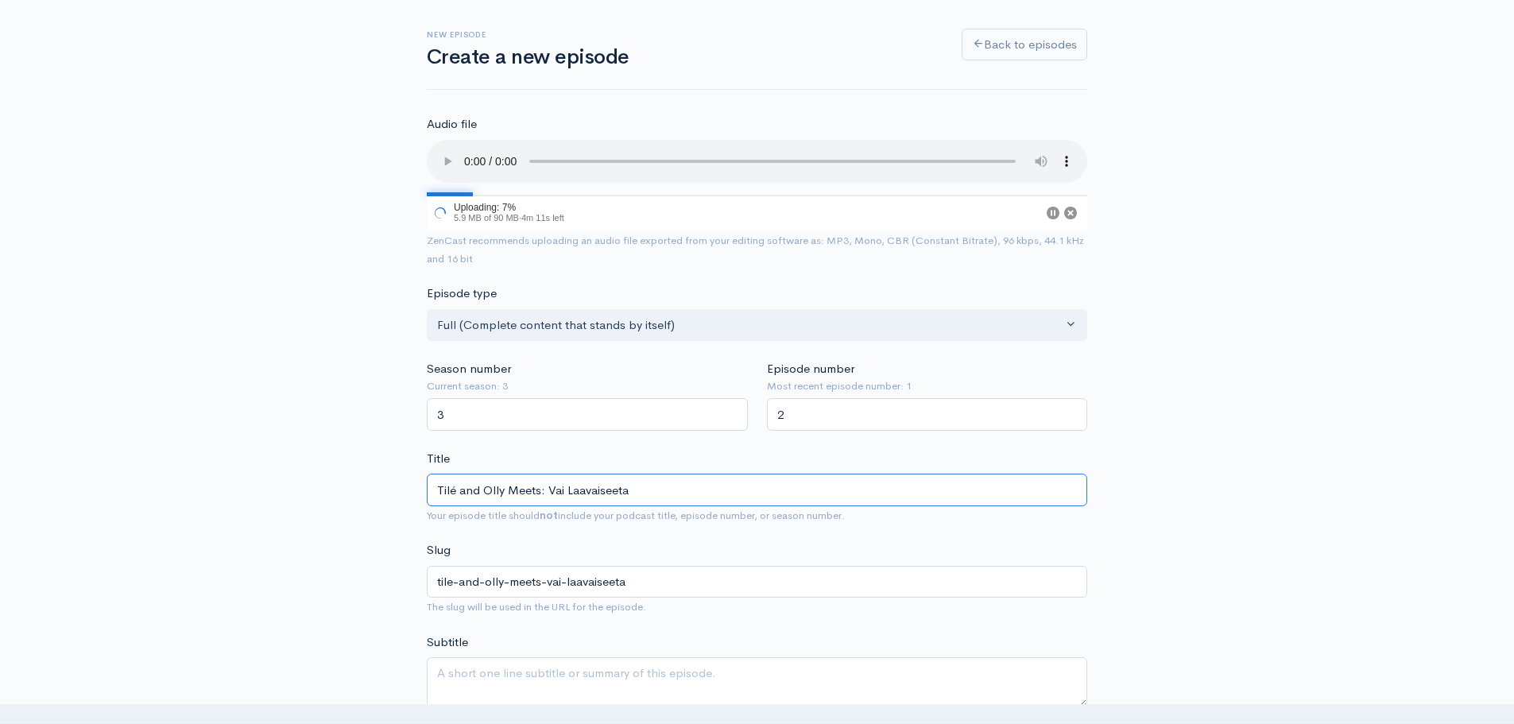
scroll to position [318, 0]
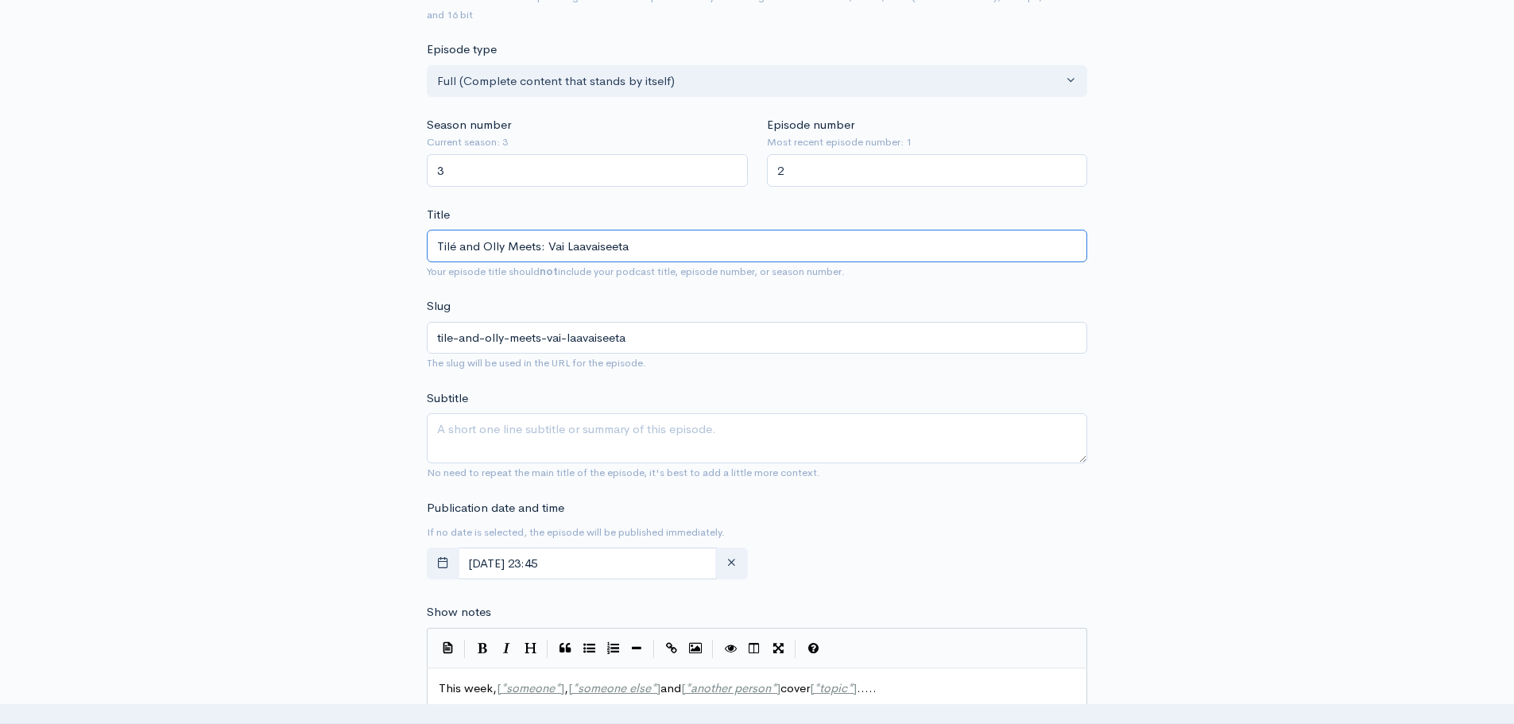
type input "Tilé and Olly Meets: Vai Laavaiseeta"
click at [561, 435] on textarea "Subtitle" at bounding box center [757, 438] width 660 height 50
click at [737, 563] on icon "button" at bounding box center [732, 562] width 12 height 12
type input "12"
type input "00"
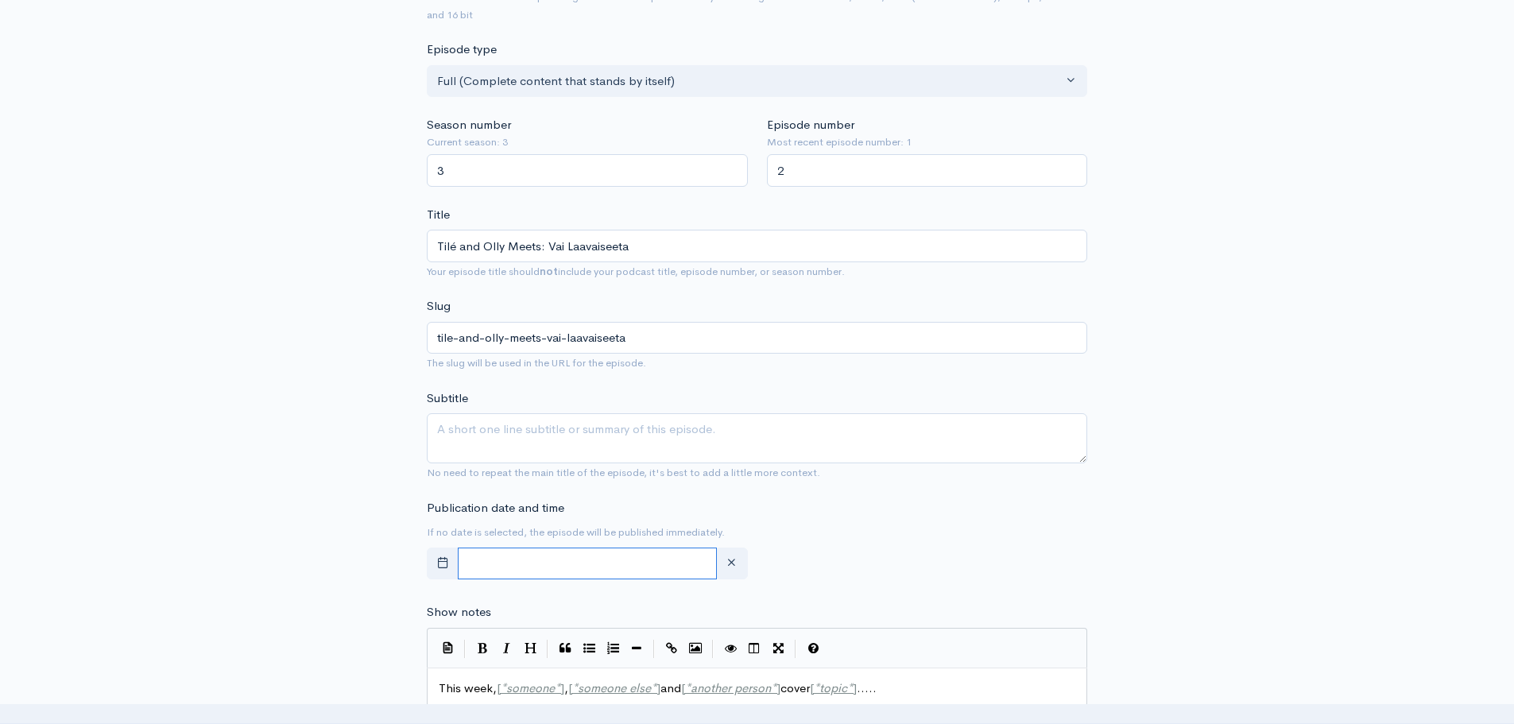
click at [633, 565] on input "text" at bounding box center [587, 564] width 259 height 33
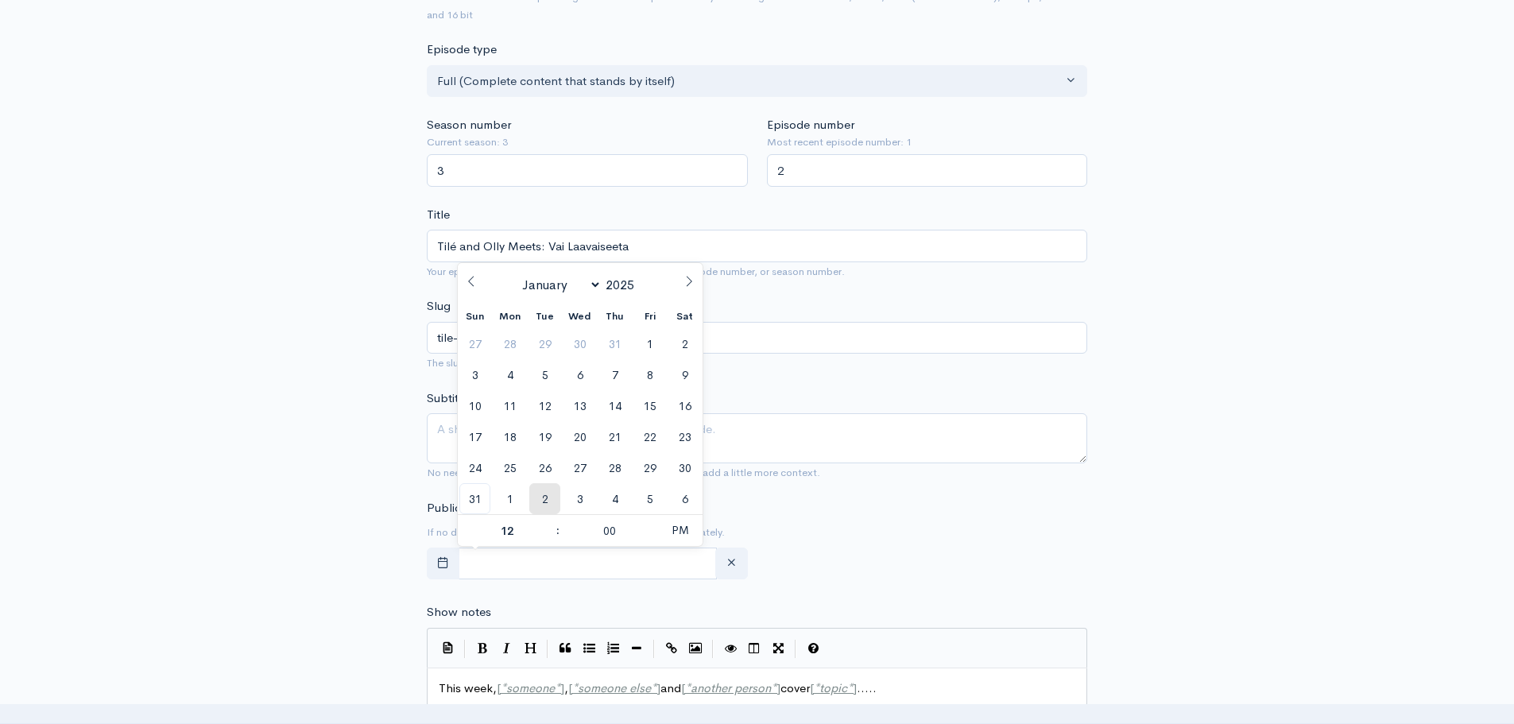
click at [549, 504] on span "2" at bounding box center [544, 498] width 31 height 31
type input "[DATE] 12:00"
select select "8"
click at [685, 535] on span "PM" at bounding box center [680, 530] width 44 height 32
click at [549, 537] on span at bounding box center [549, 539] width 11 height 16
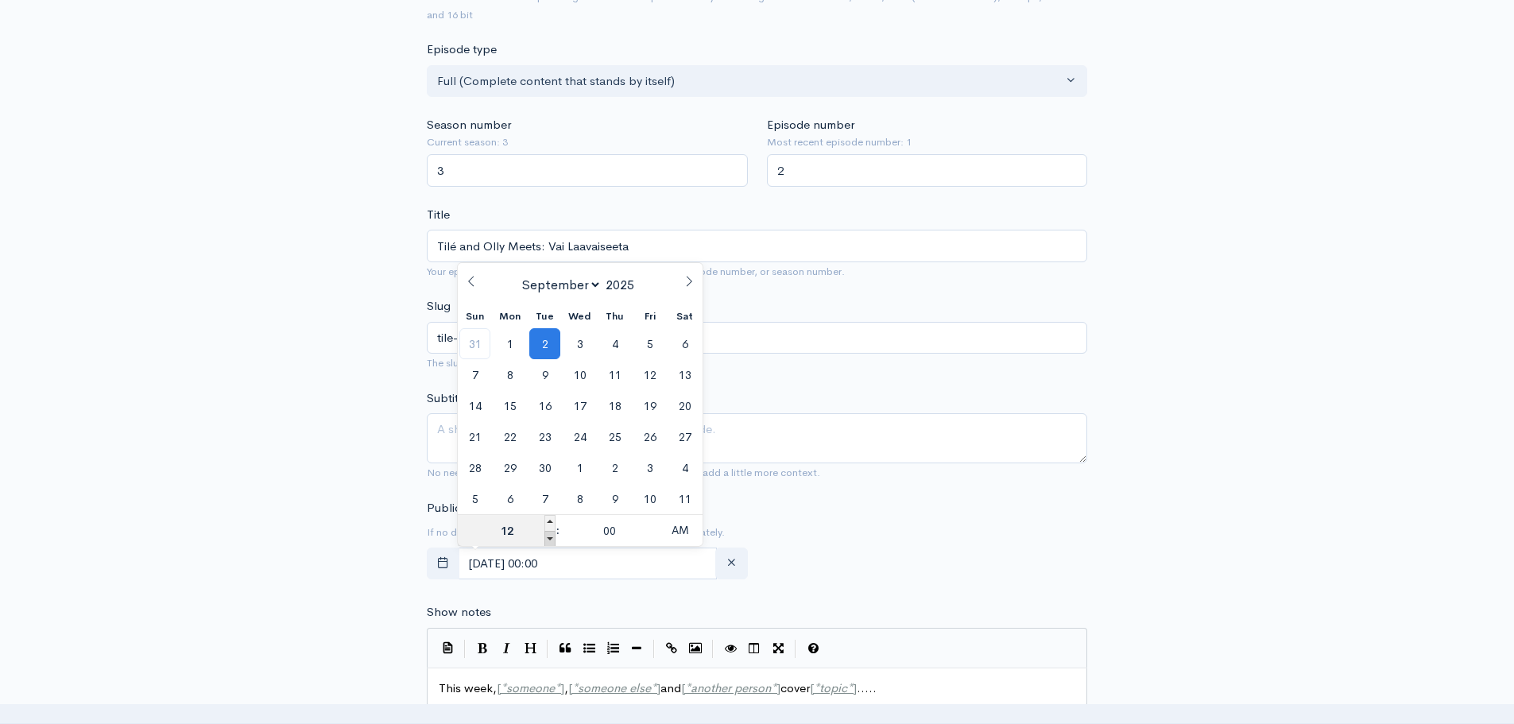
type input "[DATE] 23:00"
type input "11"
click at [549, 537] on span at bounding box center [549, 539] width 11 height 16
type input "[DATE] 22:00"
type input "10"
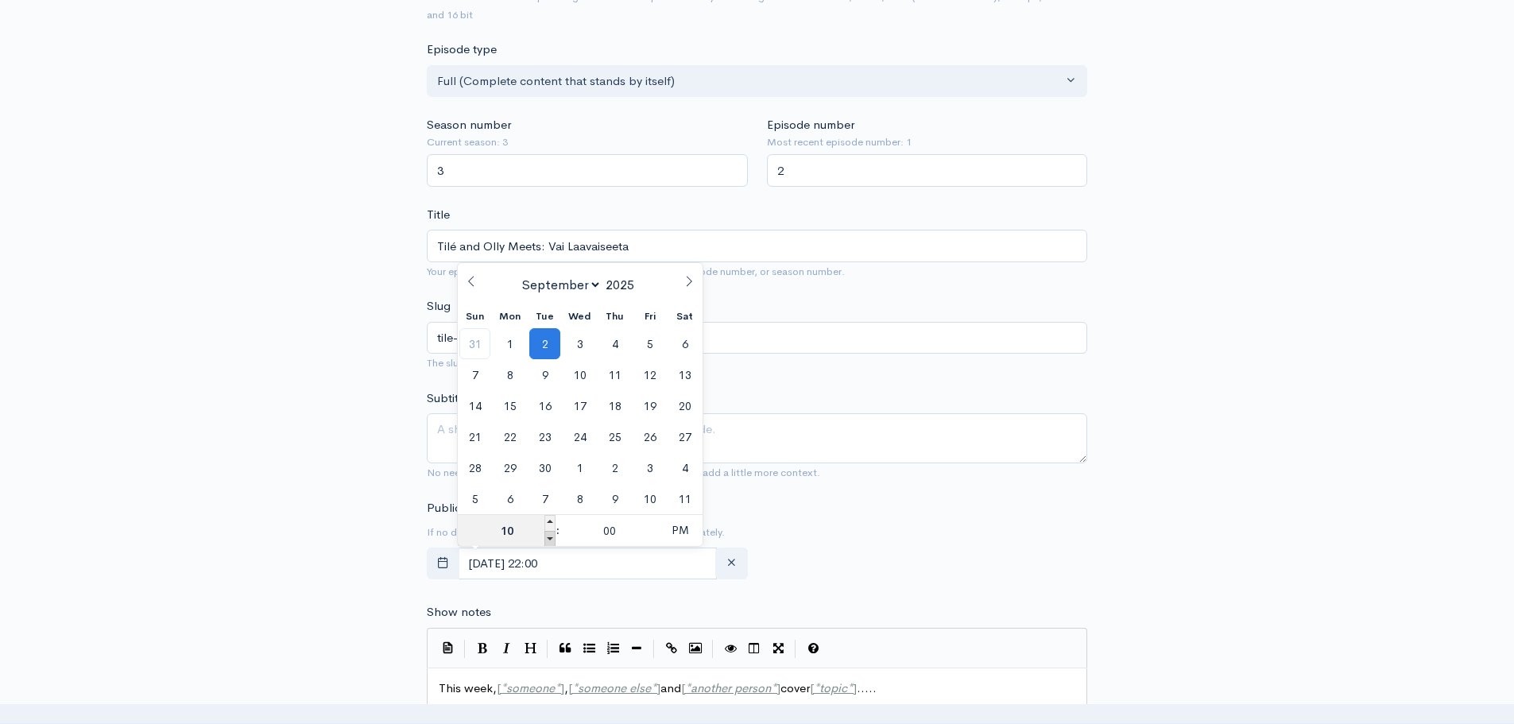
click at [549, 537] on span at bounding box center [549, 539] width 11 height 16
type input "[DATE] 21:00"
type input "09"
click at [549, 537] on span at bounding box center [549, 539] width 11 height 16
type input "[DATE] 20:00"
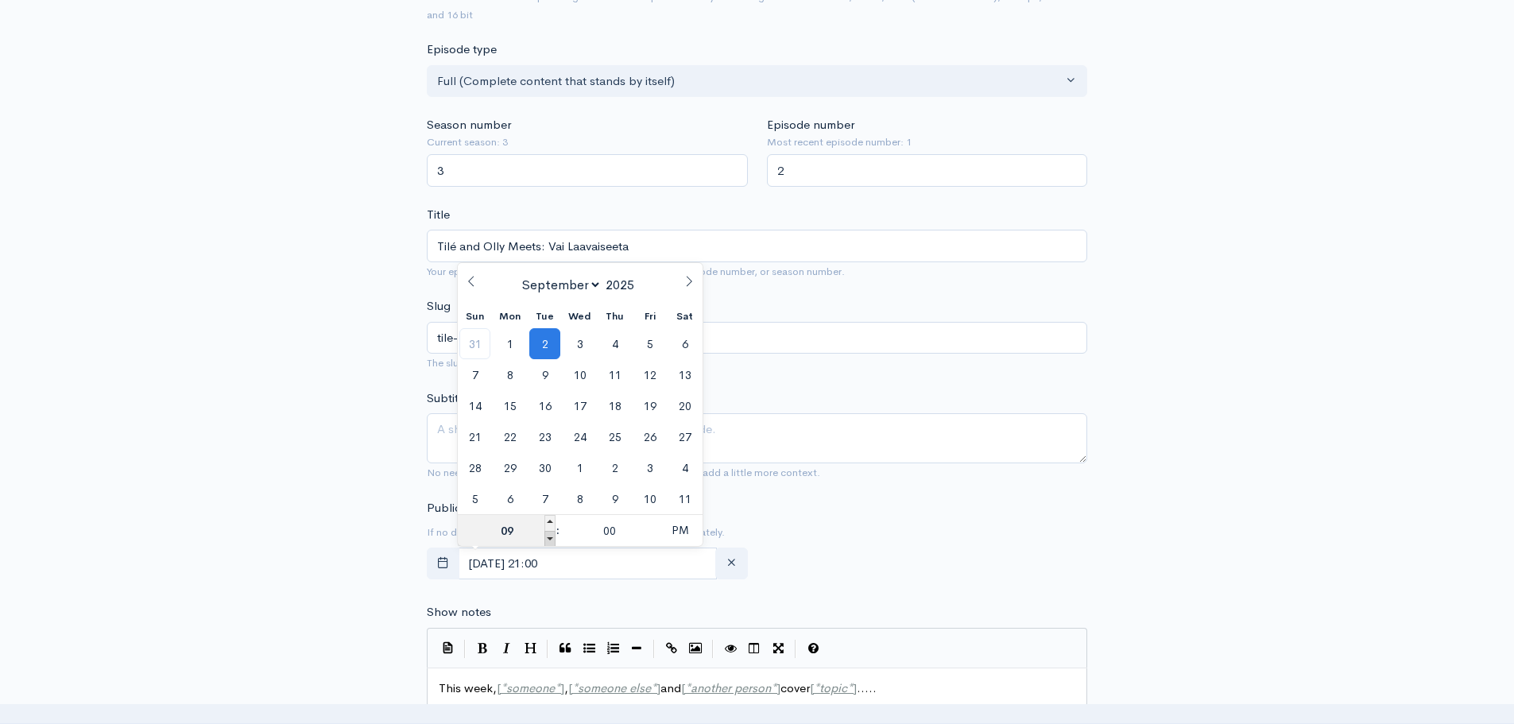
type input "08"
click at [872, 562] on div "Publication date and time If no date is selected, the episode will be published…" at bounding box center [756, 542] width 679 height 87
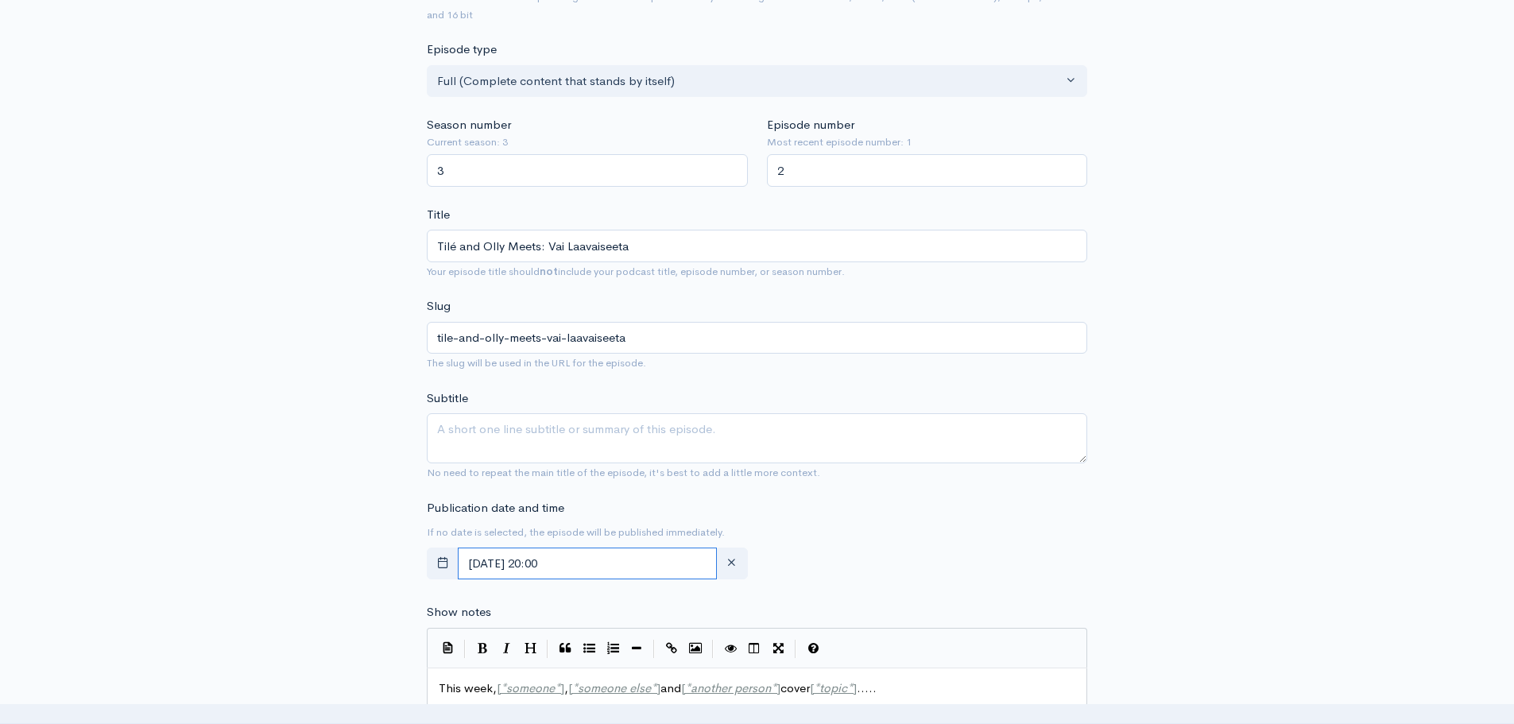
click at [640, 556] on input "[DATE] 20:00" at bounding box center [587, 564] width 259 height 33
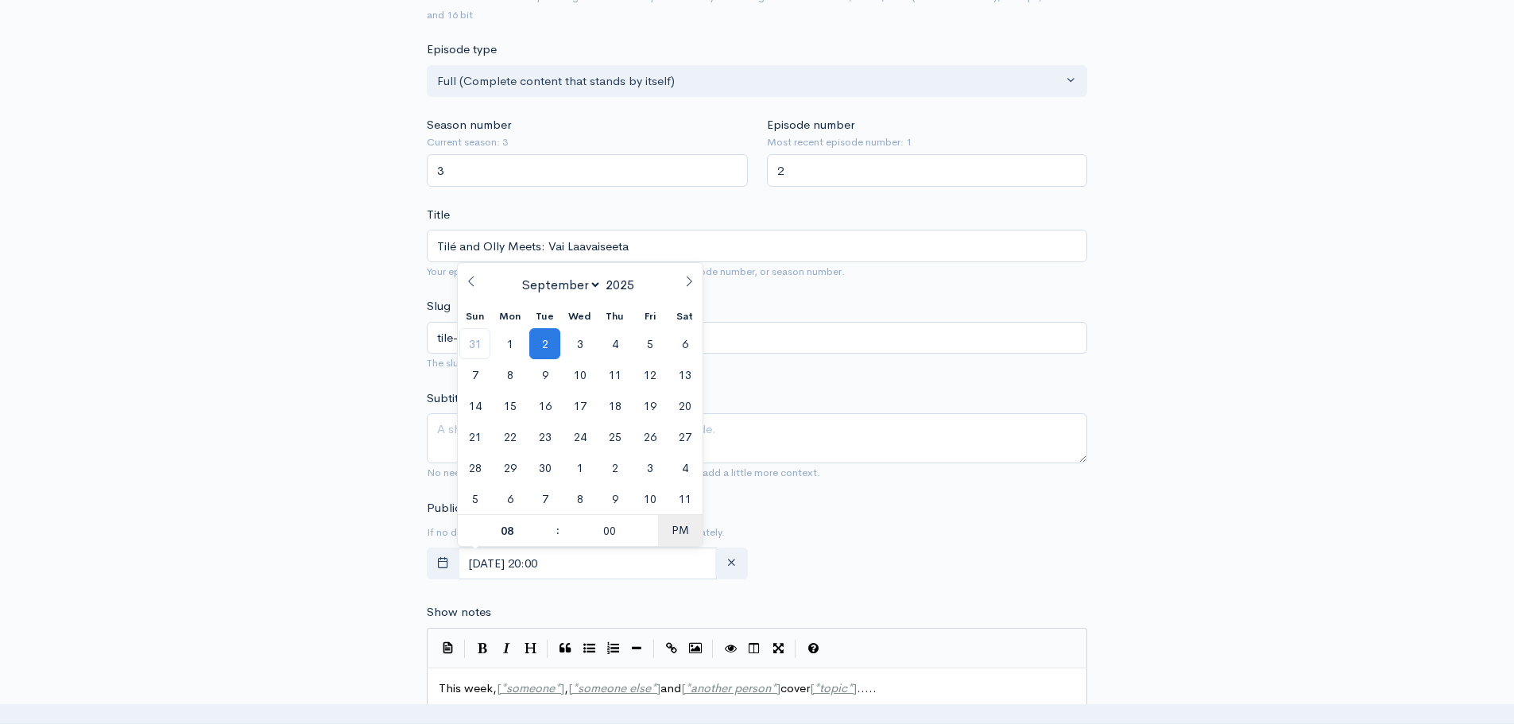
click at [675, 533] on span "PM" at bounding box center [680, 530] width 44 height 32
type input "[DATE] 08:00"
click at [870, 571] on div "Publication date and time If no date is selected, the episode will be published…" at bounding box center [756, 542] width 679 height 87
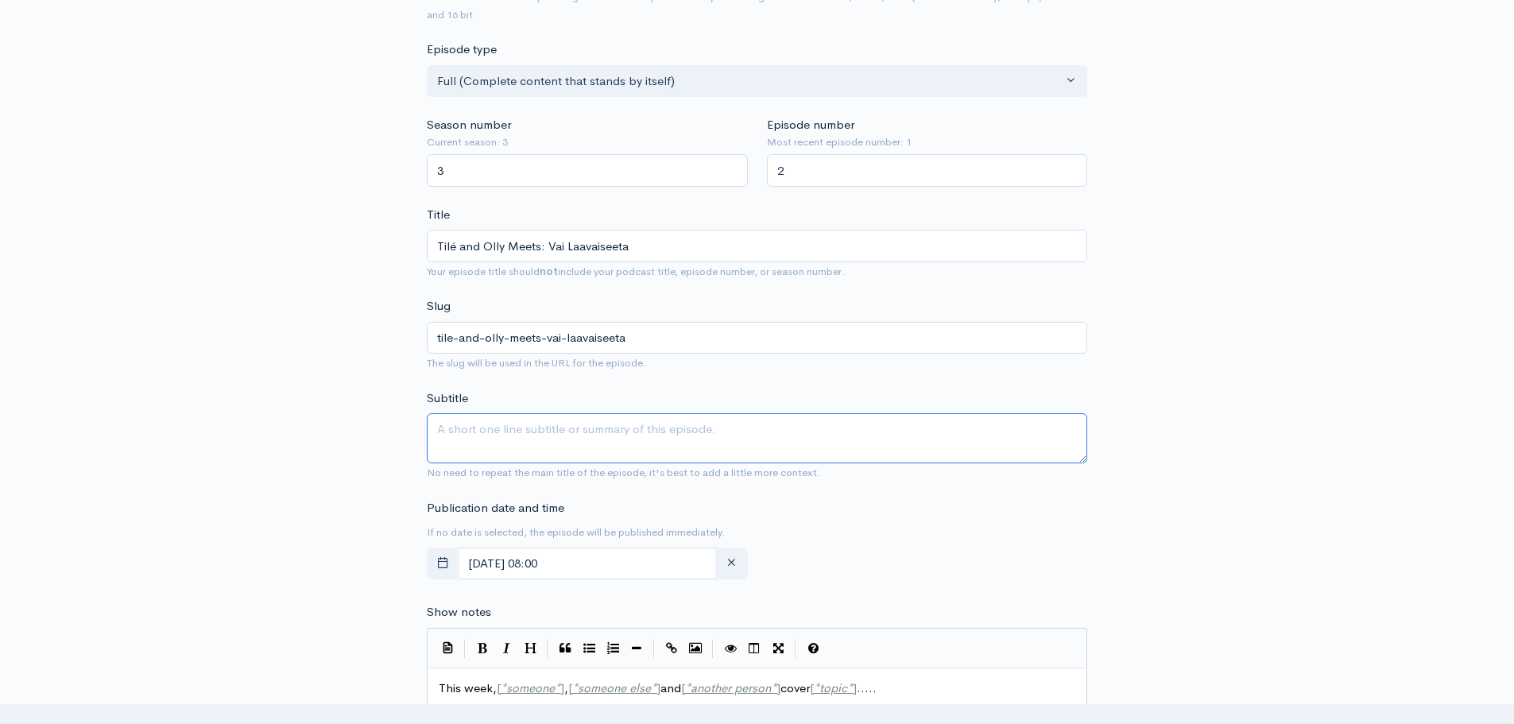
click at [624, 434] on textarea "Subtitle" at bounding box center [757, 438] width 660 height 50
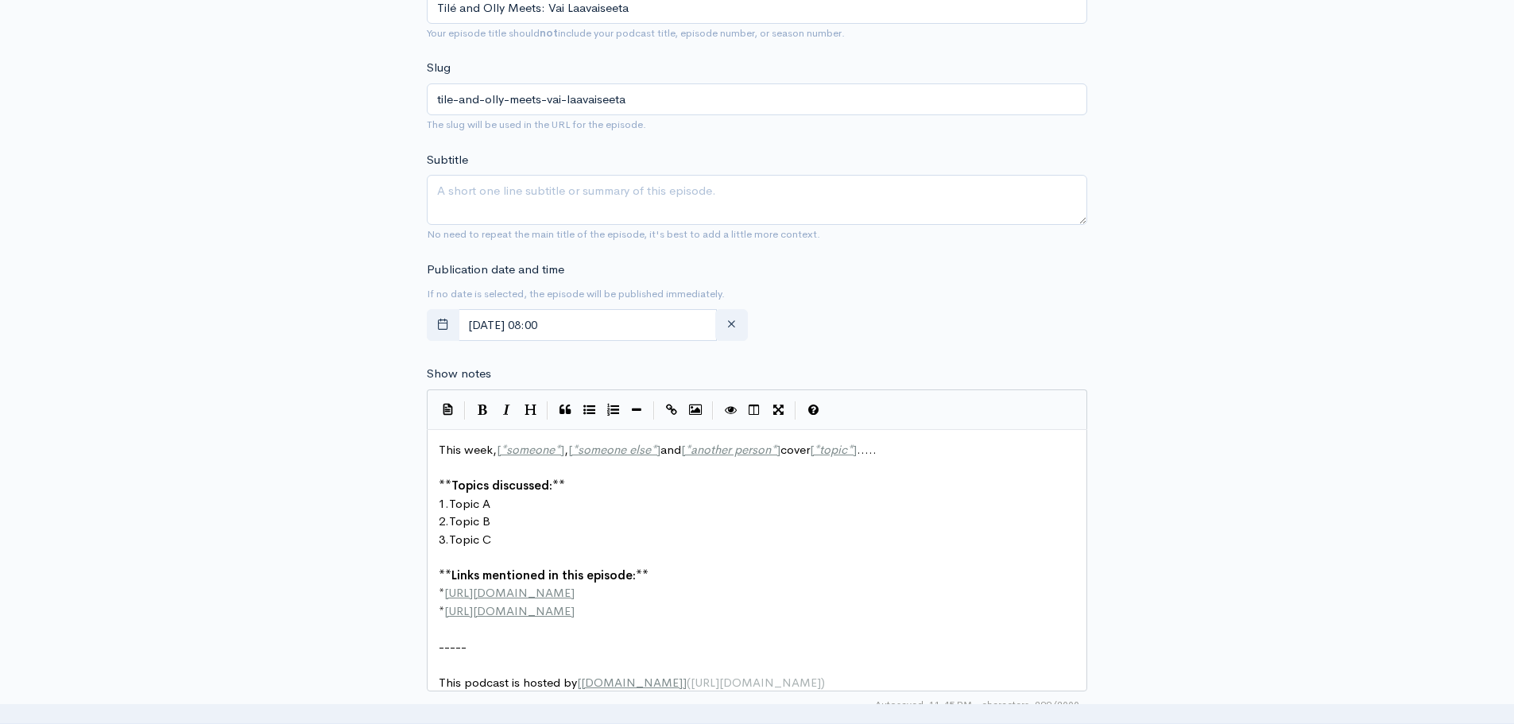
click at [761, 547] on pre "3. Topic C" at bounding box center [762, 540] width 655 height 18
type textarea "This week, [*someone*], [*someone else*] and [*another person*] cover [*topic*]…"
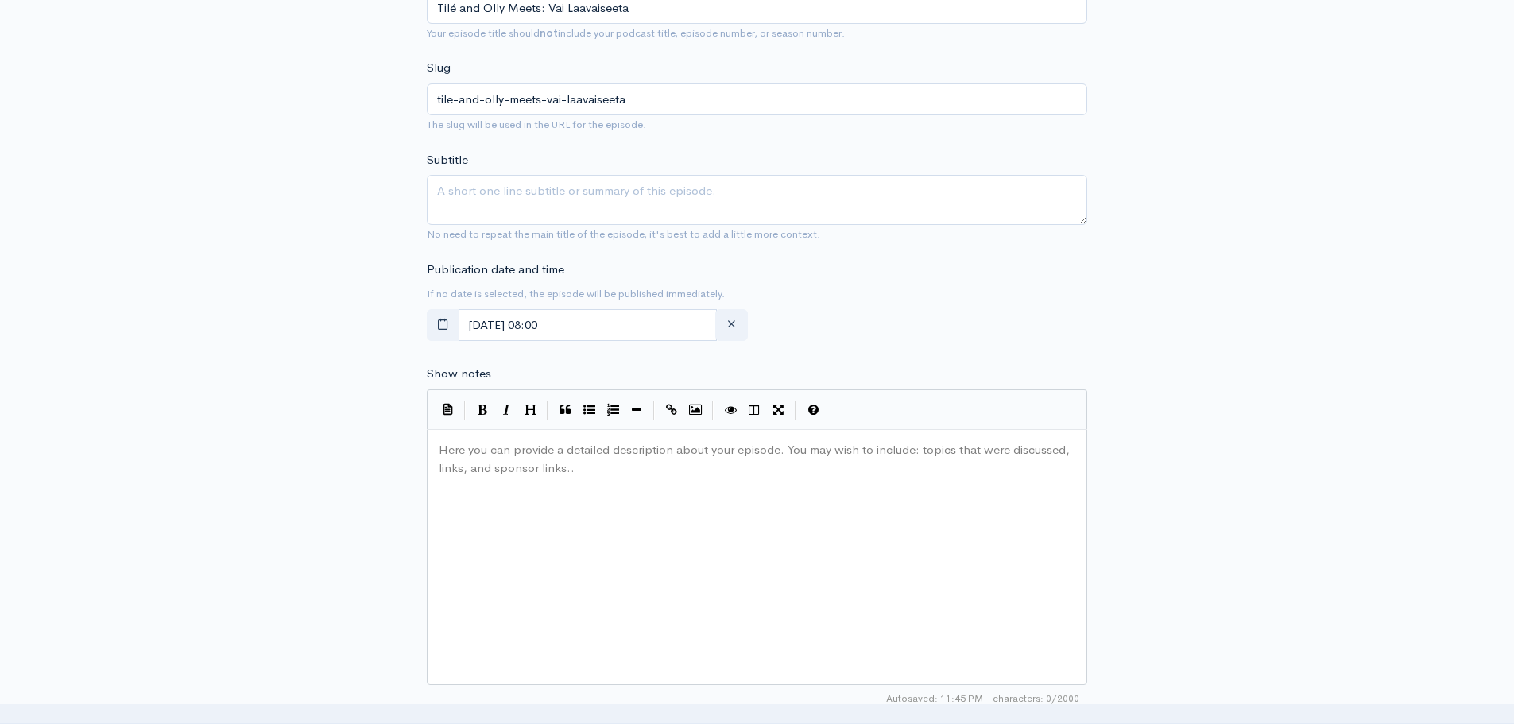
paste textarea "="
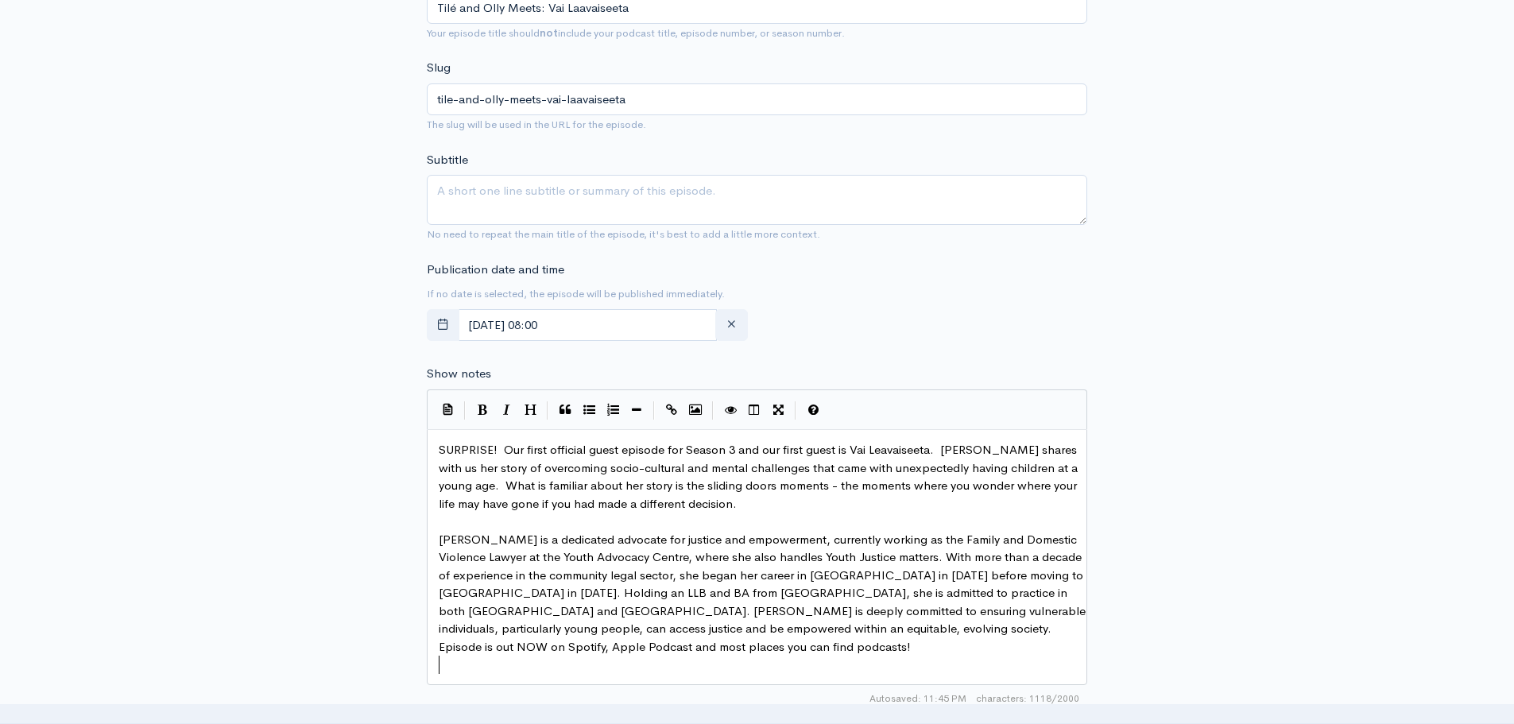
type textarea "="
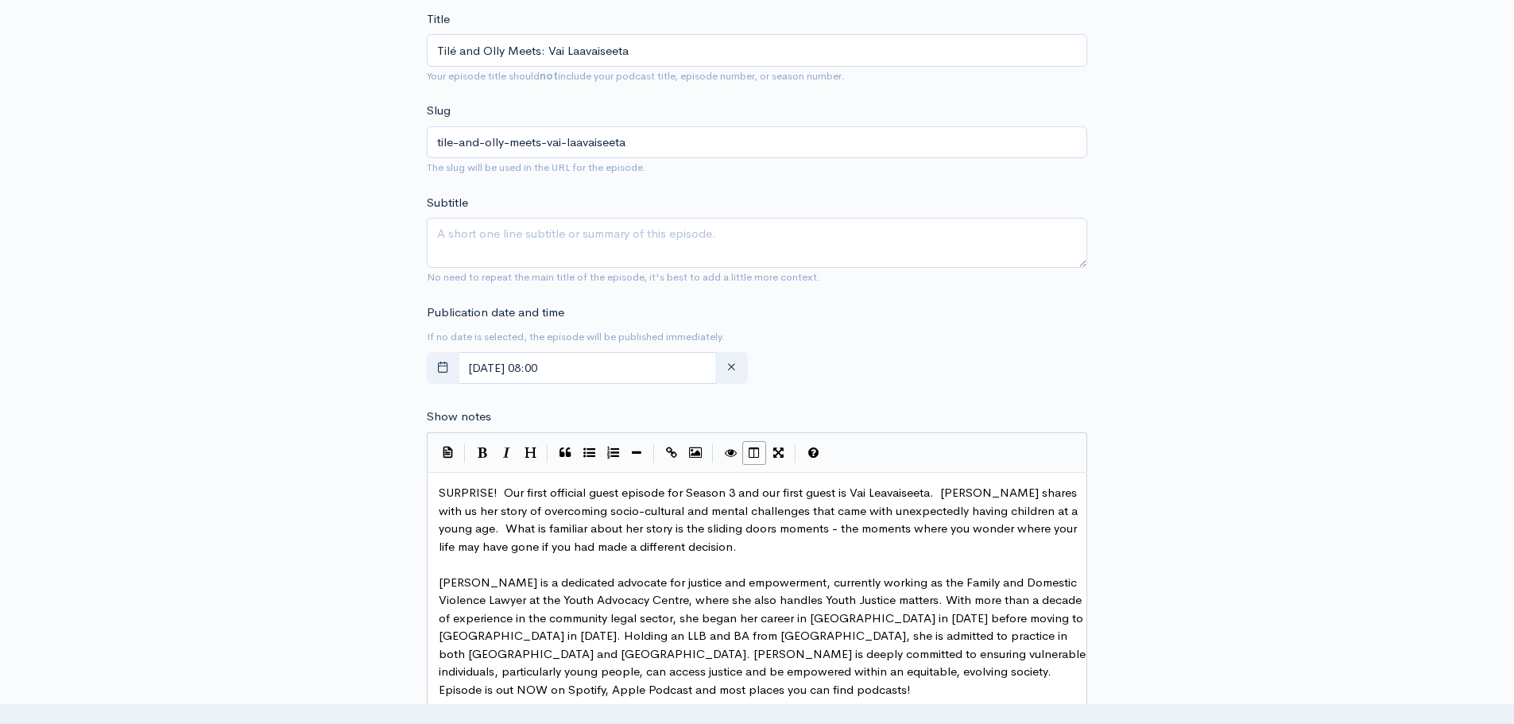
scroll to position [541, 0]
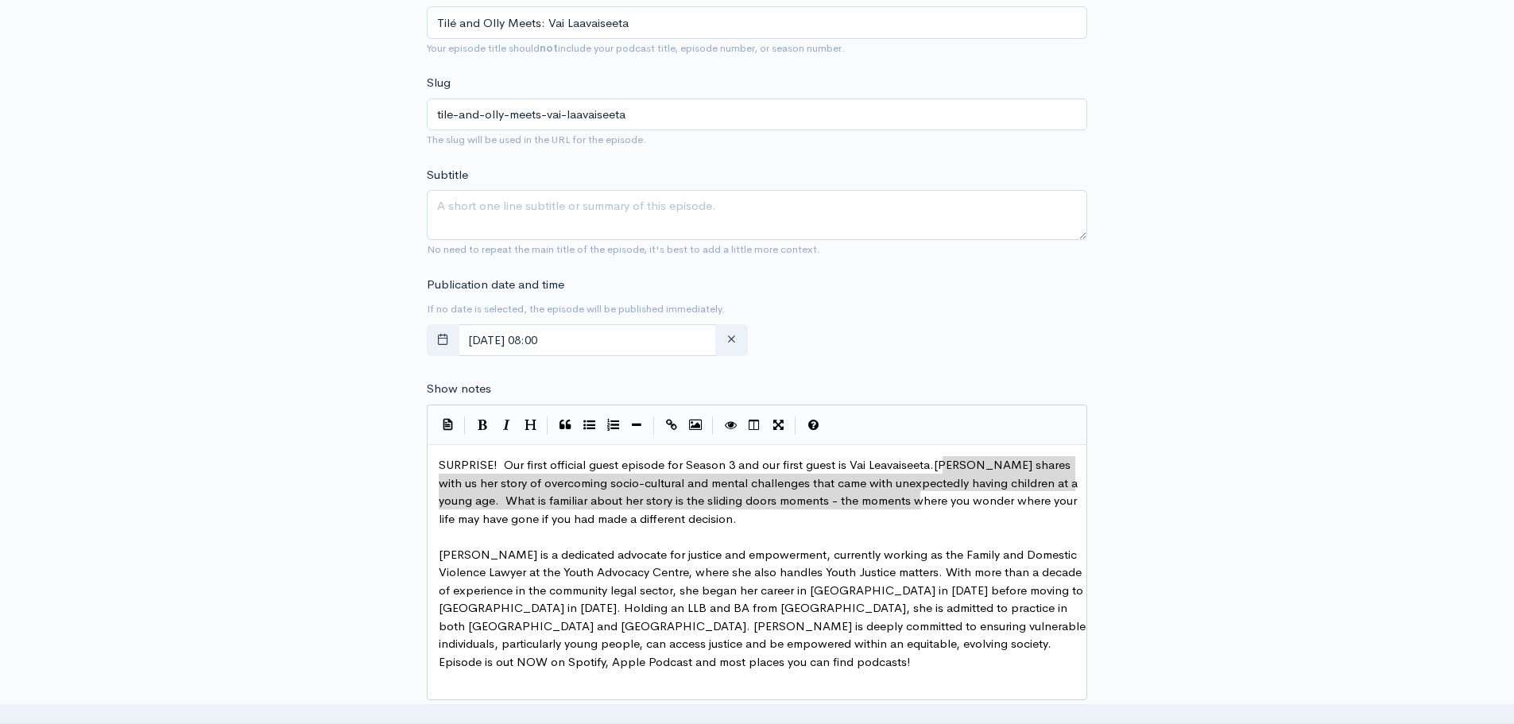
type textarea "[PERSON_NAME] shares with us her story of overcoming socio-cultural and mental …"
drag, startPoint x: 942, startPoint y: 463, endPoint x: 892, endPoint y: 516, distance: 72.0
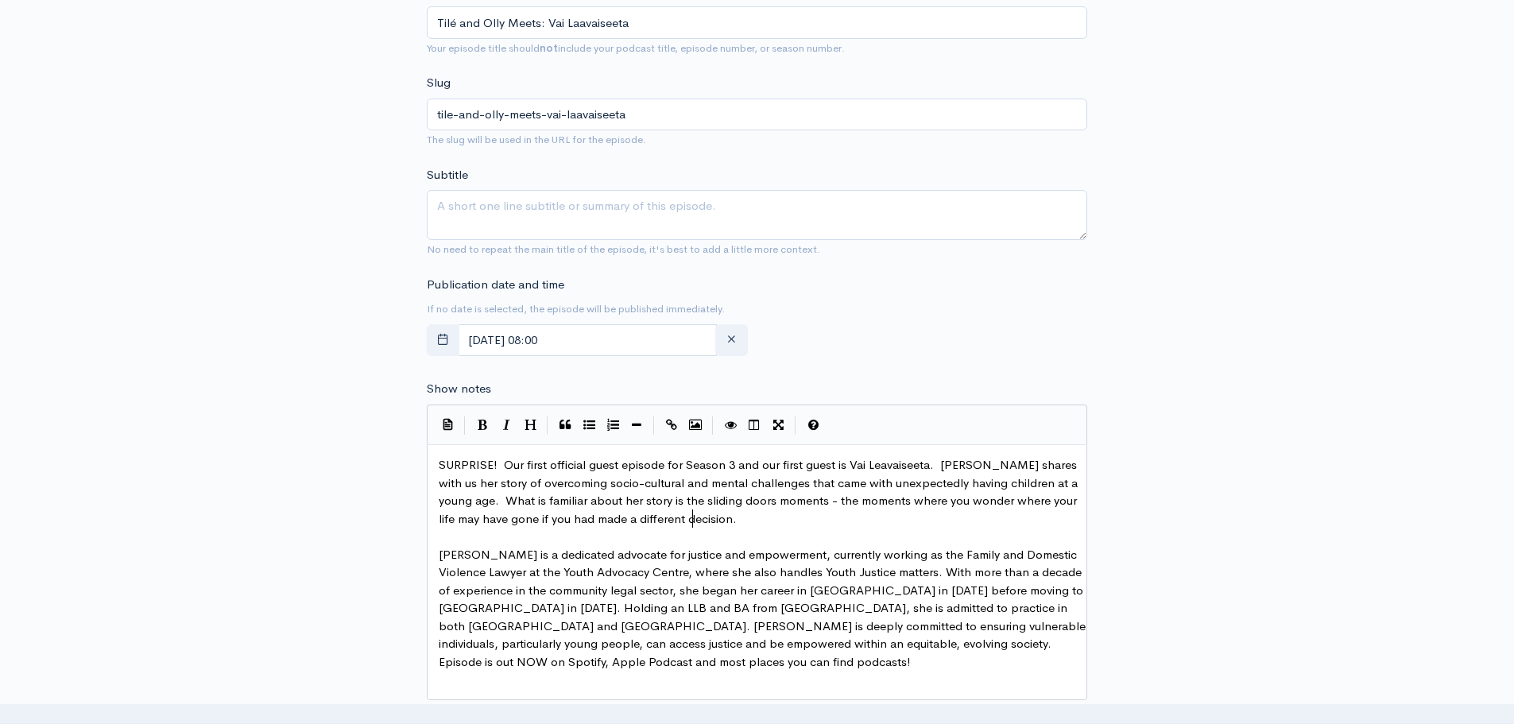
click at [742, 517] on pre "SURPRISE! Our first official guest episode for Season 3 and our first guest is …" at bounding box center [762, 492] width 655 height 72
click at [616, 560] on span "[PERSON_NAME] is a dedicated advocate for justice and empowerment, currently wo…" at bounding box center [764, 608] width 650 height 122
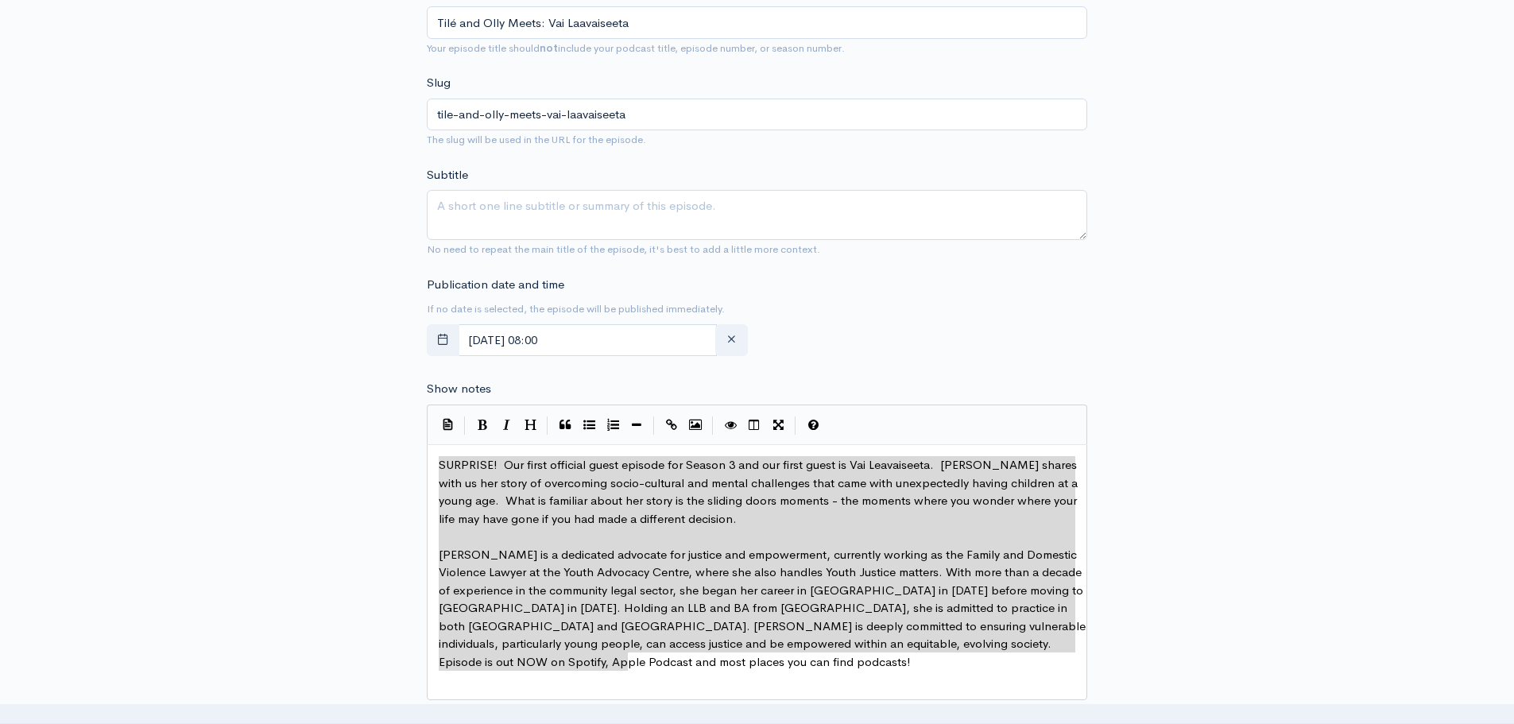
type textarea "SURPRISE! Our first official guest episode for Season 3 and our first guest is …"
drag, startPoint x: 640, startPoint y: 663, endPoint x: 403, endPoint y: 439, distance: 326.0
paste textarea
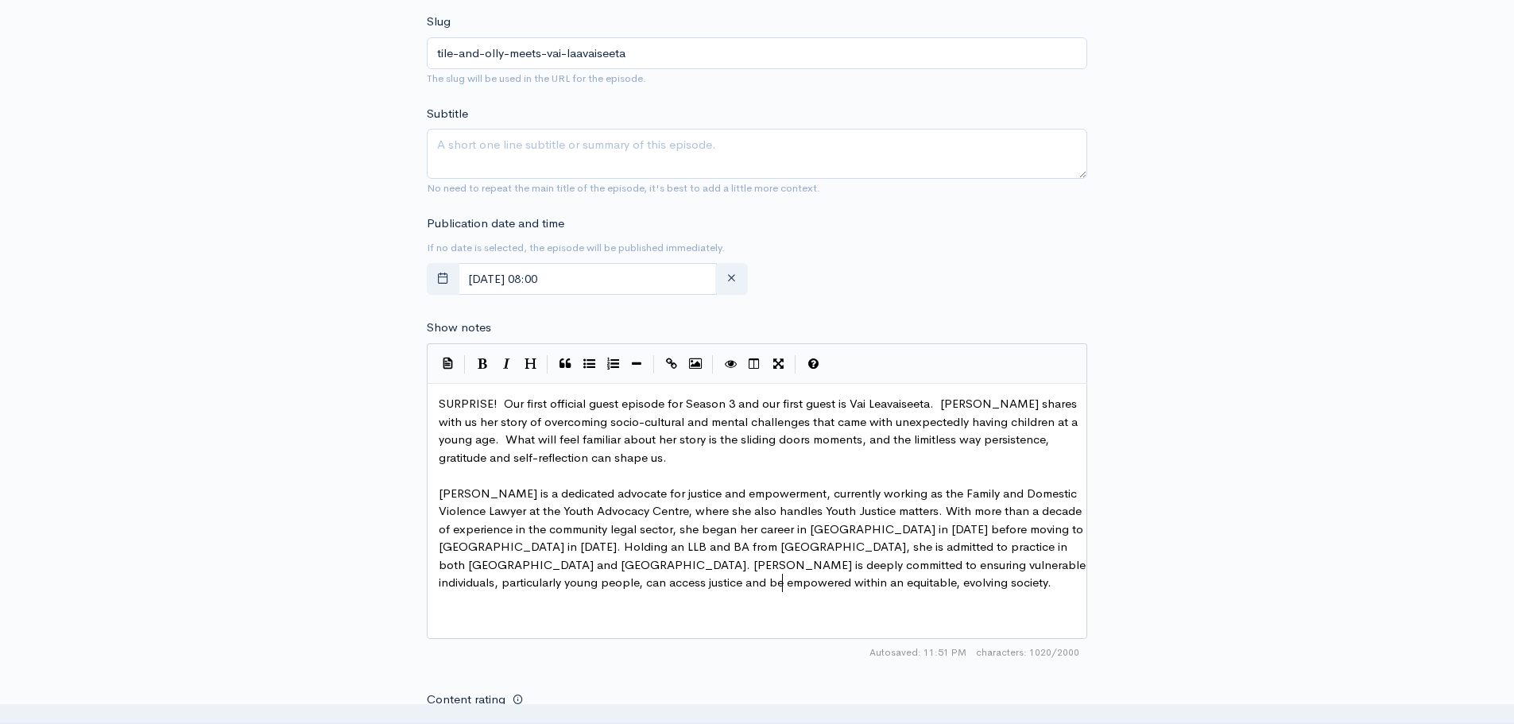
scroll to position [621, 0]
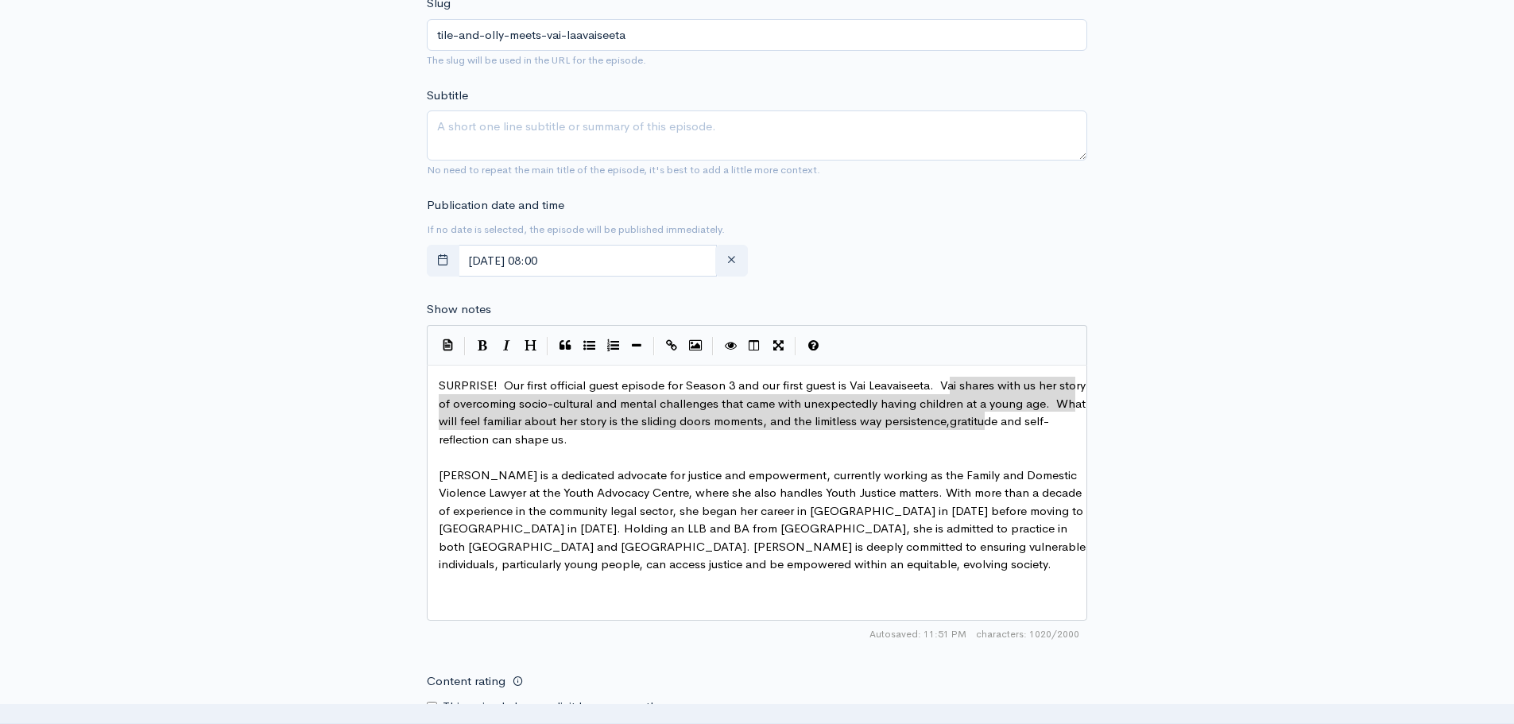
type textarea "ai shares with us her story of overcoming socio-cultural and mental challenges …"
drag, startPoint x: 946, startPoint y: 384, endPoint x: 977, endPoint y: 436, distance: 60.9
type textarea "[PERSON_NAME] shares with us her story of overcoming socio-cultural and mental …"
drag, startPoint x: 946, startPoint y: 385, endPoint x: 982, endPoint y: 443, distance: 68.6
click at [689, 133] on textarea "Subtitle" at bounding box center [757, 135] width 660 height 50
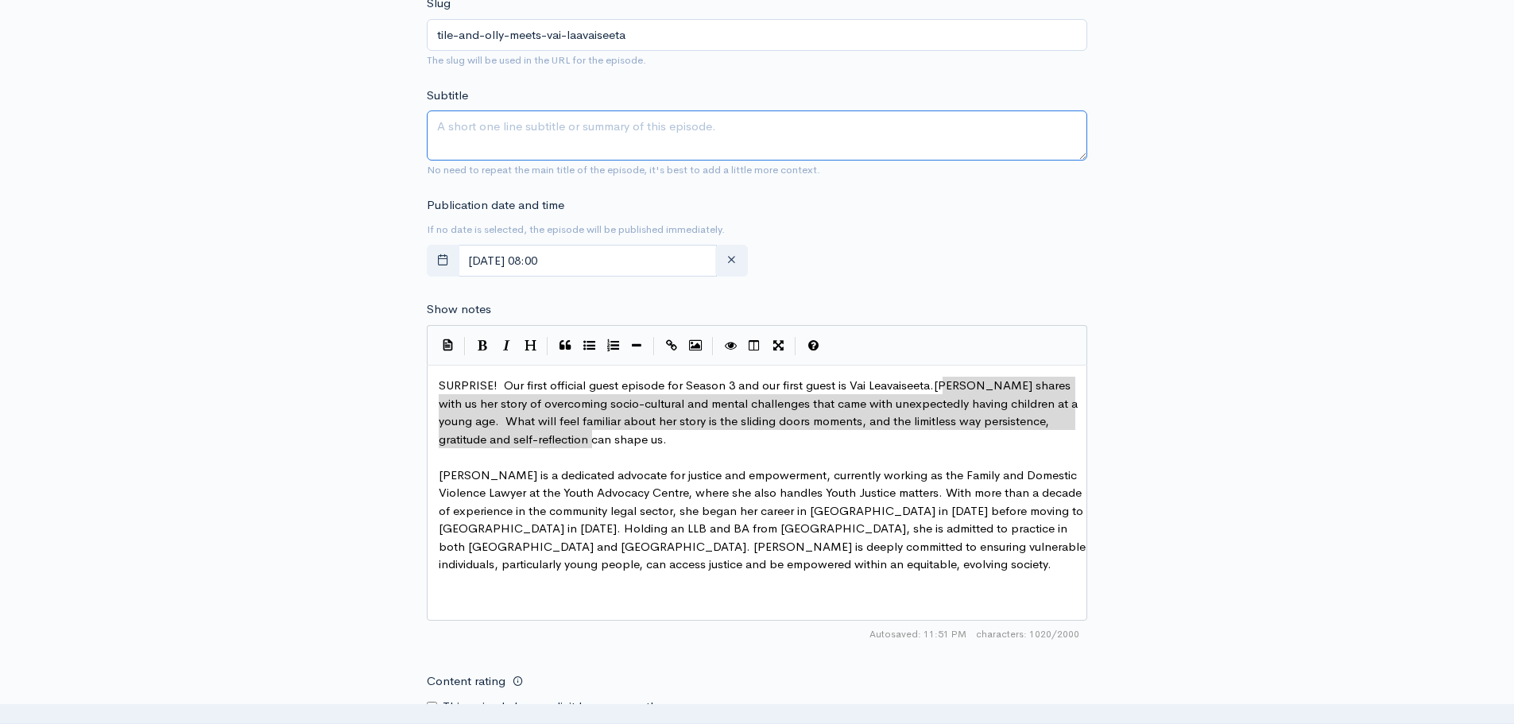
paste textarea "[PERSON_NAME] shares with us her story of overcoming socio-cultural and mental …"
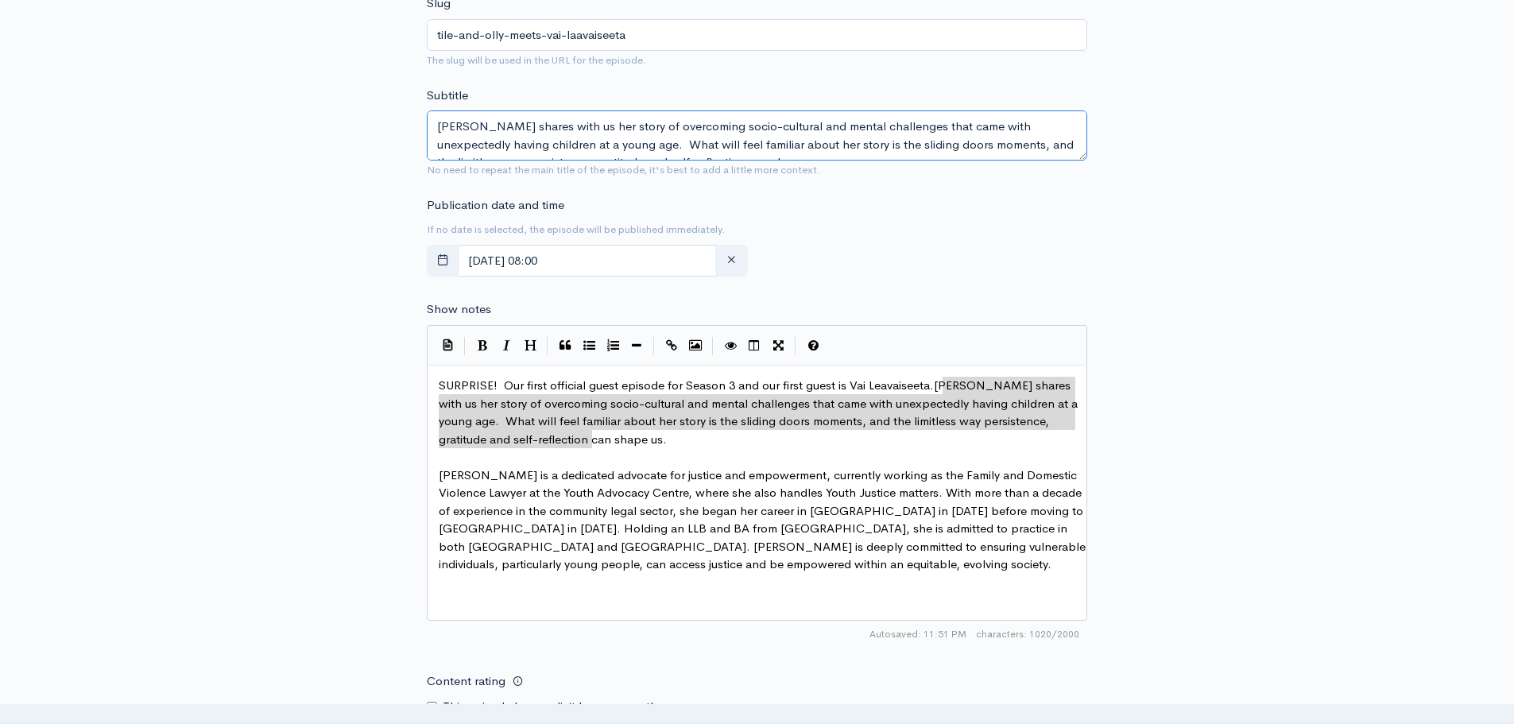
scroll to position [10, 0]
type textarea "[PERSON_NAME] shares with us her story of overcoming socio-cultural and mental …"
click at [1154, 367] on div "New episode Create a new episode Back to episodes Audio file 96 Uploading: 96% …" at bounding box center [757, 293] width 906 height 1719
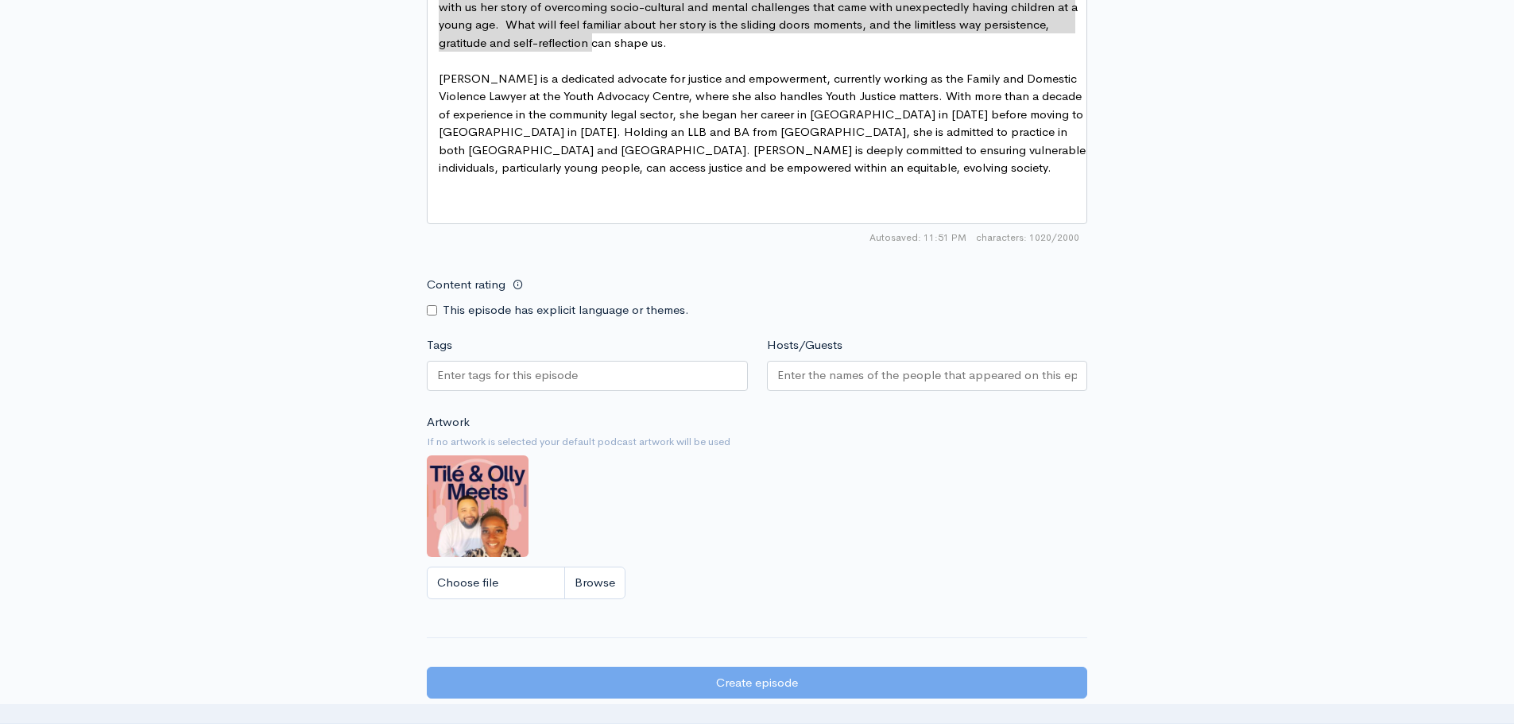
scroll to position [1018, 0]
click at [615, 572] on input "Choose file" at bounding box center [526, 582] width 199 height 33
type input "C:\fakepath\Vai Cover.jpg"
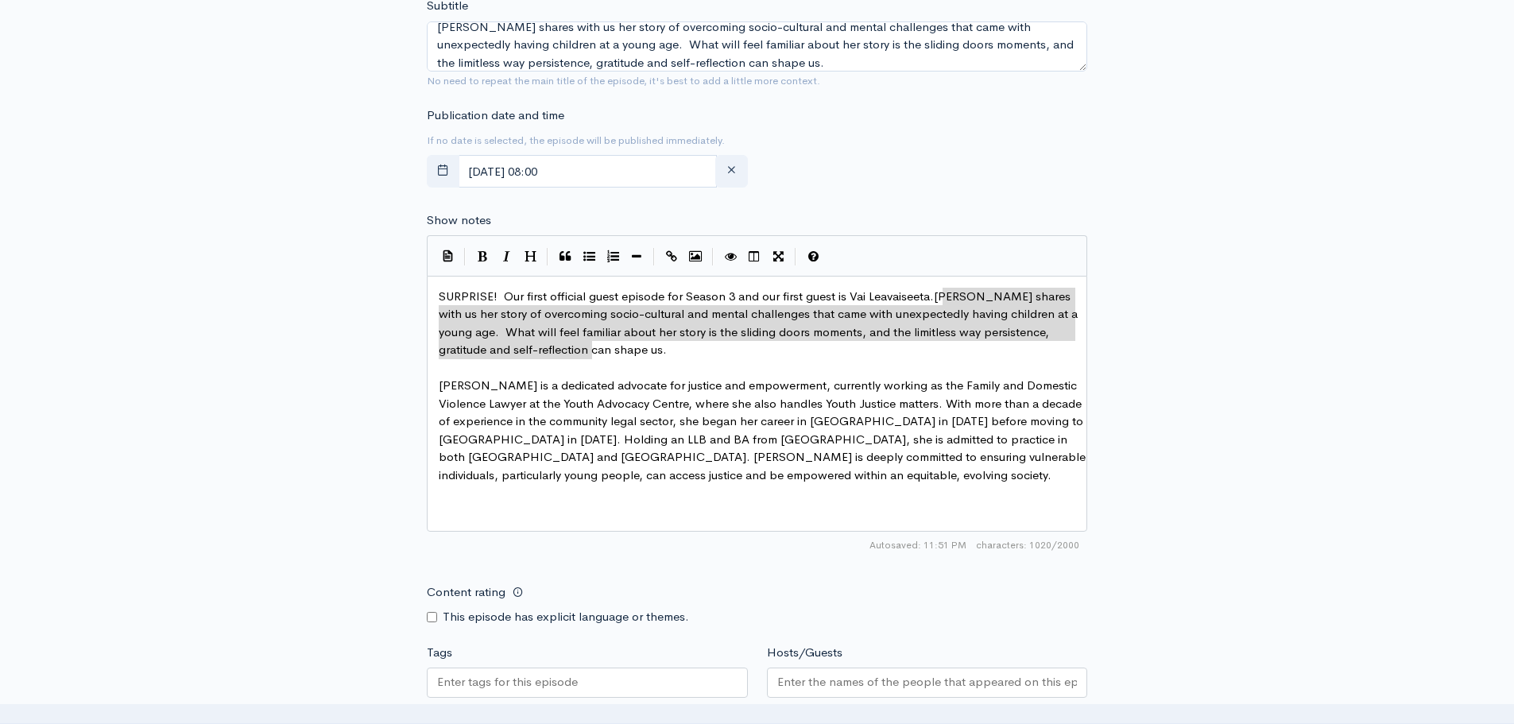
scroll to position [795, 0]
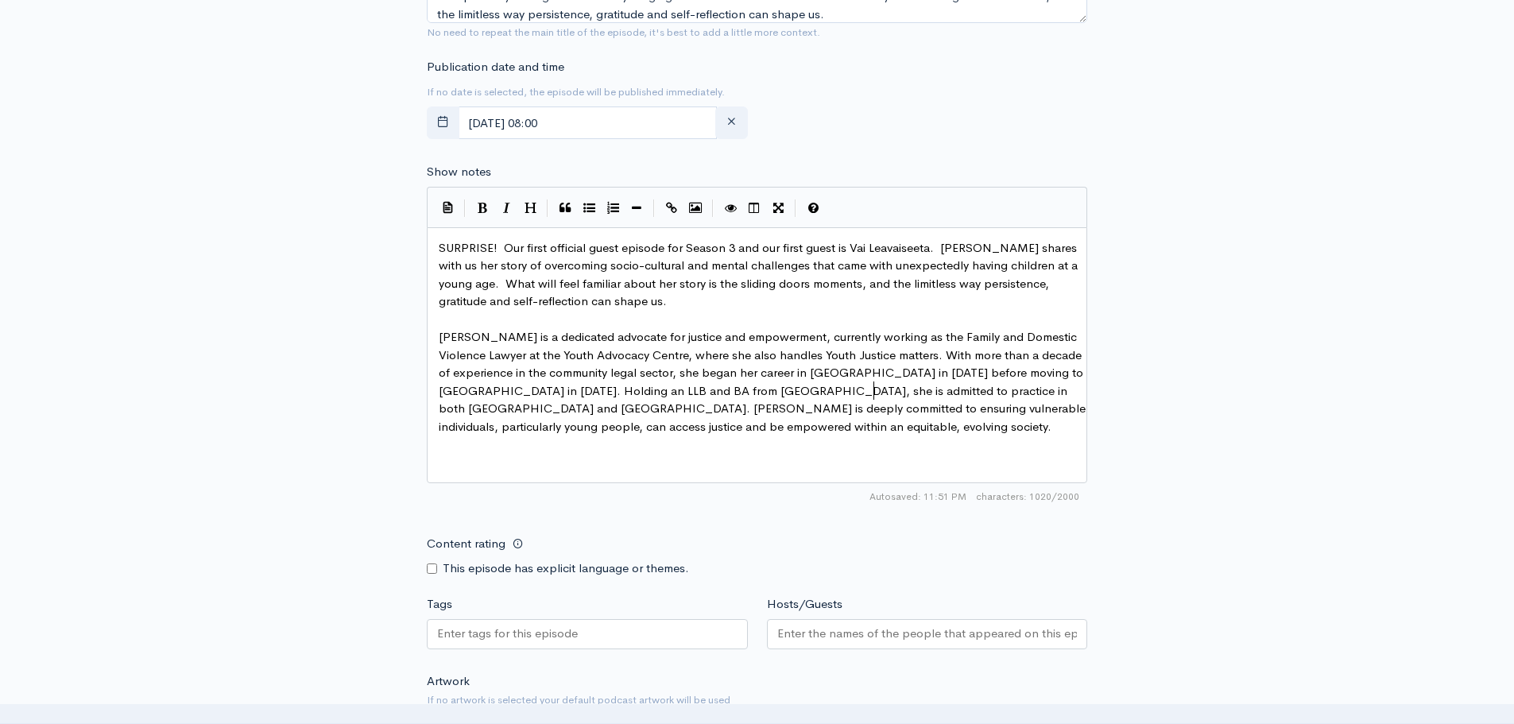
click at [875, 398] on pre "[PERSON_NAME] is a dedicated advocate for justice and empowerment, currently wo…" at bounding box center [762, 381] width 655 height 107
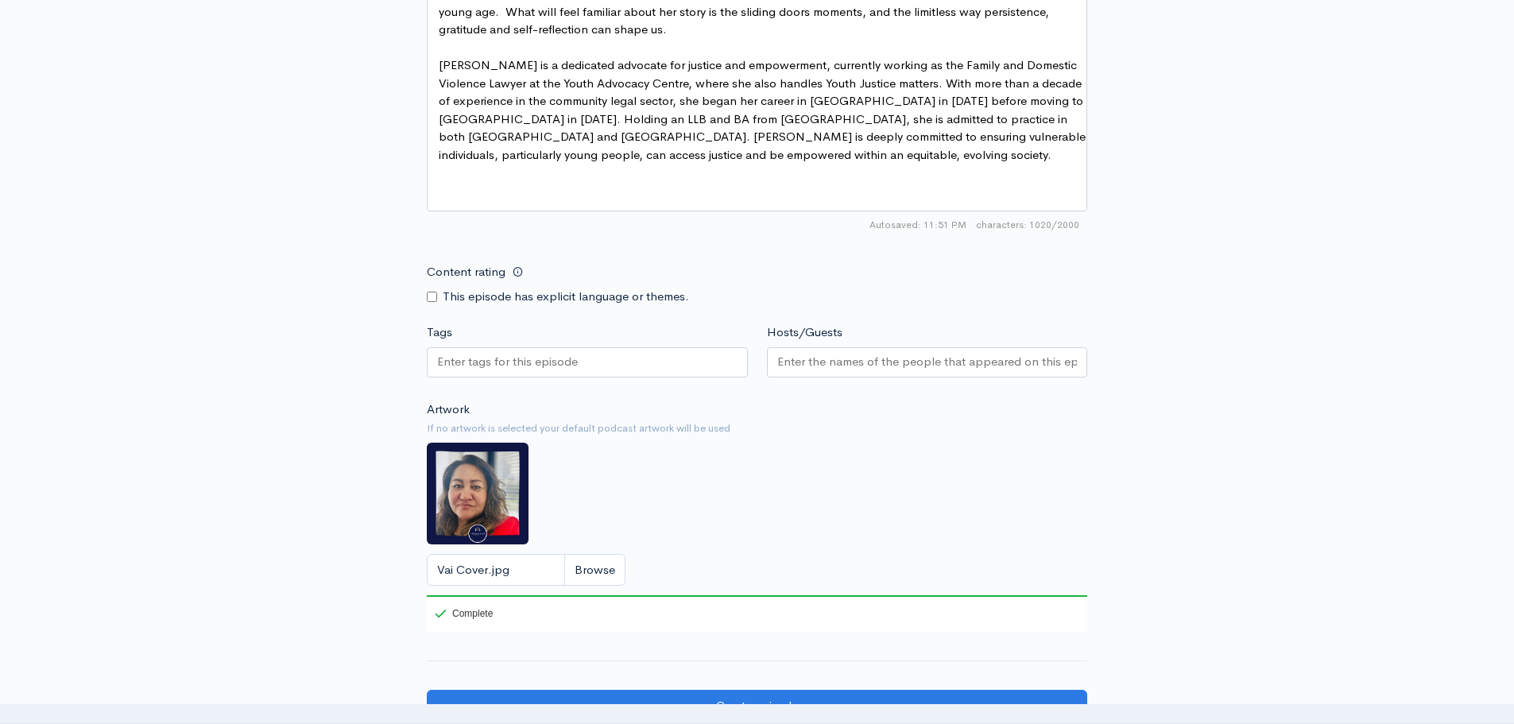
scroll to position [1112, 0]
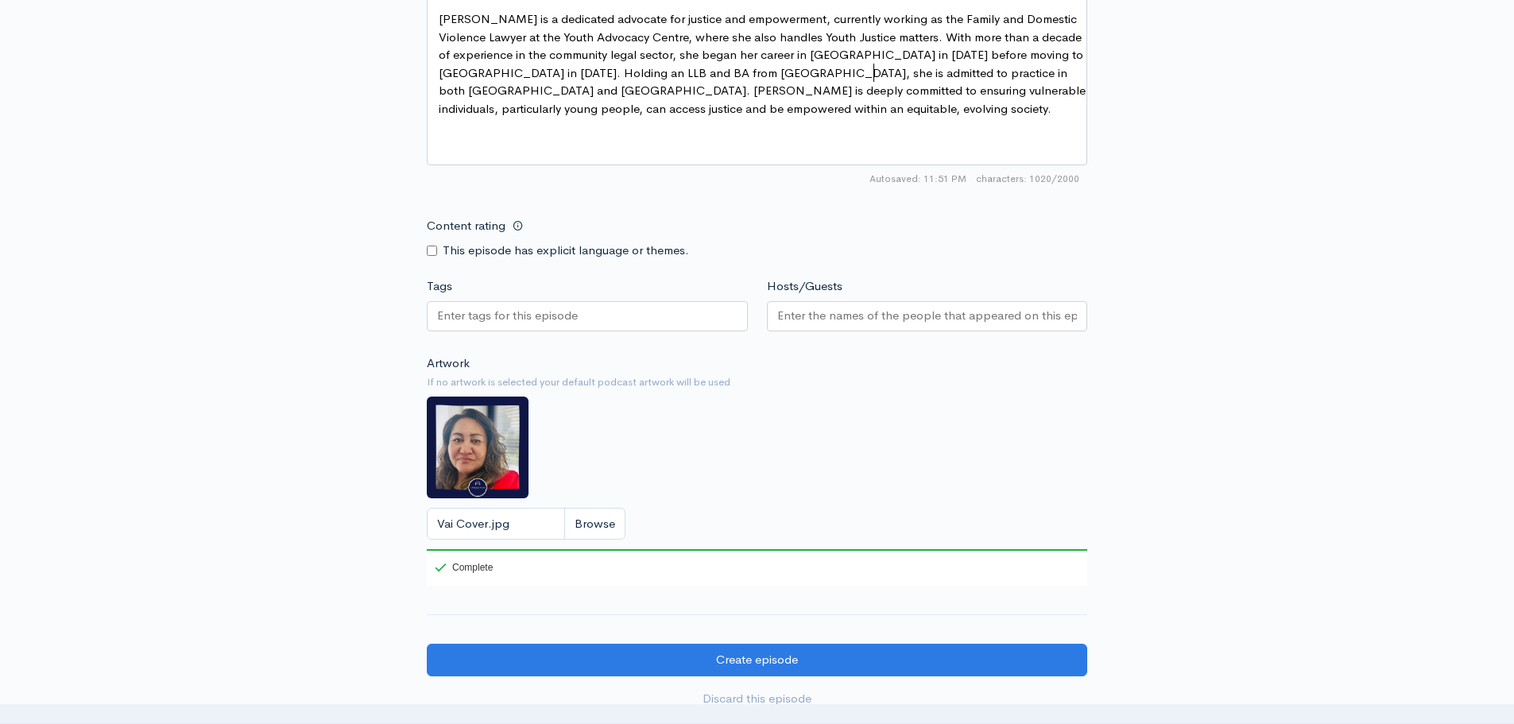
click at [594, 320] on div at bounding box center [587, 316] width 321 height 30
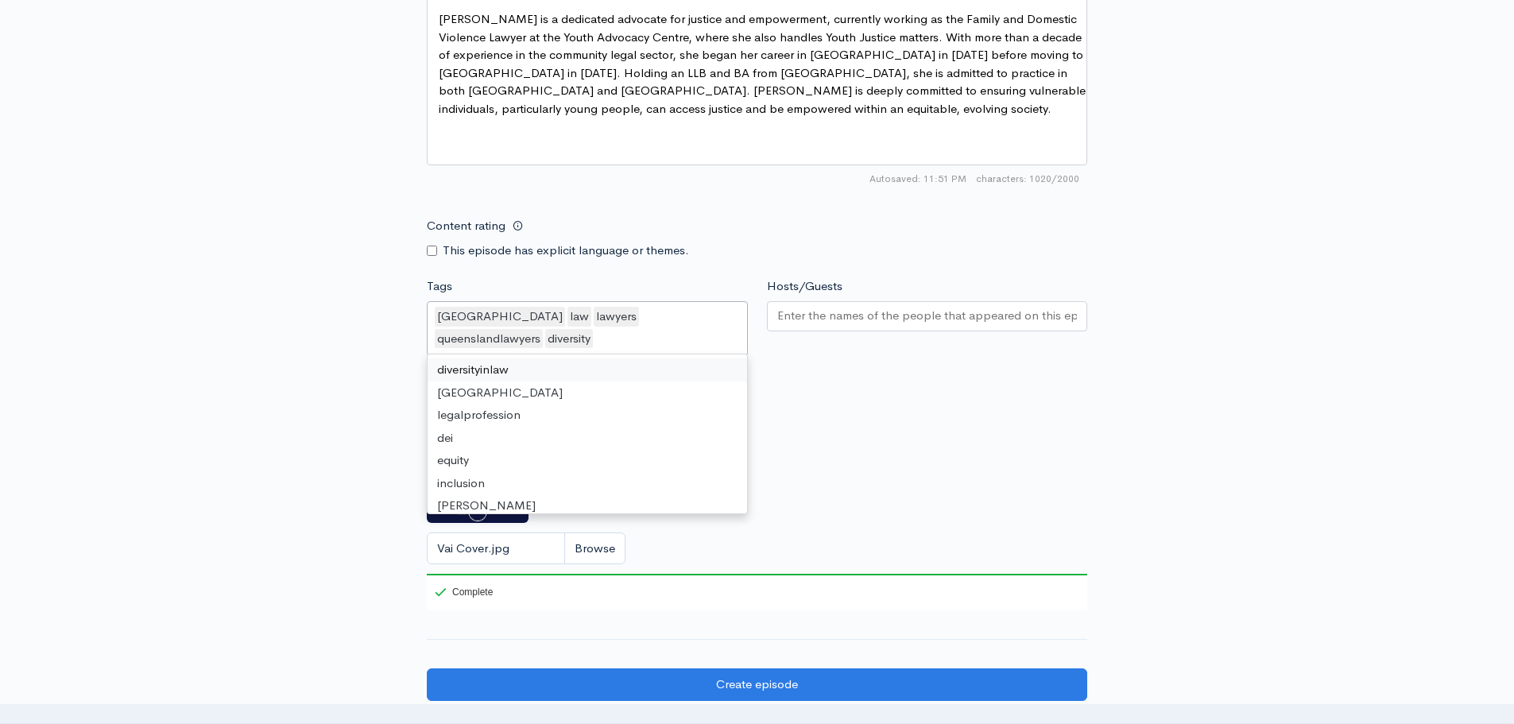
click at [519, 354] on div "diversityinlaw australia legalprofession dei equity inclusion [PERSON_NAME] til…" at bounding box center [587, 434] width 321 height 161
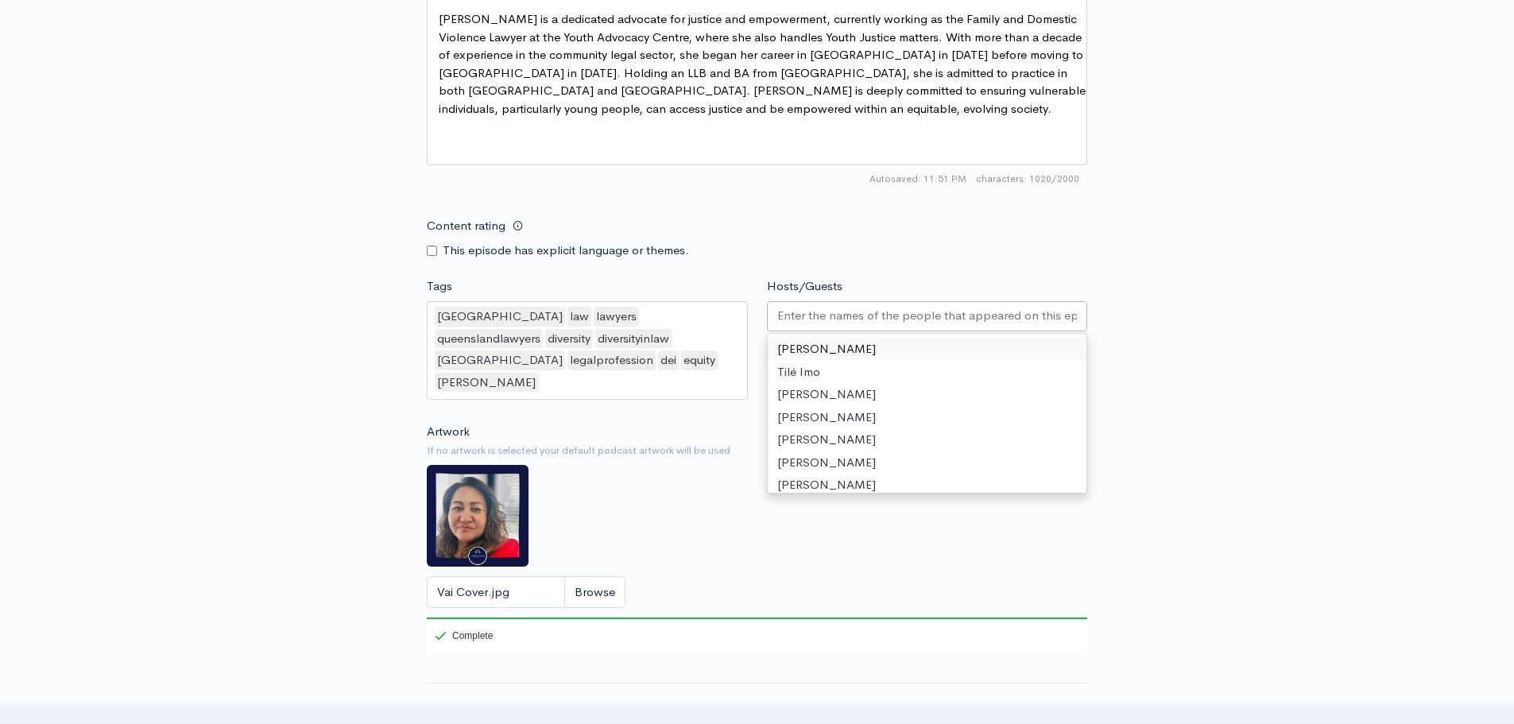
click at [841, 314] on input "Hosts/Guests" at bounding box center [927, 316] width 300 height 18
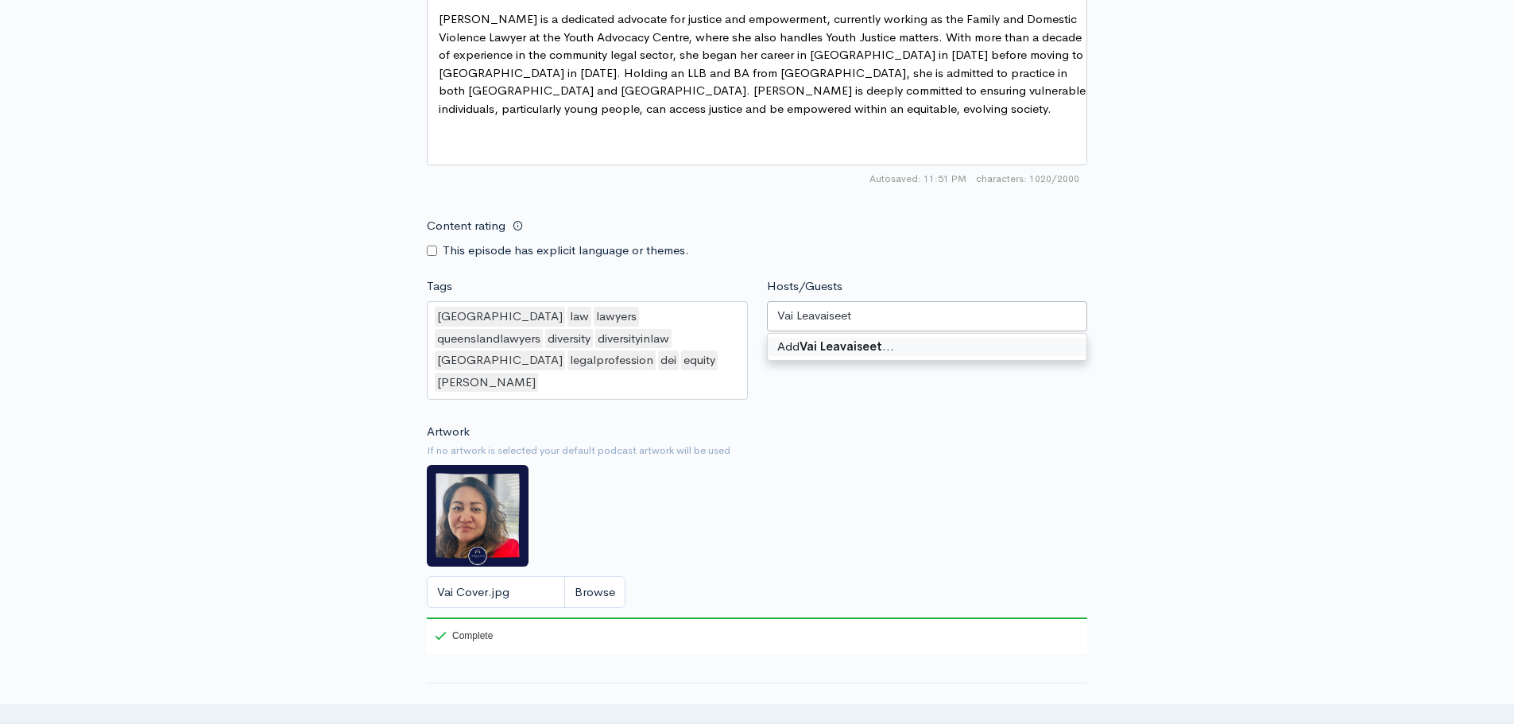
type input "Vai Leavaiseeta"
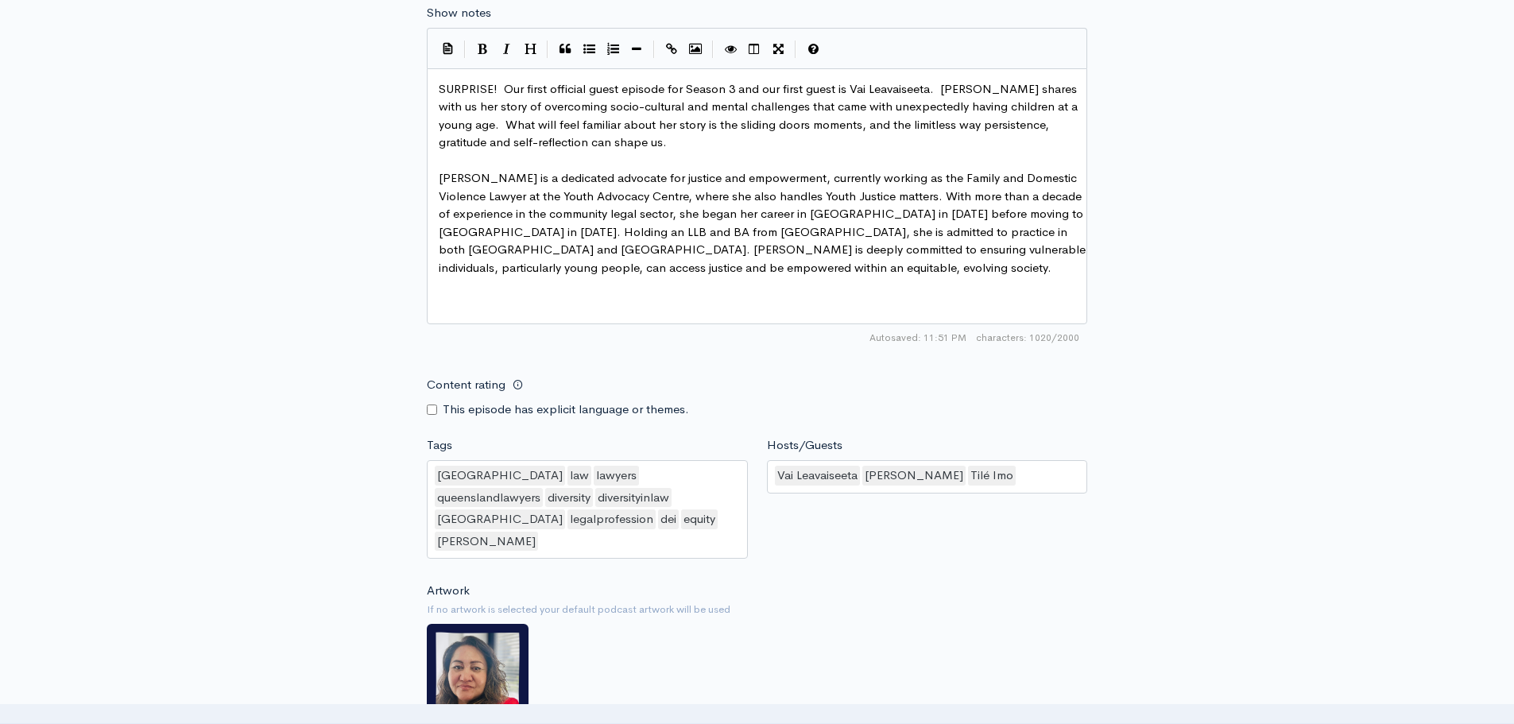
scroll to position [1271, 0]
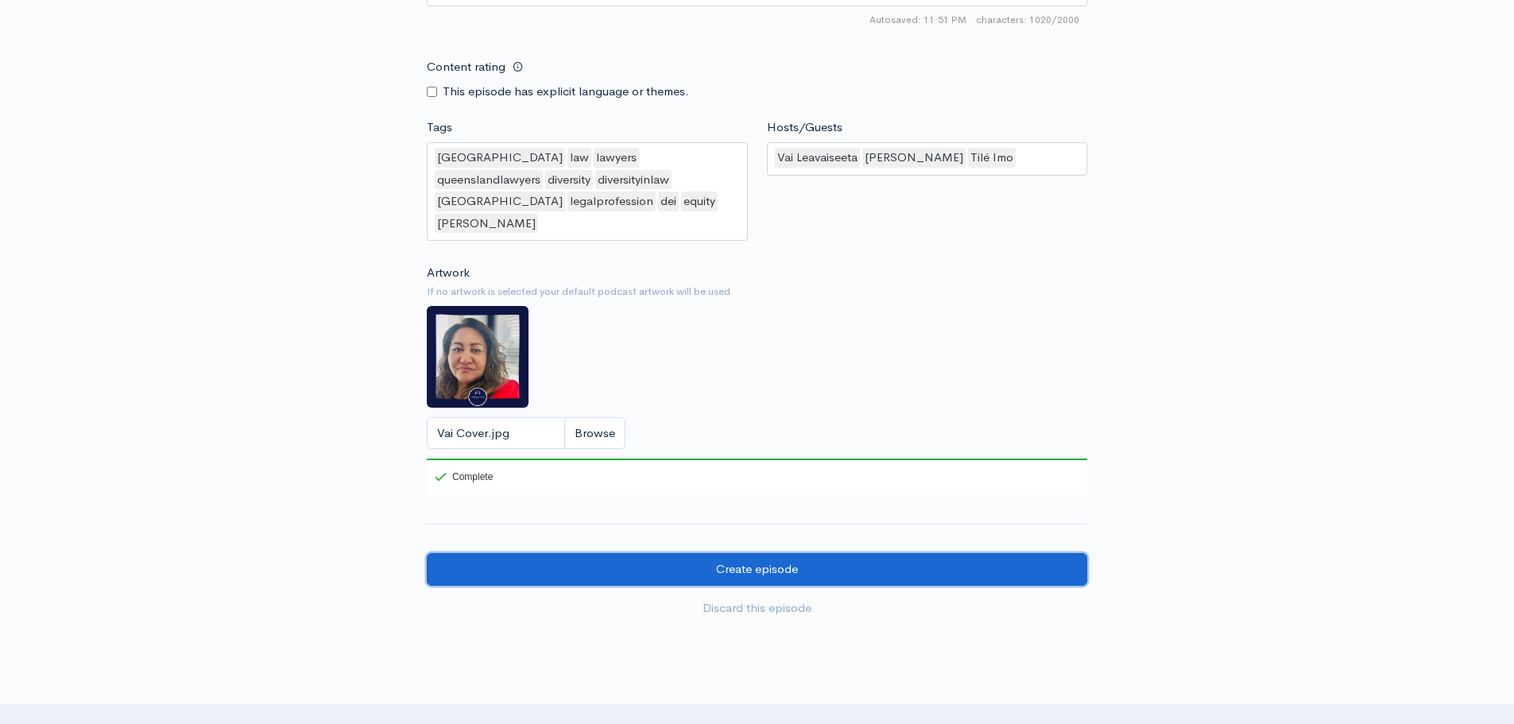
click at [648, 553] on input "Create episode" at bounding box center [757, 569] width 660 height 33
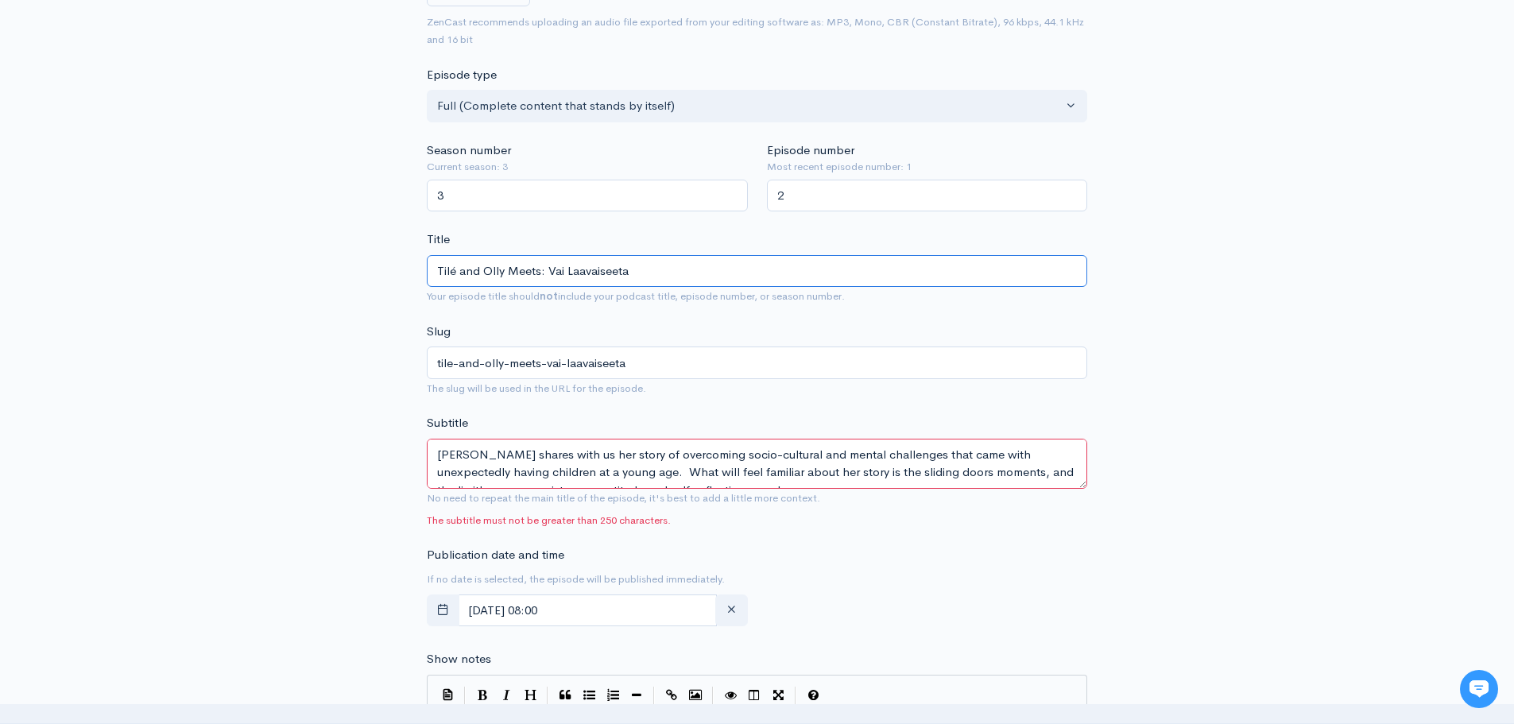
scroll to position [291, 0]
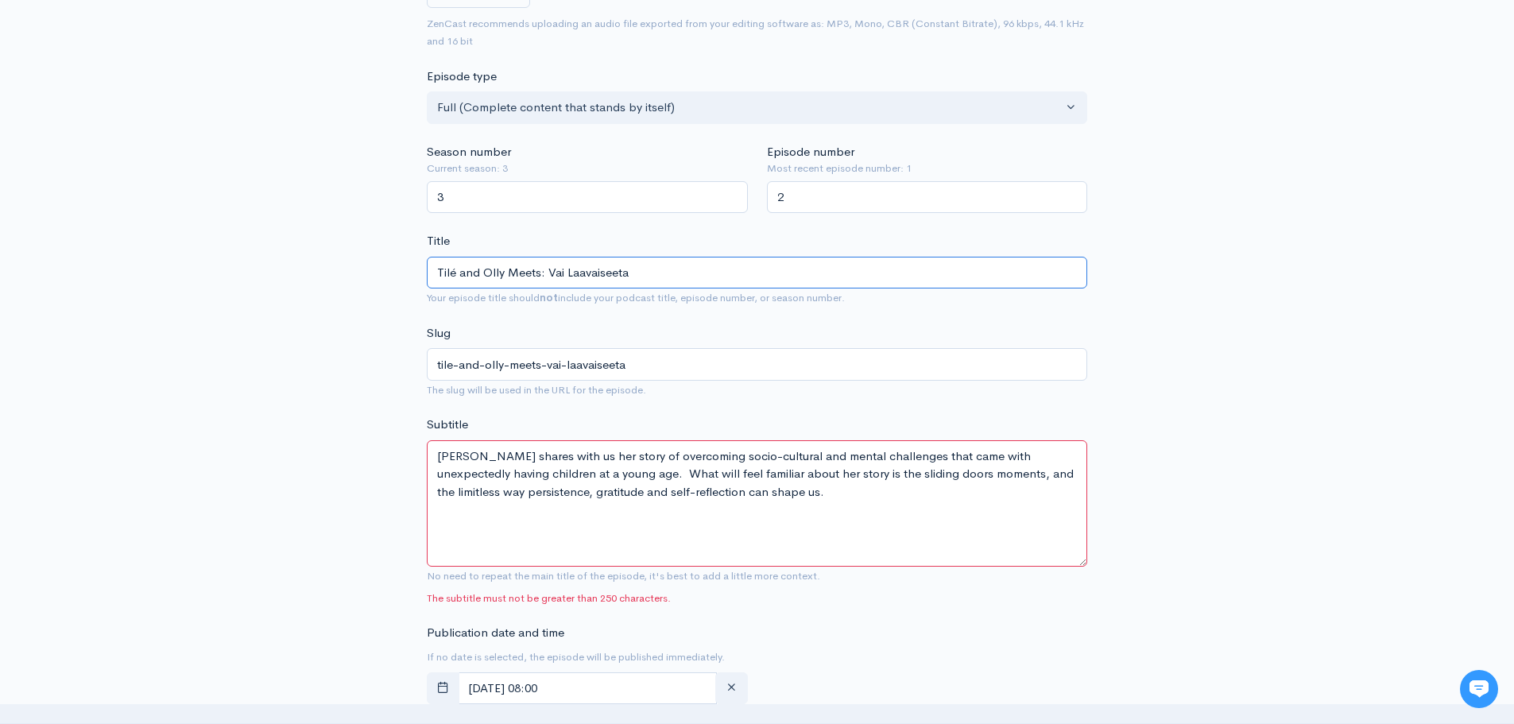
drag, startPoint x: 1081, startPoint y: 481, endPoint x: 1100, endPoint y: 551, distance: 72.5
click at [1102, 553] on div "New episode Create a new episode Back to episodes Audio file Replace file Til--…" at bounding box center [757, 706] width 906 height 1885
drag, startPoint x: 773, startPoint y: 493, endPoint x: 573, endPoint y: 477, distance: 200.9
click at [573, 477] on textarea "[PERSON_NAME] shares with us her story of overcoming socio-cultural and mental …" at bounding box center [757, 501] width 660 height 122
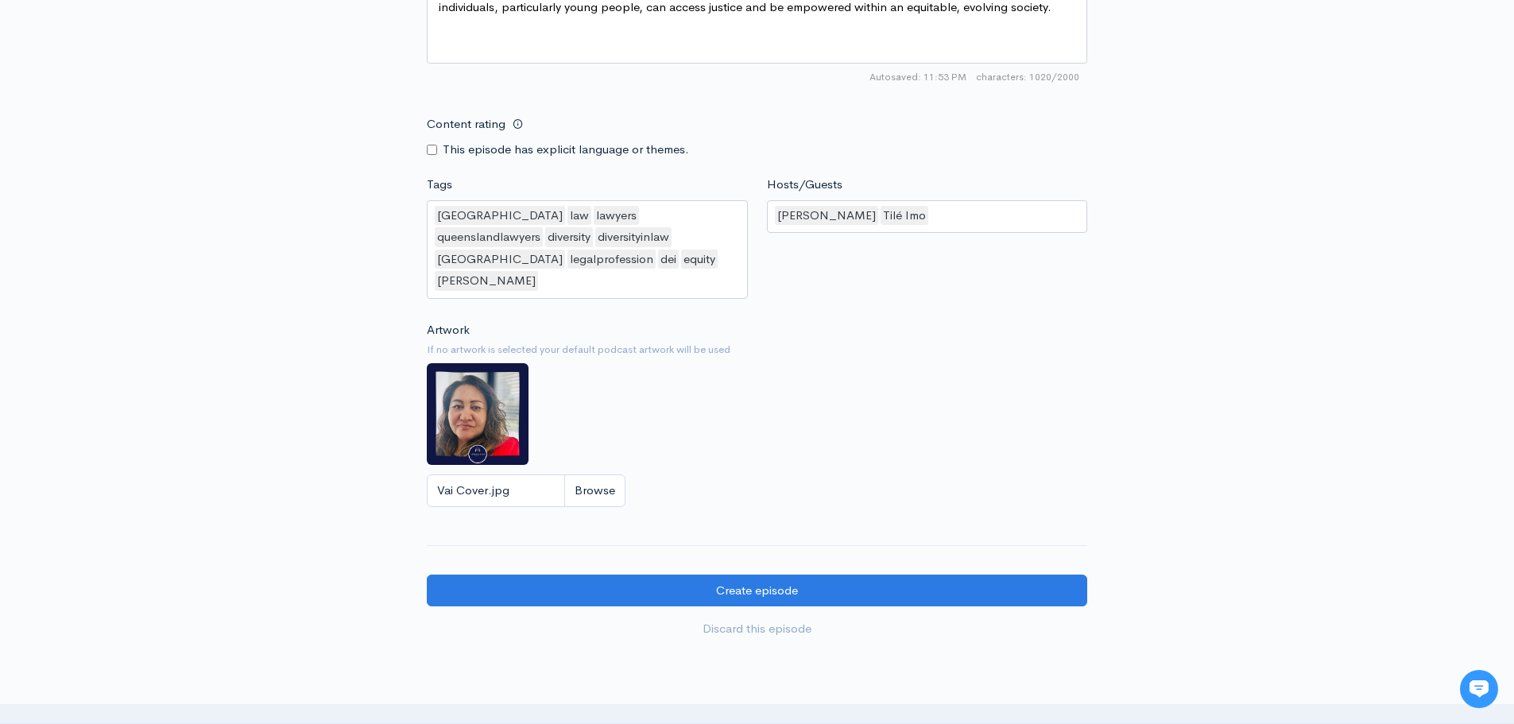
scroll to position [1396, 0]
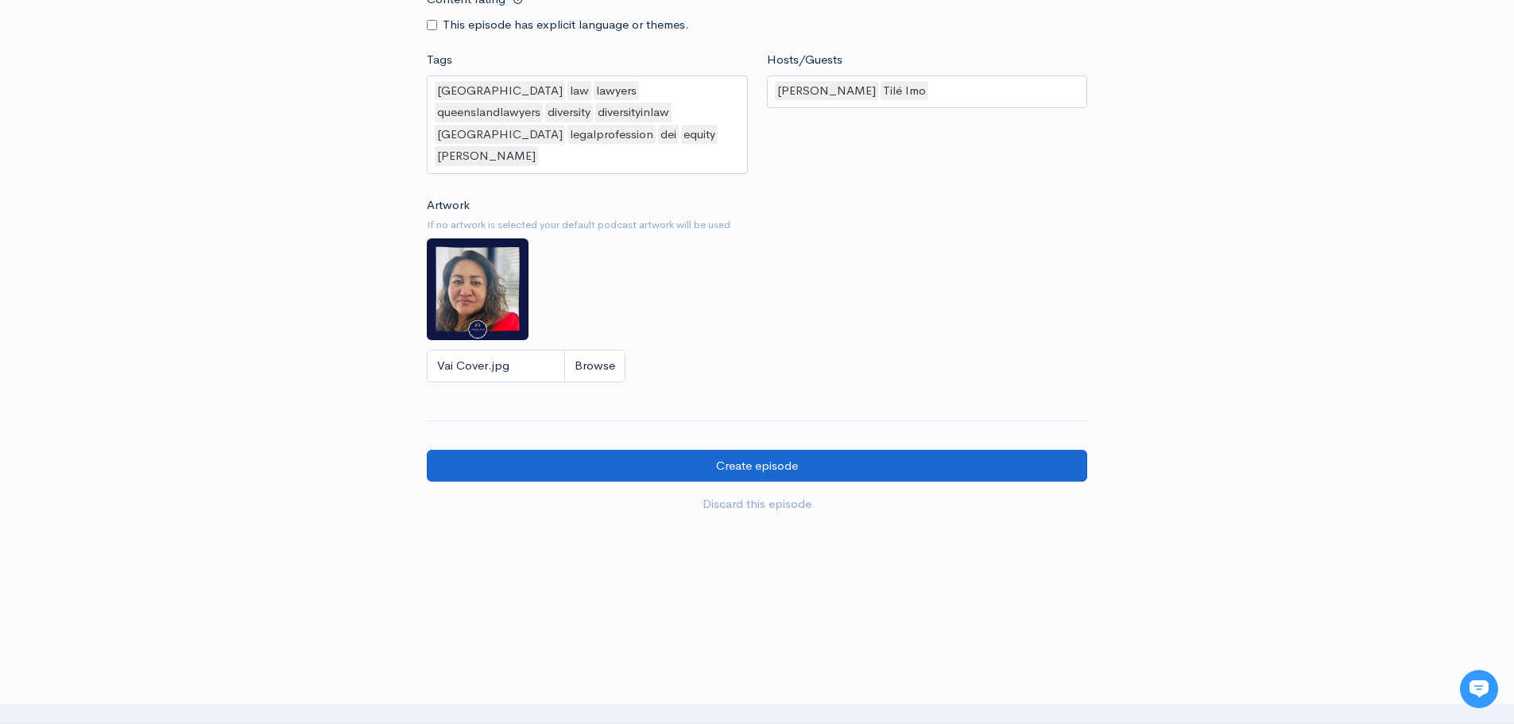
type textarea "[PERSON_NAME] shares with us her story of overcoming socio-cultural and mental …"
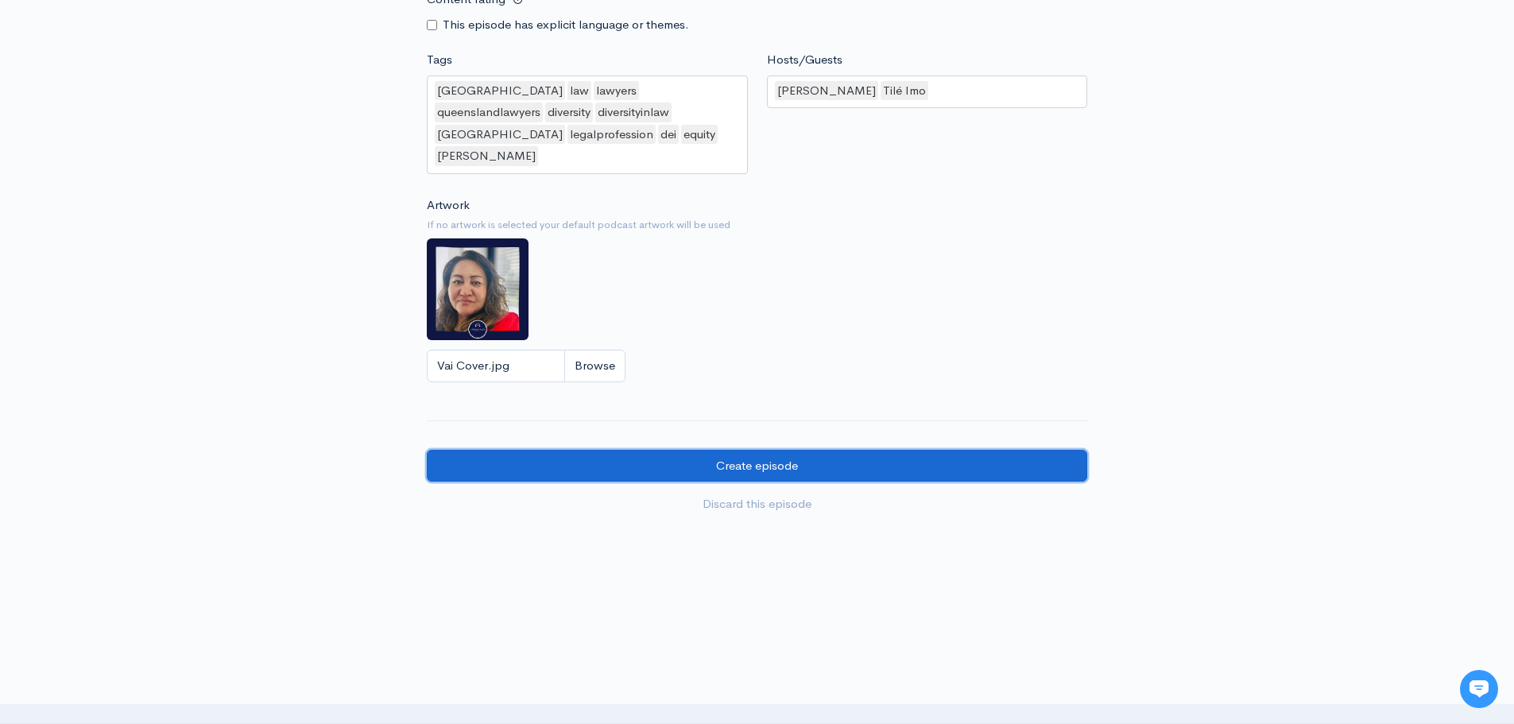
click at [805, 450] on input "Create episode" at bounding box center [757, 466] width 660 height 33
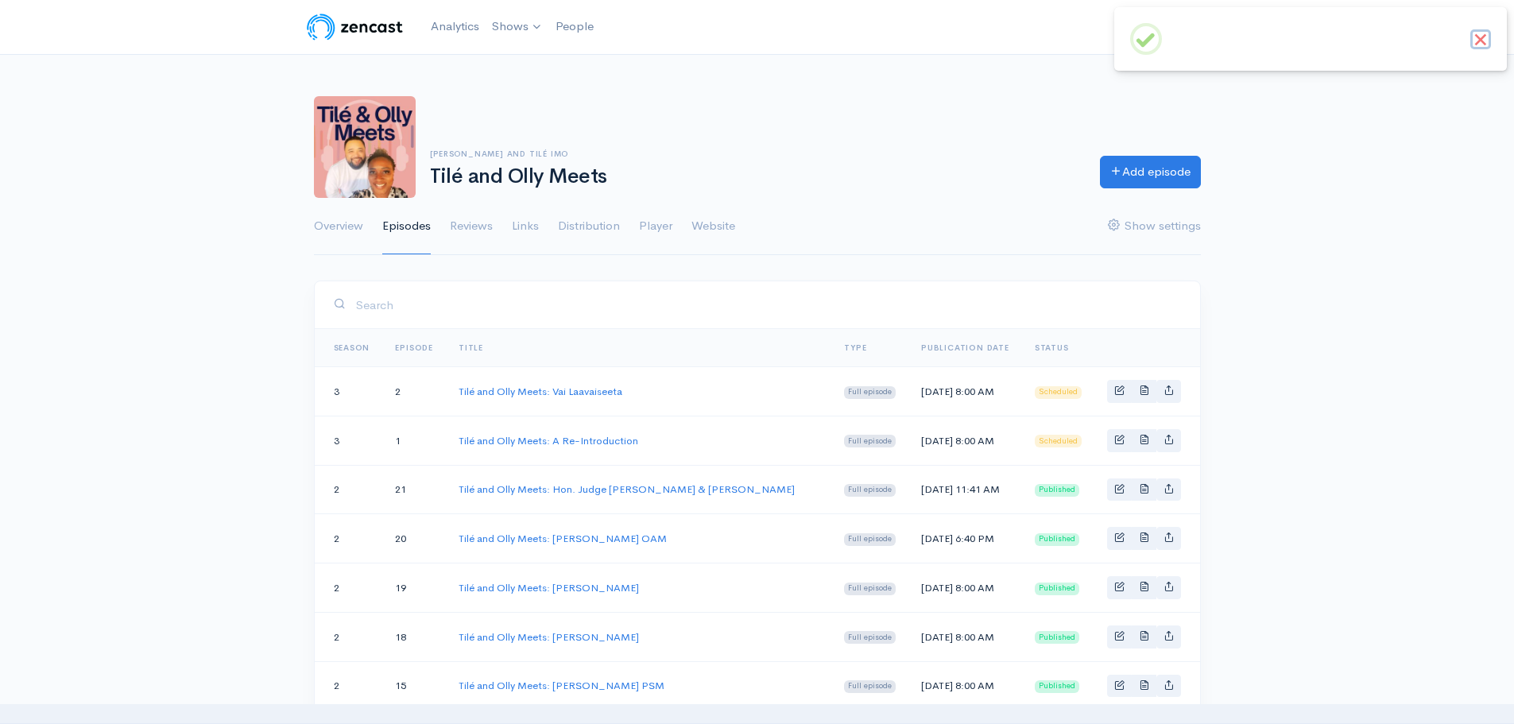
click at [1489, 38] on button "×" at bounding box center [1480, 39] width 21 height 21
